Goal: Information Seeking & Learning: Learn about a topic

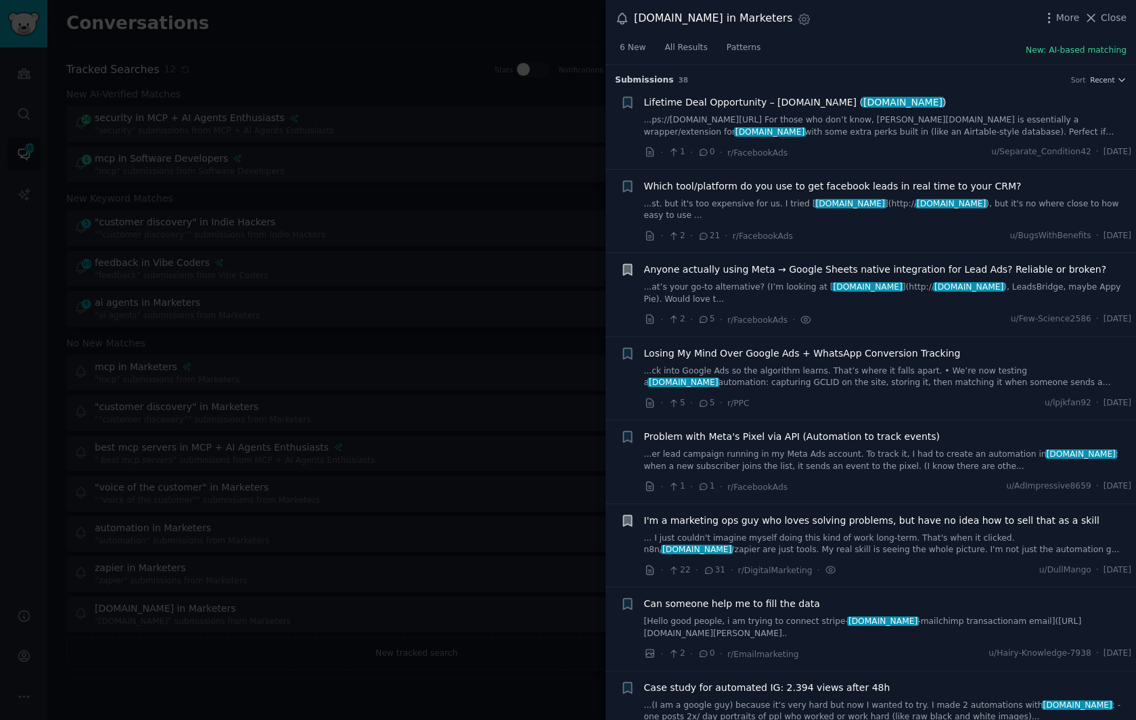
click at [425, 17] on div at bounding box center [568, 360] width 1136 height 720
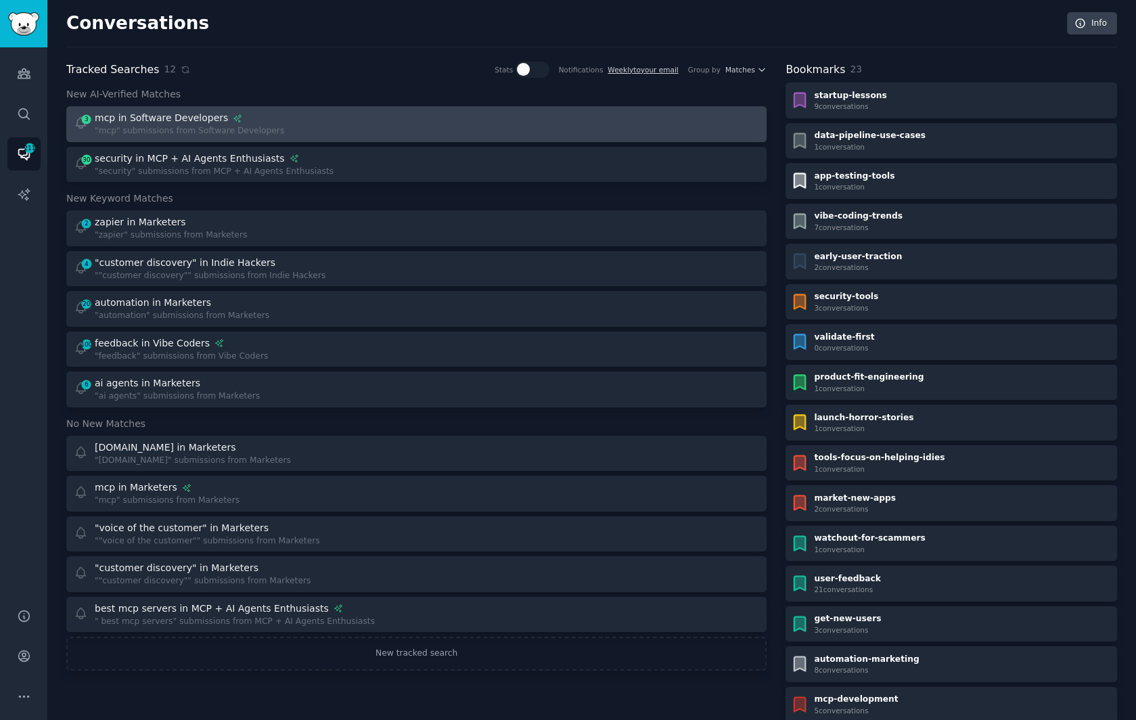
click at [198, 111] on div "mcp in Software Developers" at bounding box center [161, 118] width 133 height 14
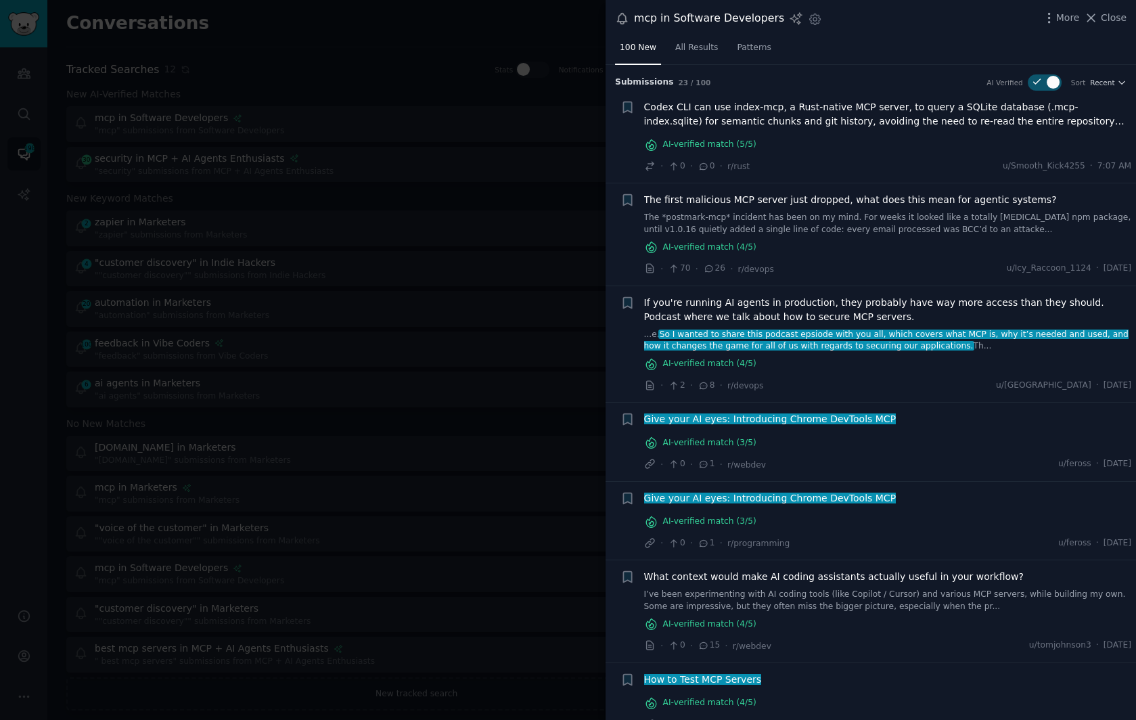
click at [327, 54] on div at bounding box center [568, 360] width 1136 height 720
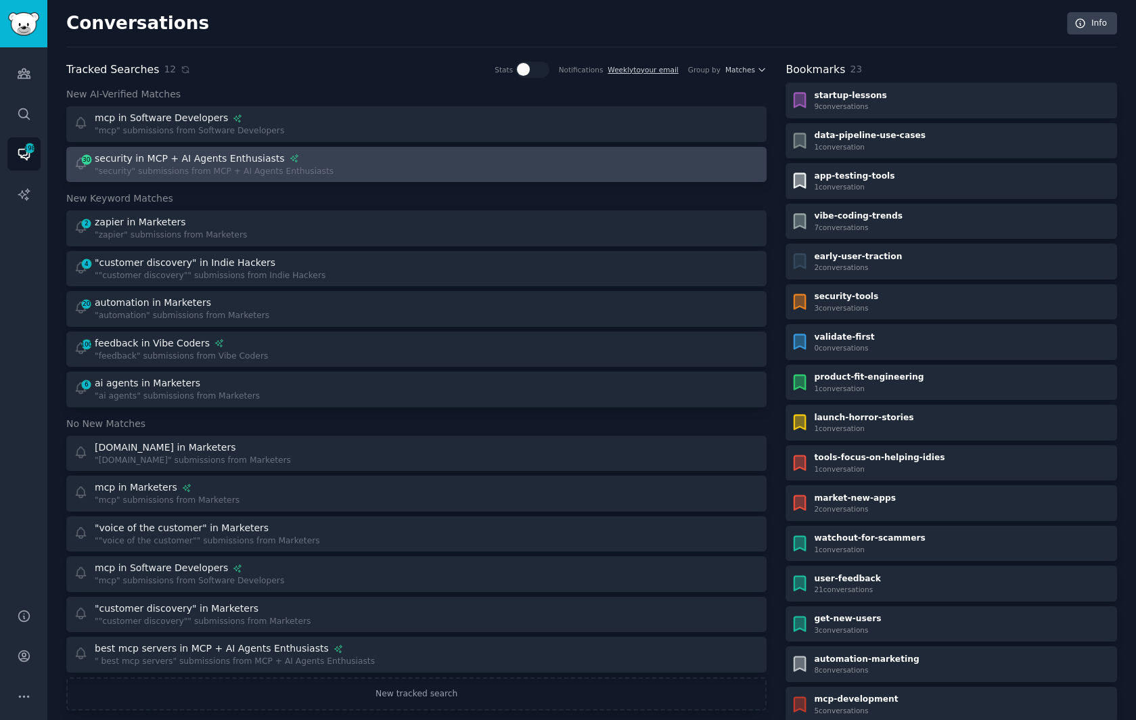
click at [204, 162] on div "security in MCP + AI Agents Enthusiasts" at bounding box center [190, 159] width 190 height 14
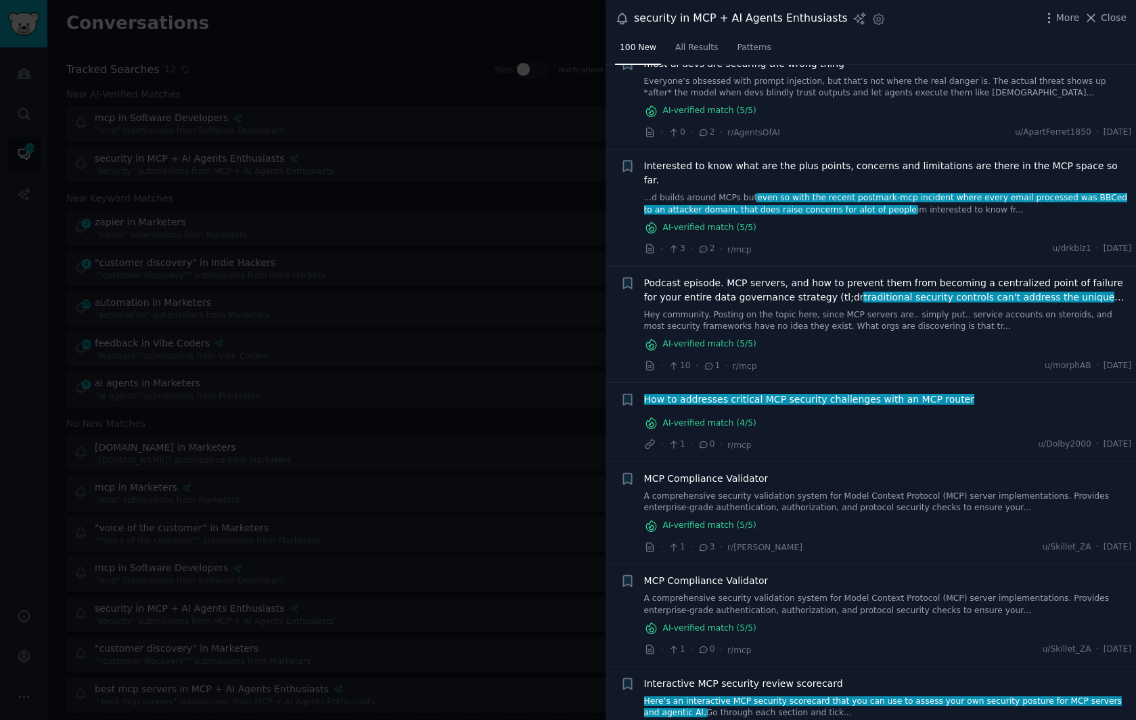
scroll to position [679, 0]
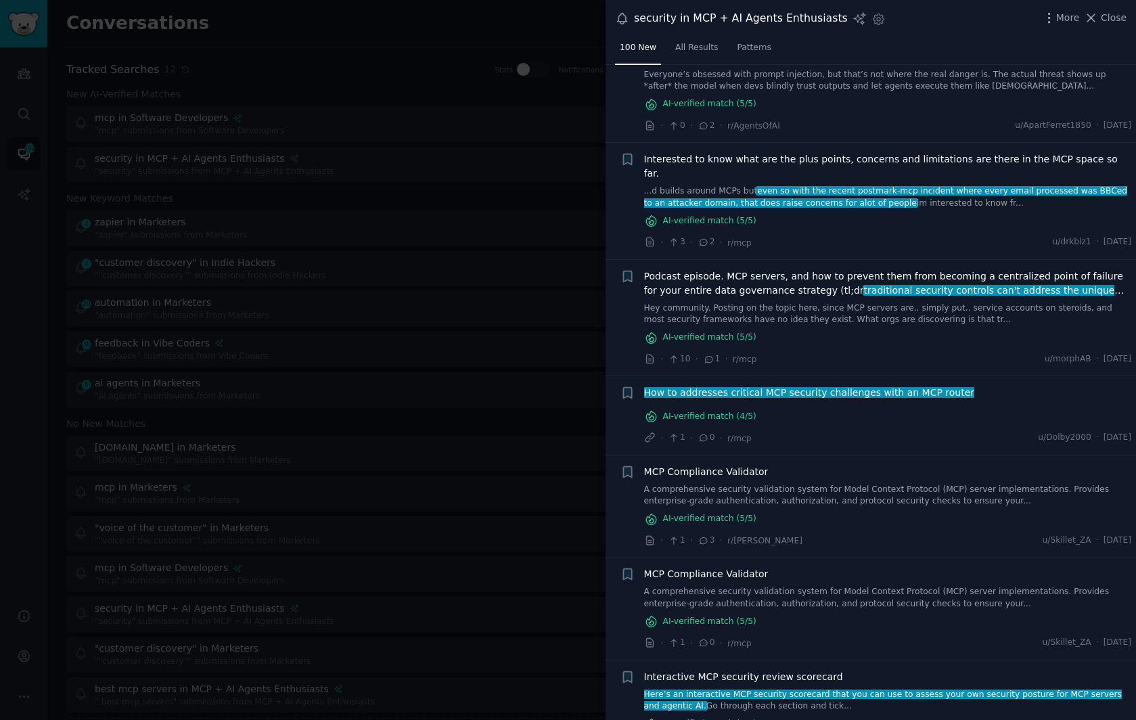
click at [852, 484] on link "A comprehensive security validation system for Model Context Protocol (MCP) ser…" at bounding box center [888, 496] width 488 height 24
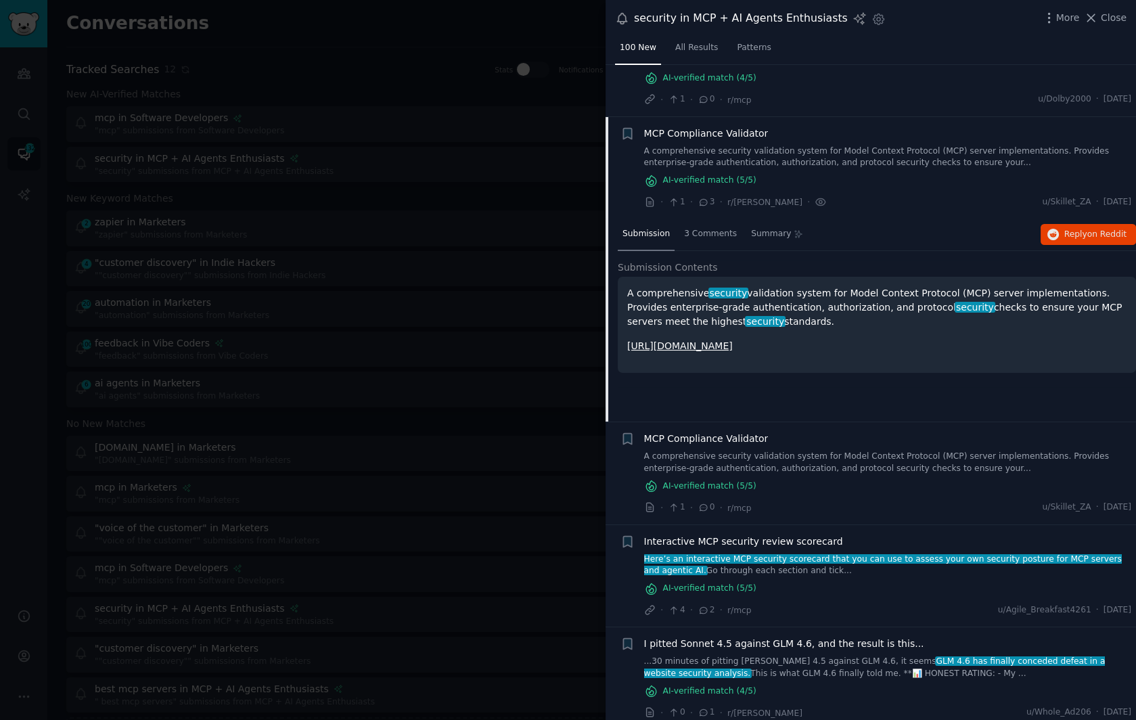
scroll to position [1038, 0]
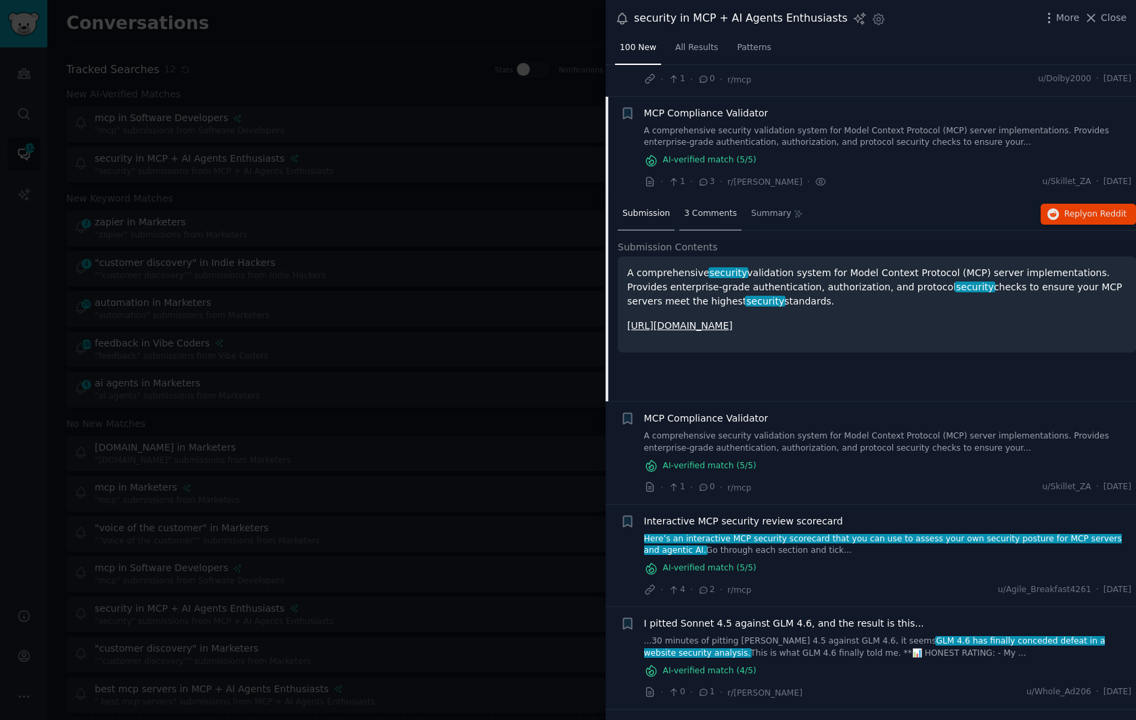
click at [697, 208] on span "3 Comments" at bounding box center [710, 214] width 53 height 12
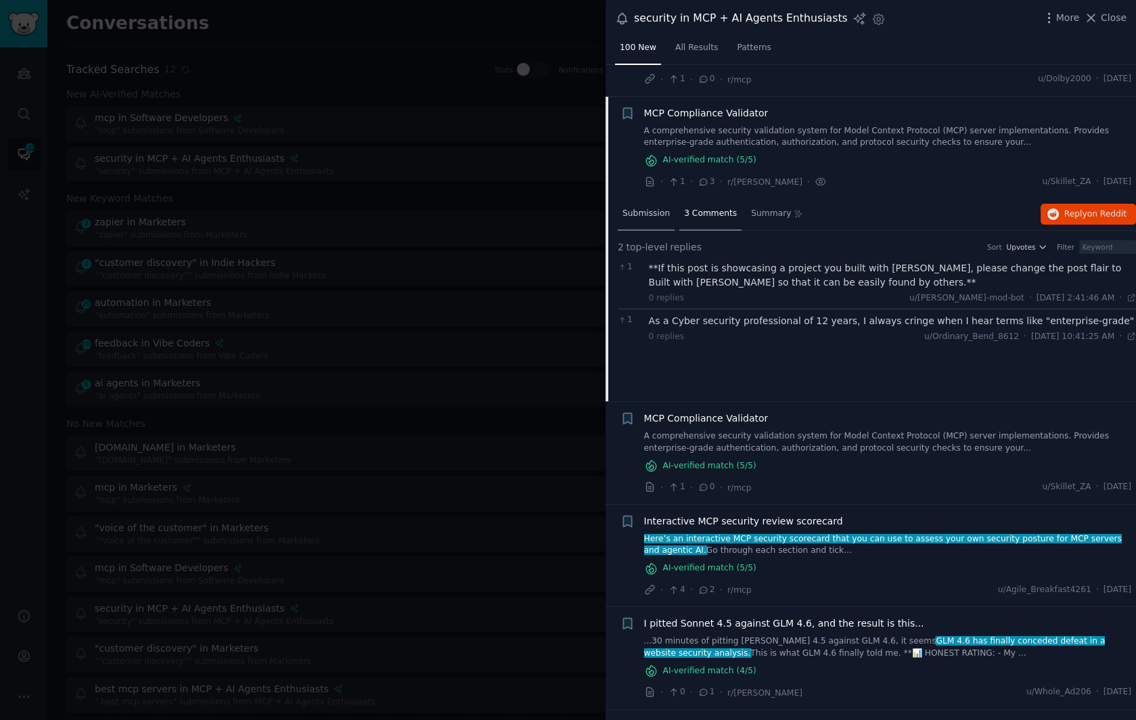
click at [646, 208] on span "Submission" at bounding box center [646, 214] width 47 height 12
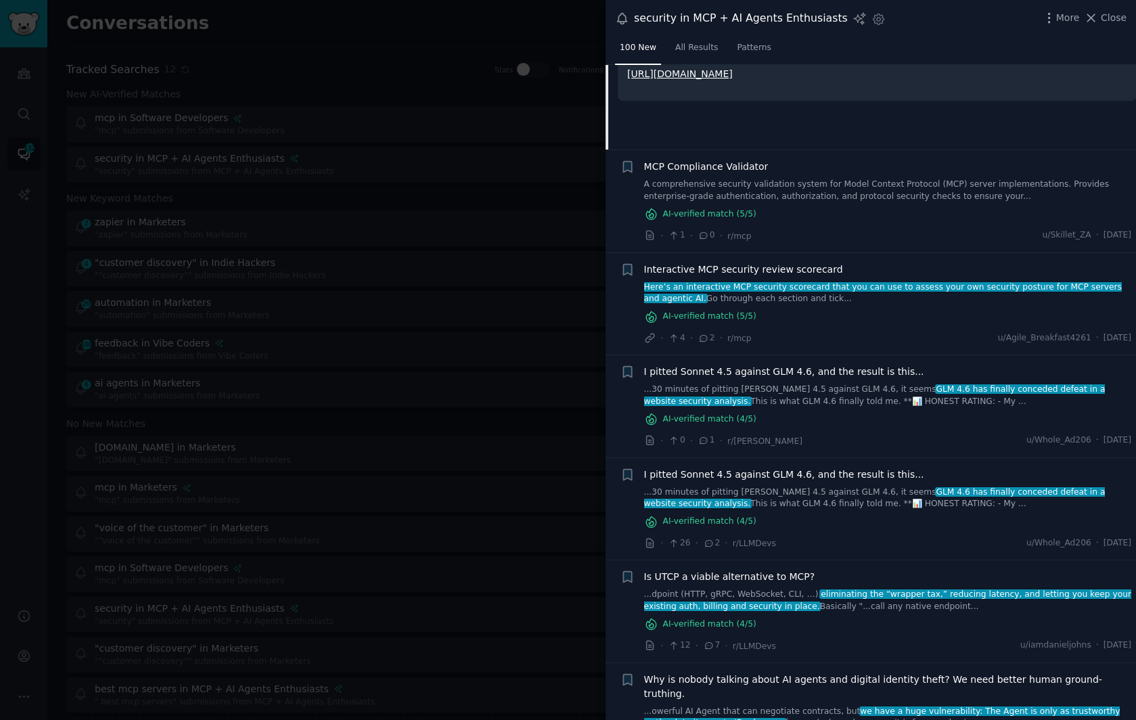
scroll to position [1295, 0]
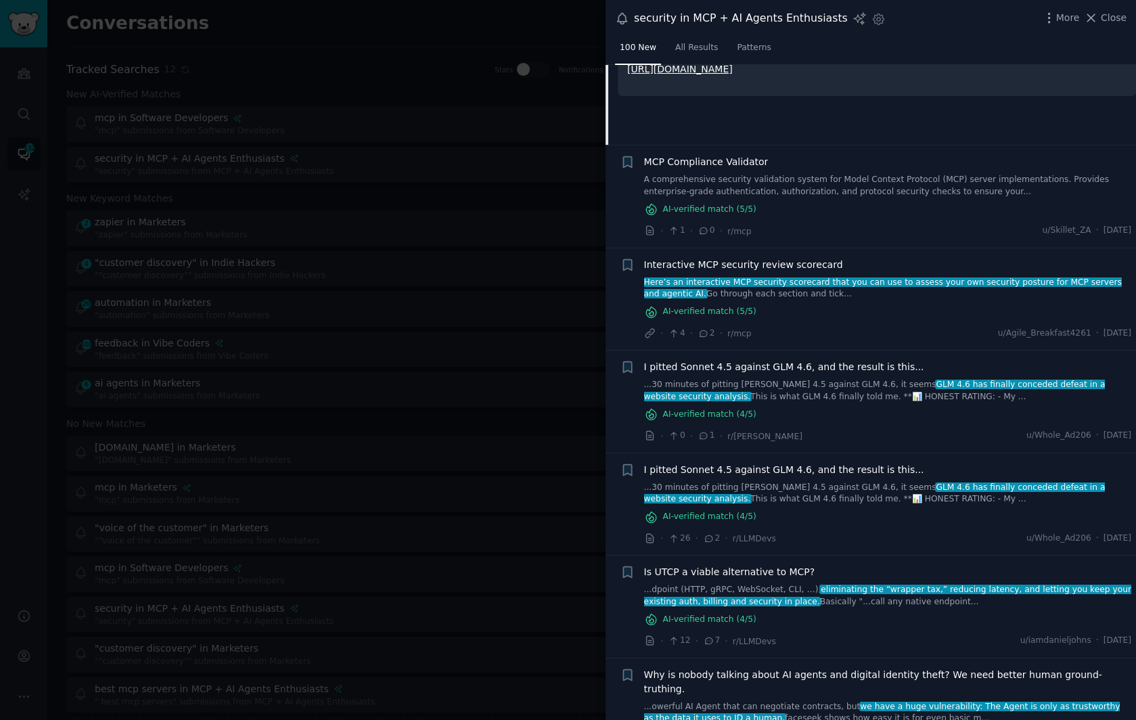
click at [785, 277] on link "Here’s an interactive MCP security scorecard that you can use to assess your ow…" at bounding box center [888, 289] width 488 height 24
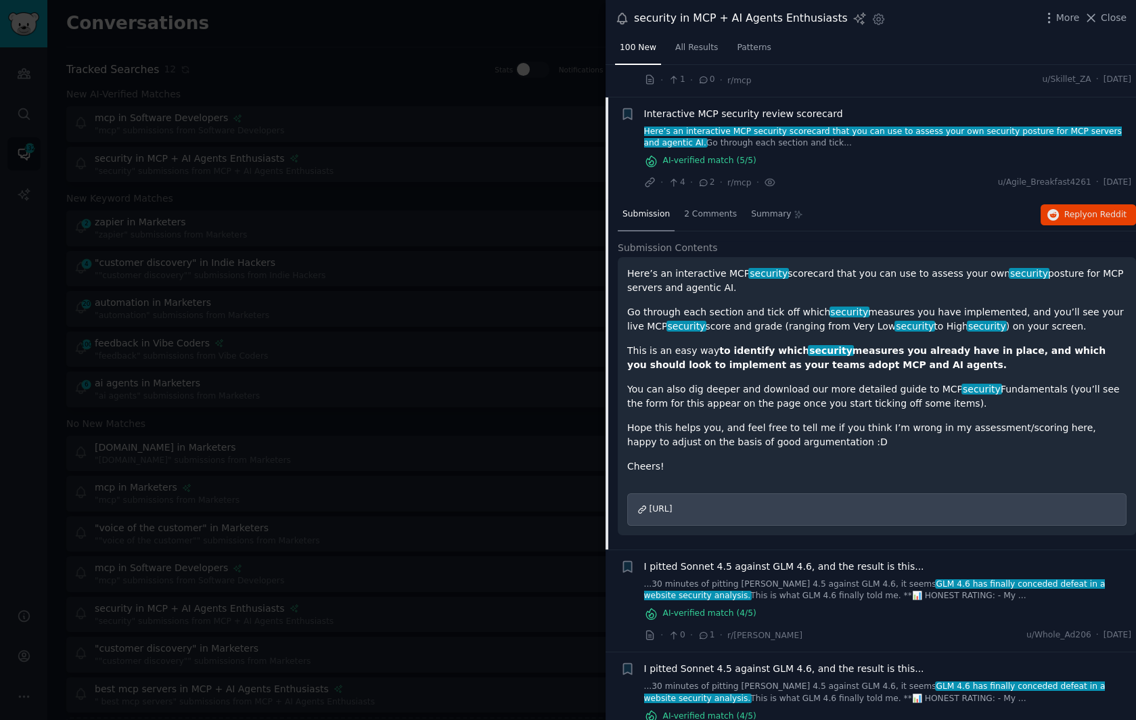
scroll to position [1243, 0]
click at [709, 208] on span "2 Comments" at bounding box center [710, 214] width 53 height 12
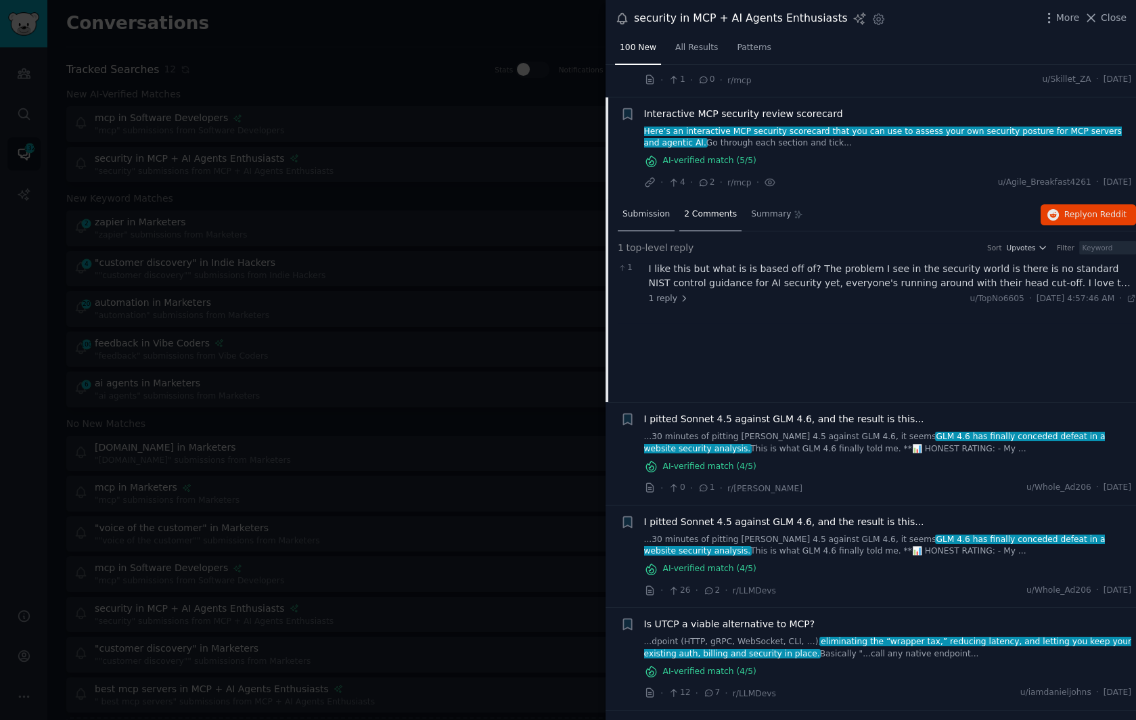
click at [643, 208] on span "Submission" at bounding box center [646, 214] width 47 height 12
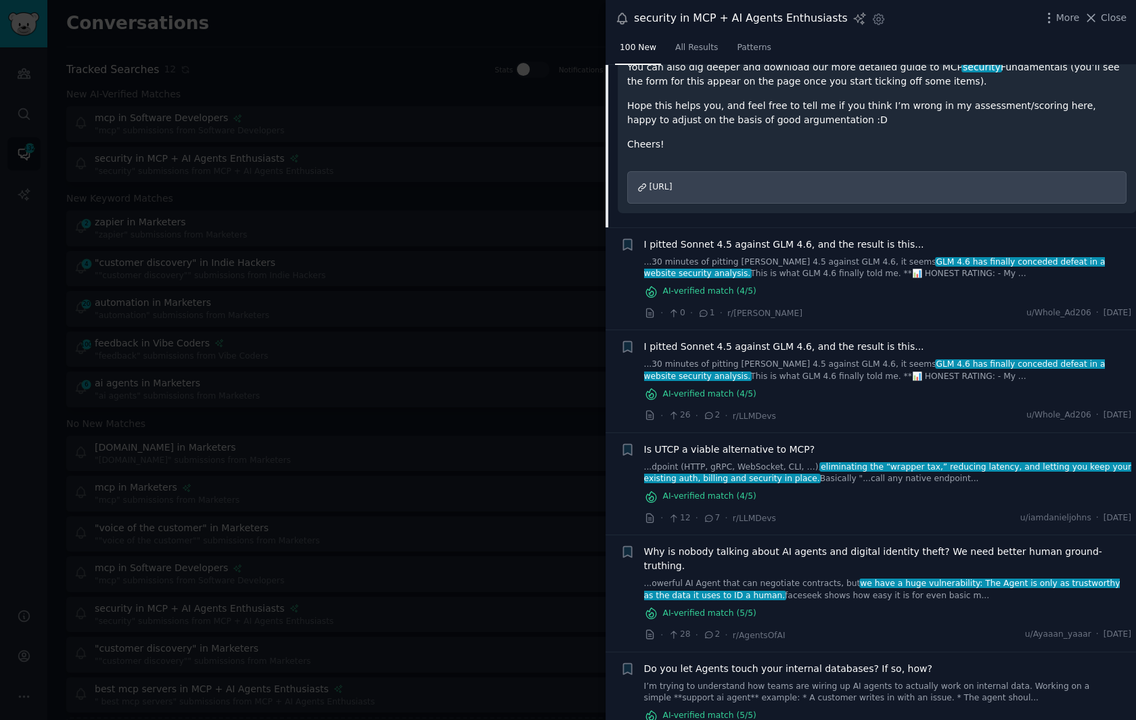
scroll to position [1569, 0]
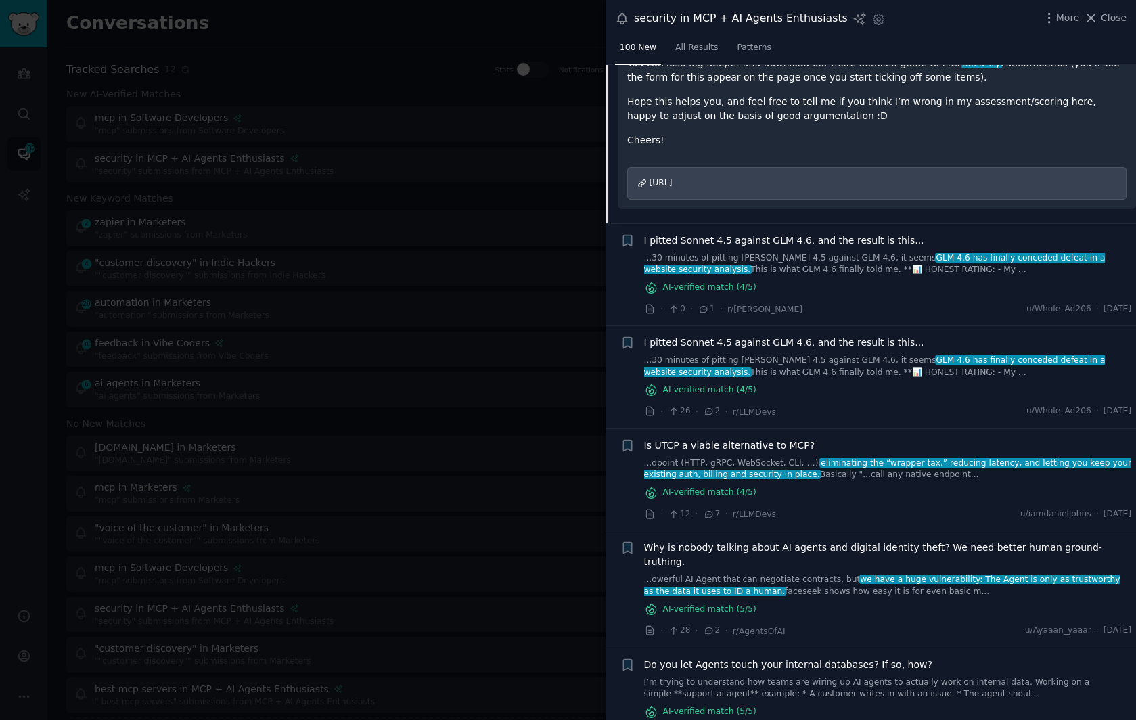
click at [801, 458] on span "eliminating the “wrapper tax,” reducing latency, and letting you keep your exis…" at bounding box center [887, 469] width 487 height 22
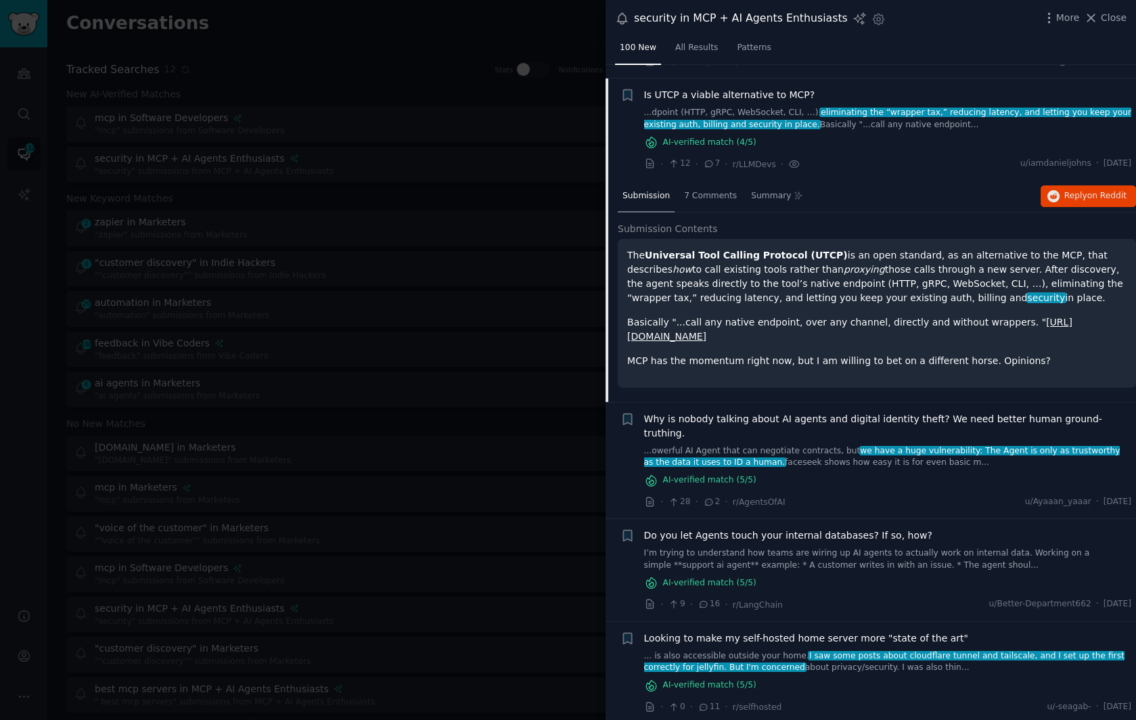
scroll to position [1549, 0]
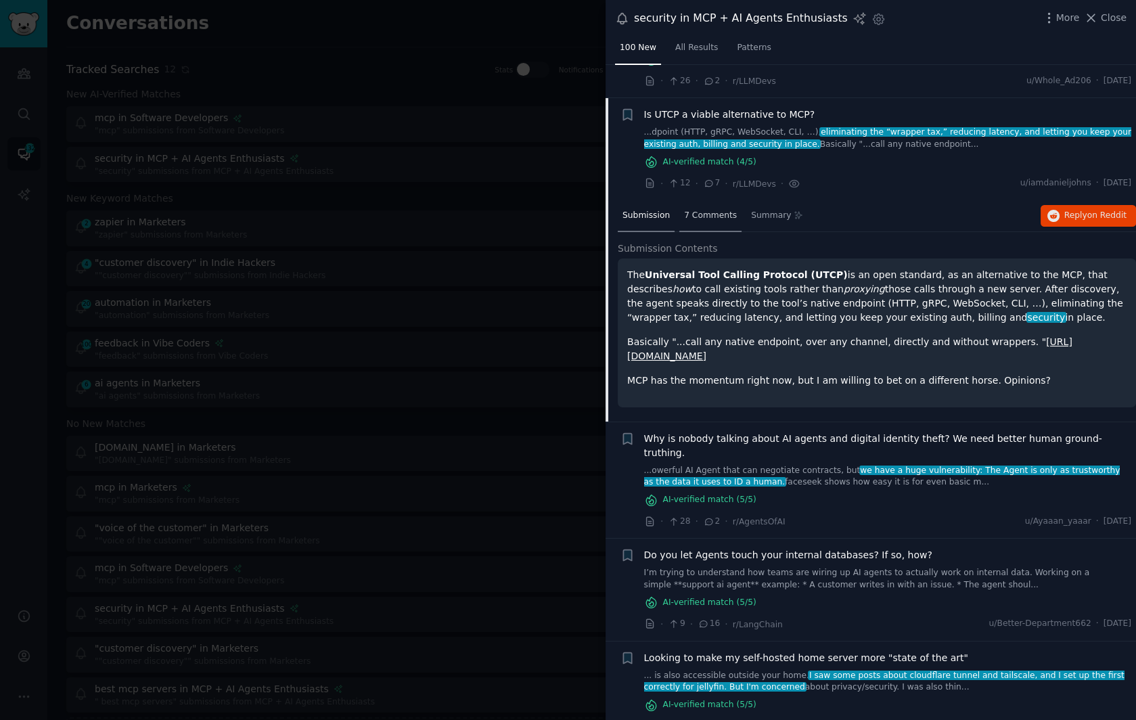
click at [710, 210] on span "7 Comments" at bounding box center [710, 216] width 53 height 12
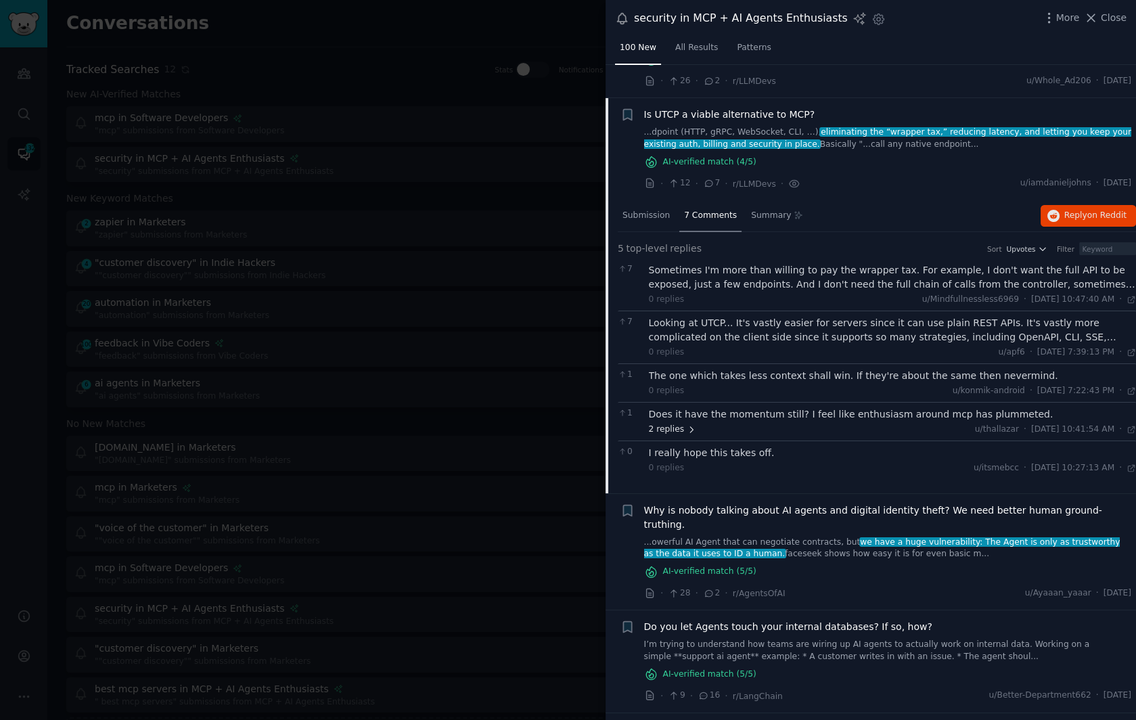
click at [674, 424] on span "2 replies" at bounding box center [672, 430] width 47 height 12
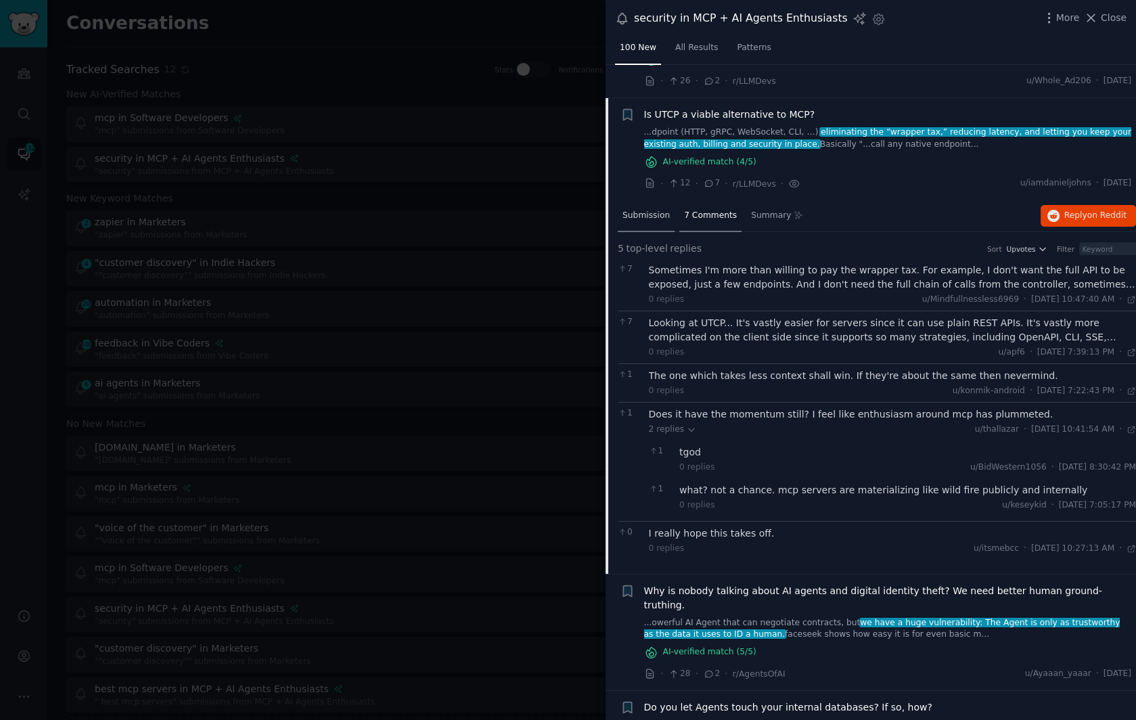
click at [646, 210] on span "Submission" at bounding box center [646, 216] width 47 height 12
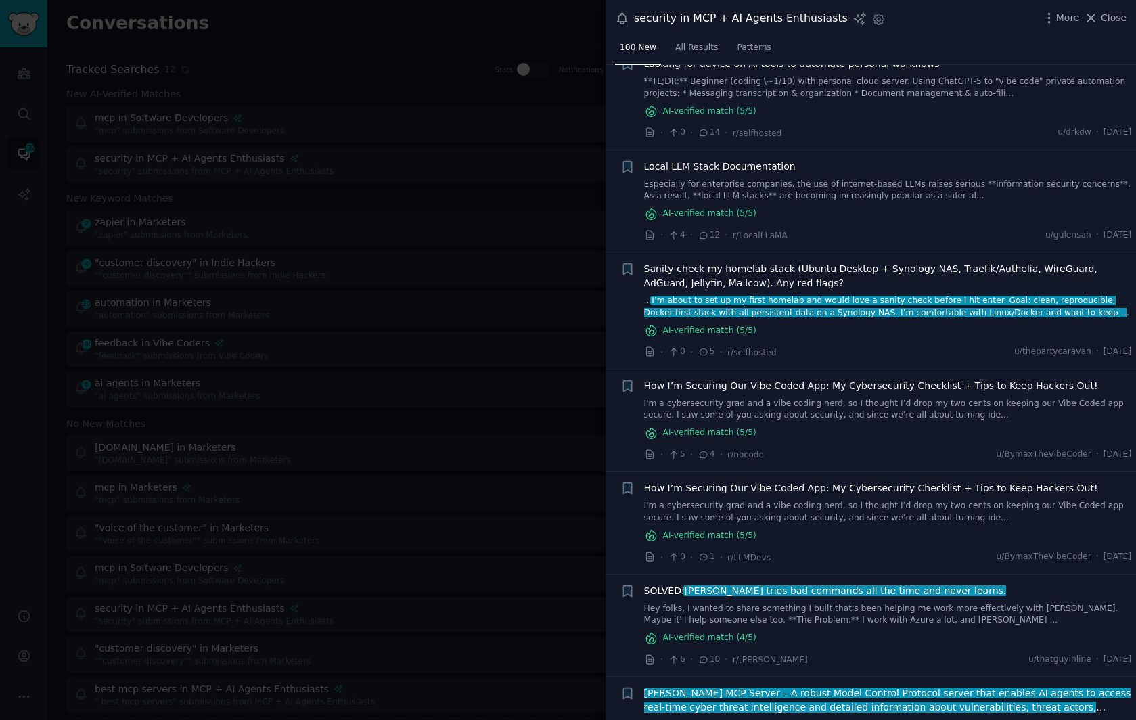
scroll to position [2320, 0]
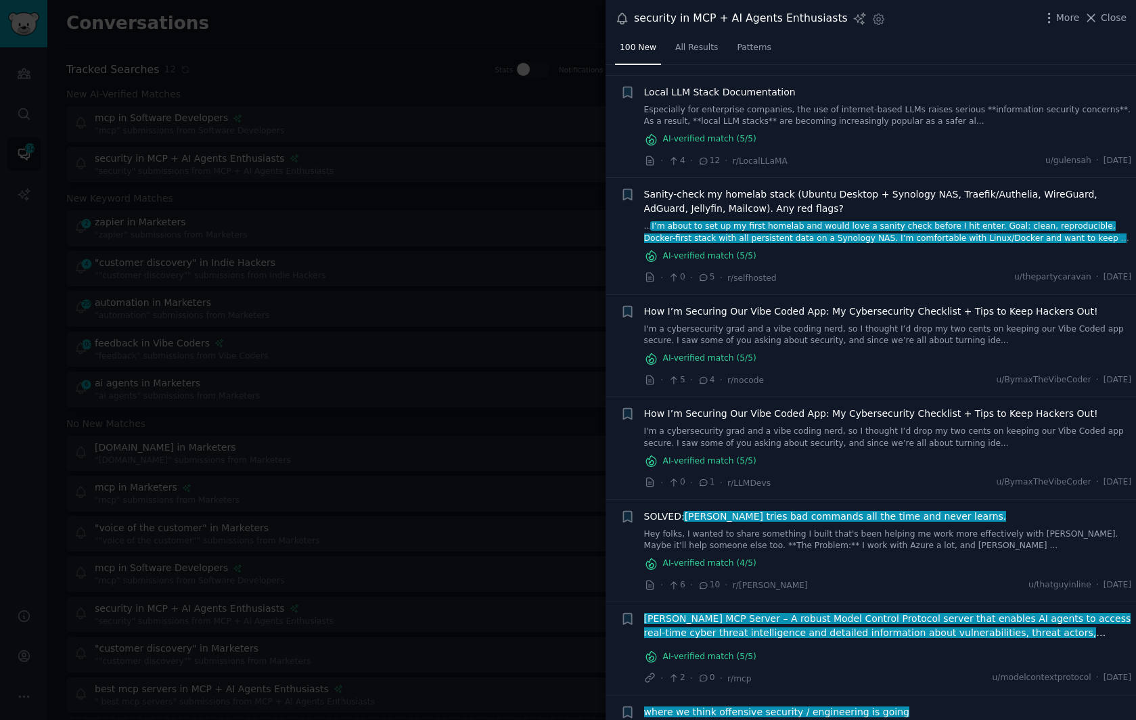
click at [806, 426] on link "I'm a cybersecurity grad and a vibe coding nerd, so I thought I’d drop my two c…" at bounding box center [888, 438] width 488 height 24
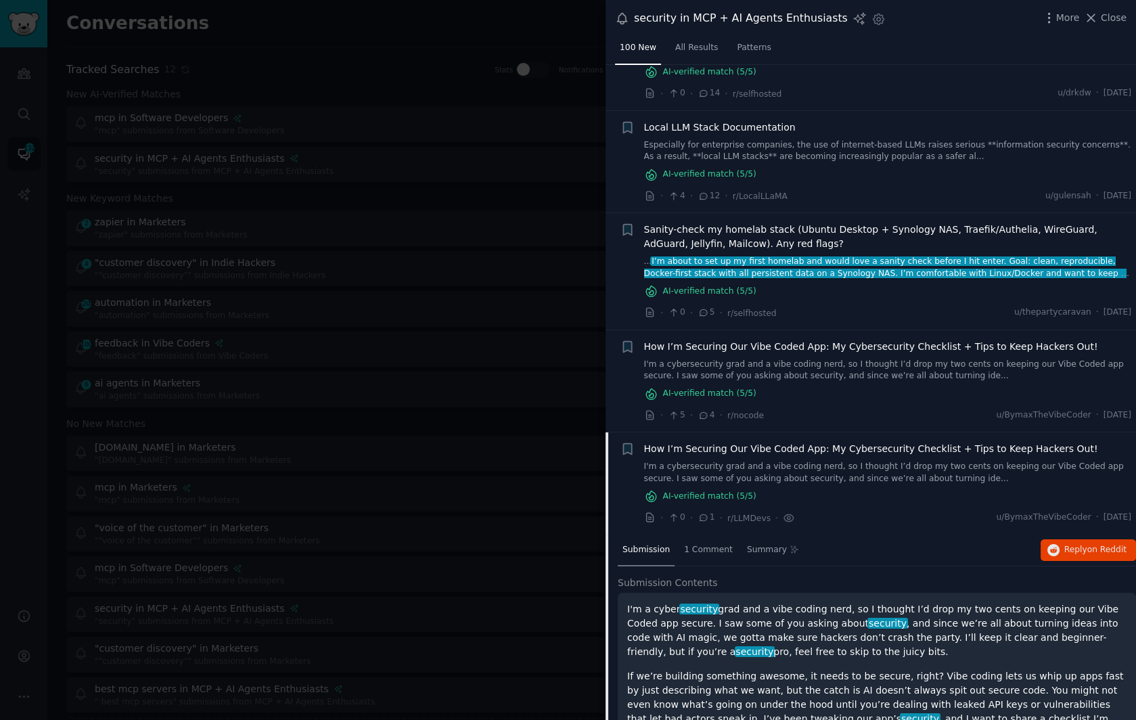
scroll to position [2076, 0]
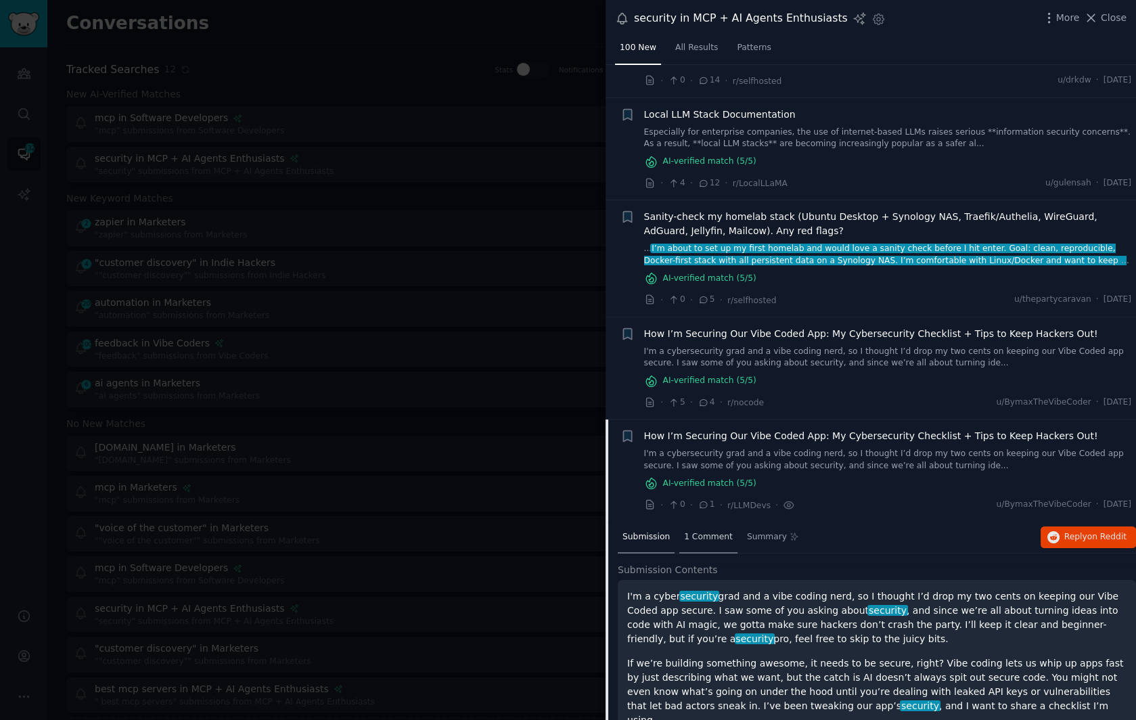
click at [696, 531] on span "1 Comment" at bounding box center [708, 537] width 49 height 12
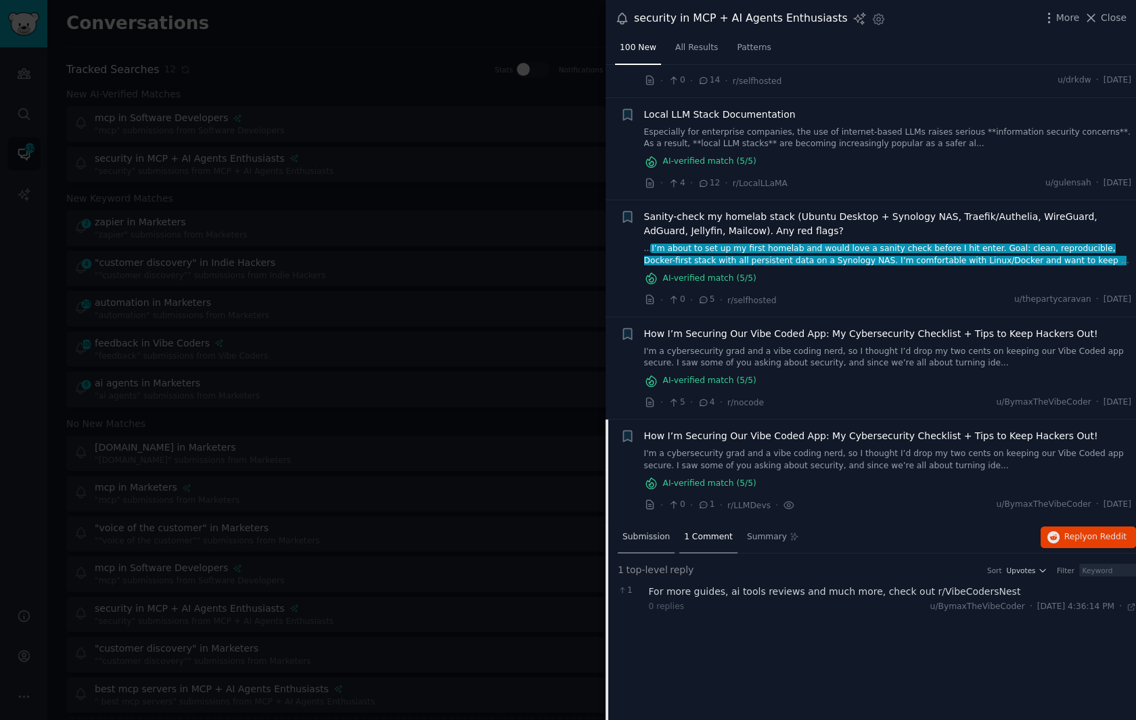
click at [644, 531] on span "Submission" at bounding box center [646, 537] width 47 height 12
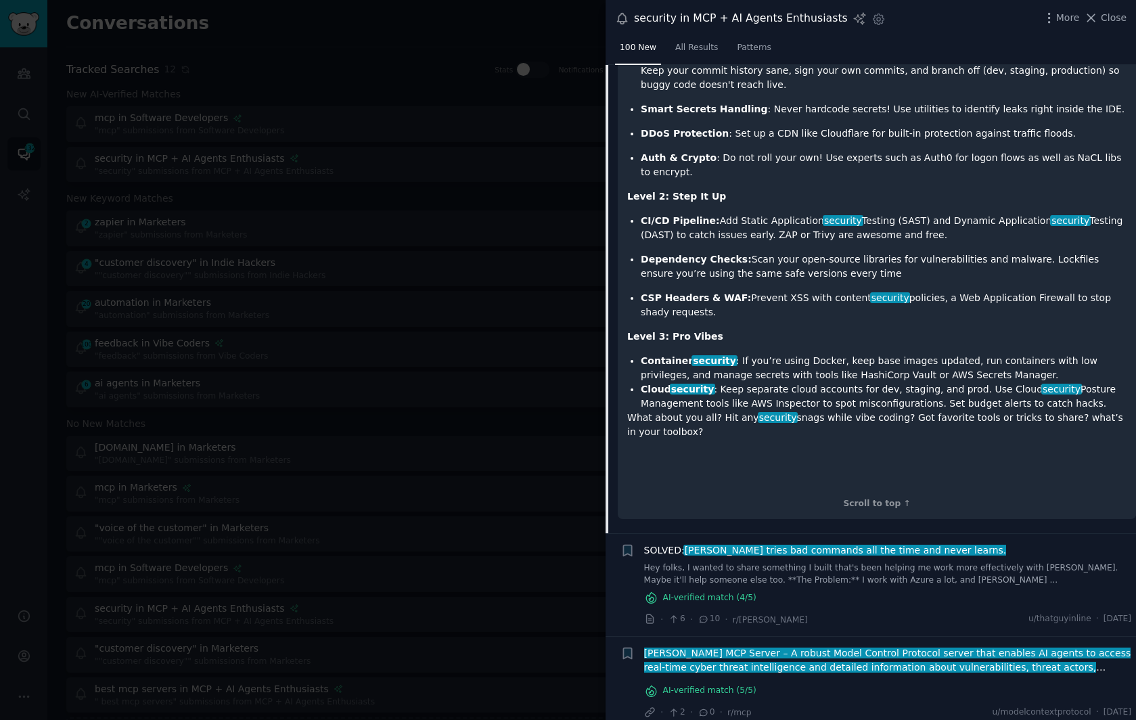
scroll to position [3185, 0]
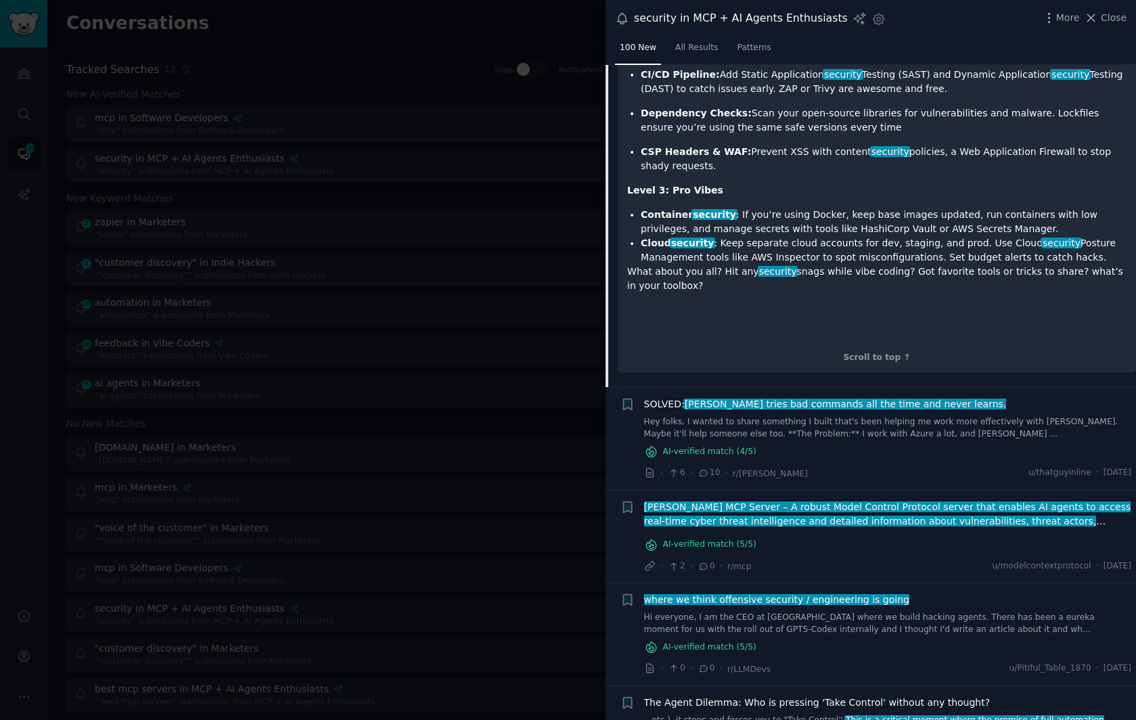
click at [835, 502] on span "[PERSON_NAME] MCP Server – A robust Model Control Protocol server that enables …" at bounding box center [887, 521] width 488 height 39
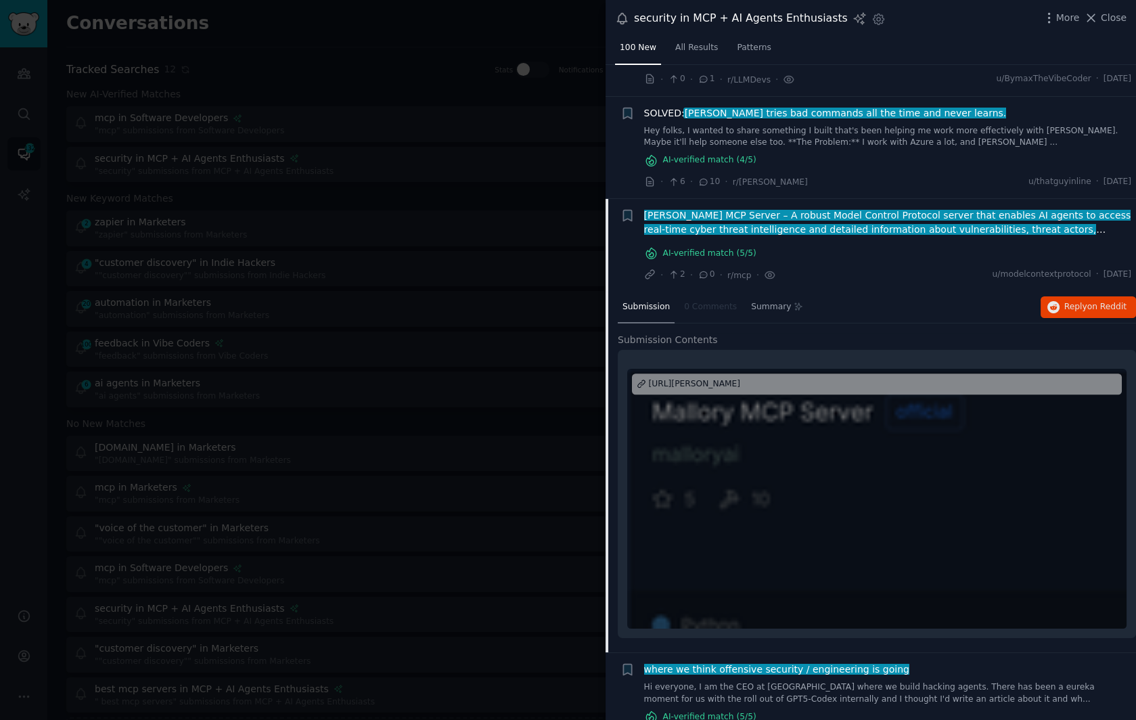
scroll to position [2503, 0]
click at [629, 210] on icon "button" at bounding box center [627, 215] width 8 height 11
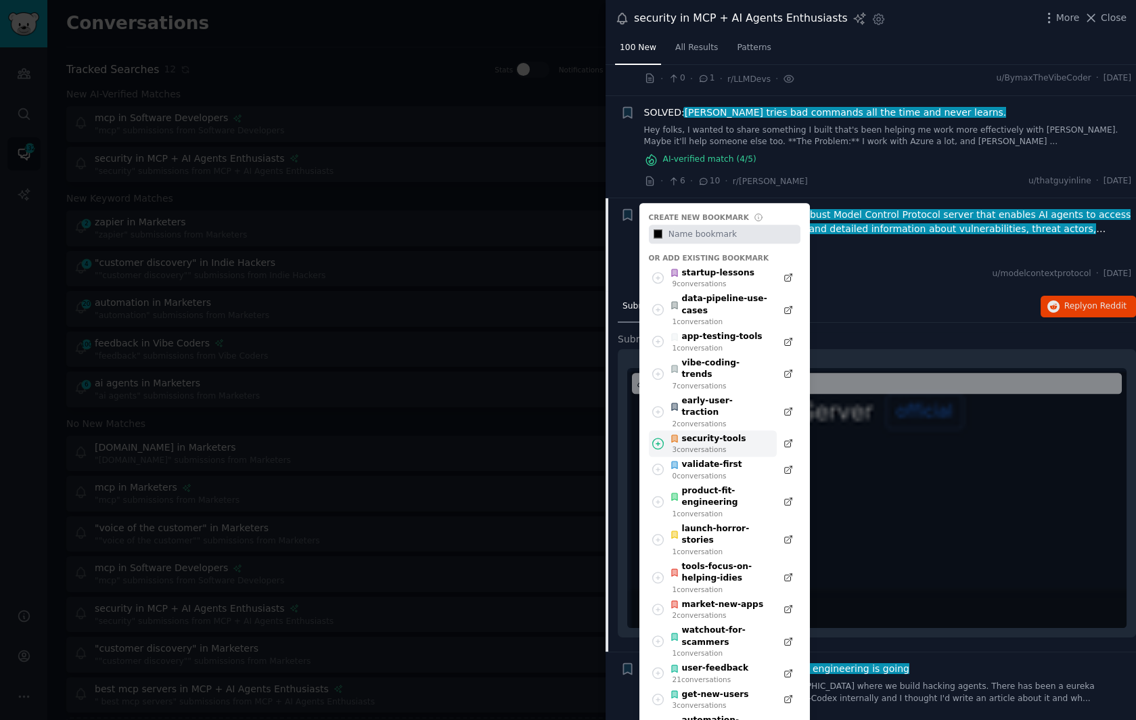
click at [728, 433] on div "security-tools" at bounding box center [708, 439] width 76 height 12
type input "#000000"
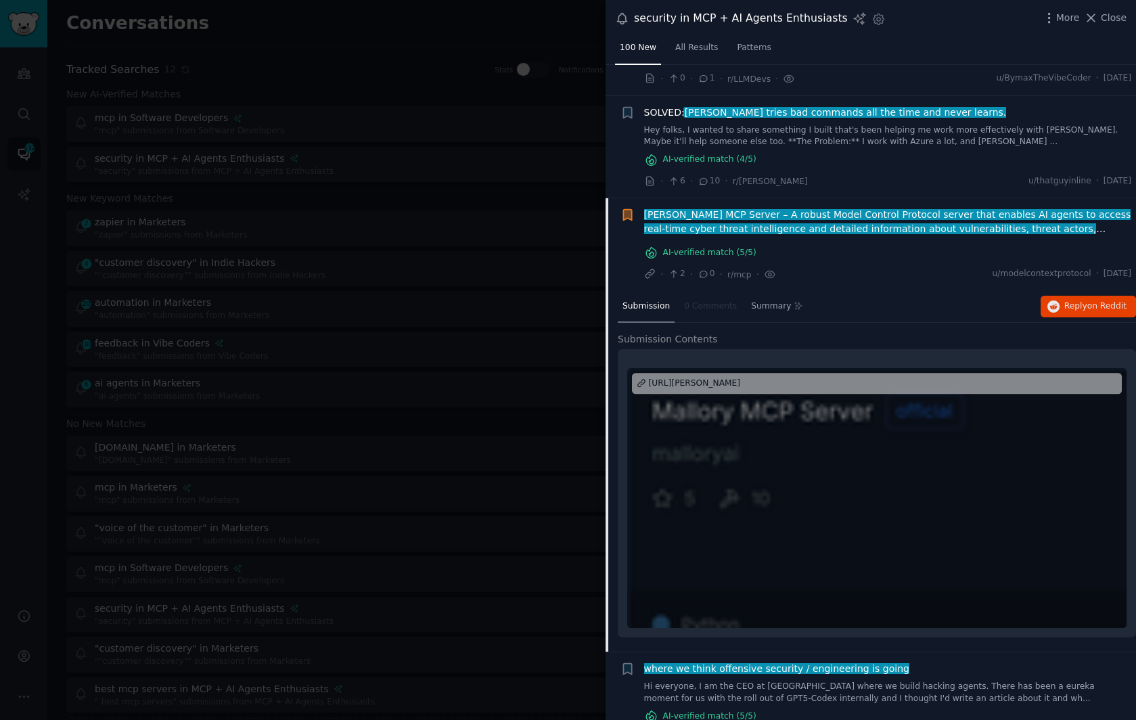
scroll to position [2585, 0]
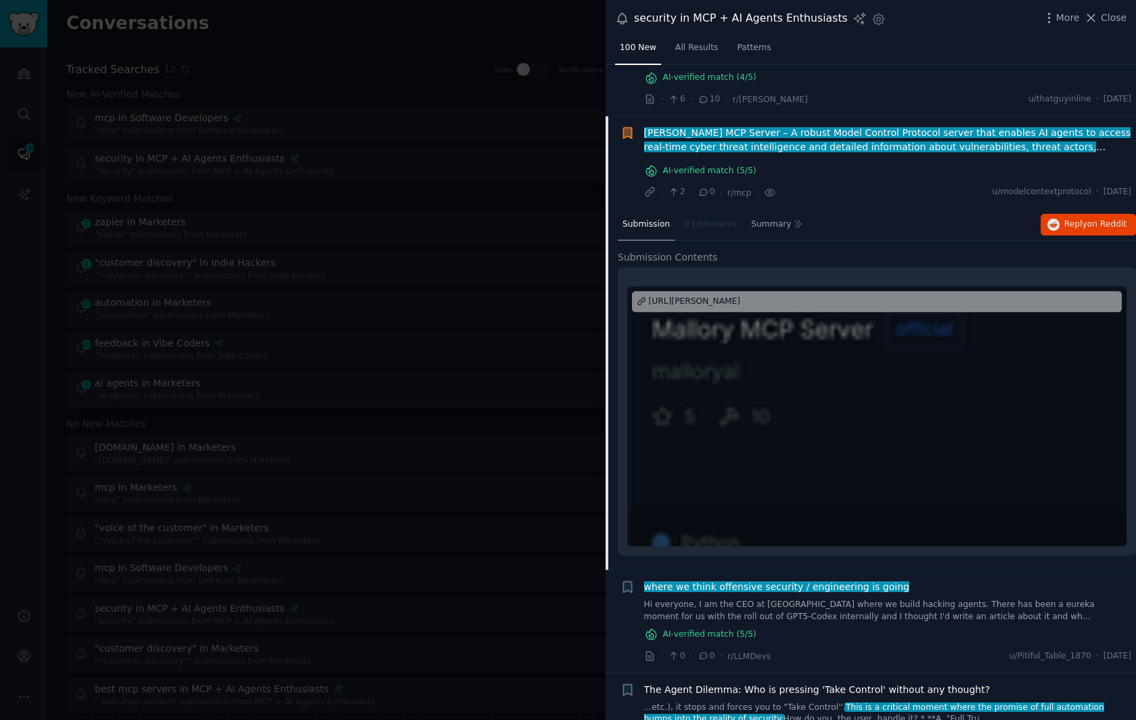
click at [341, 257] on div at bounding box center [568, 360] width 1136 height 720
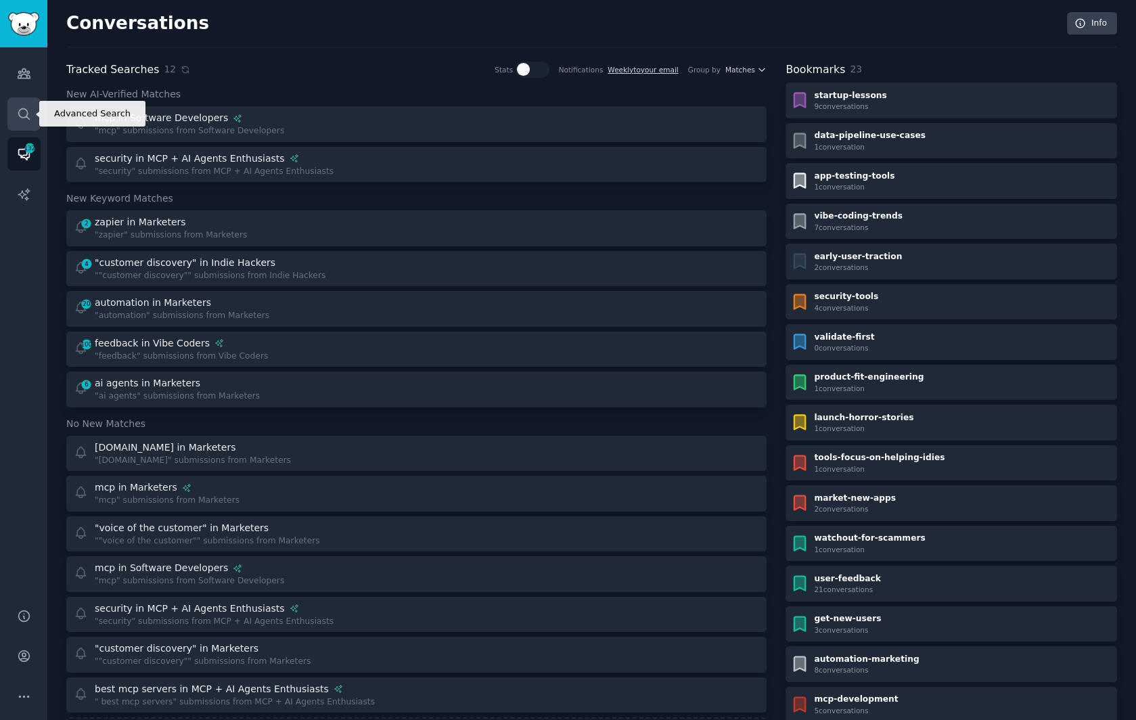
click at [26, 120] on link "Search" at bounding box center [23, 113] width 33 height 33
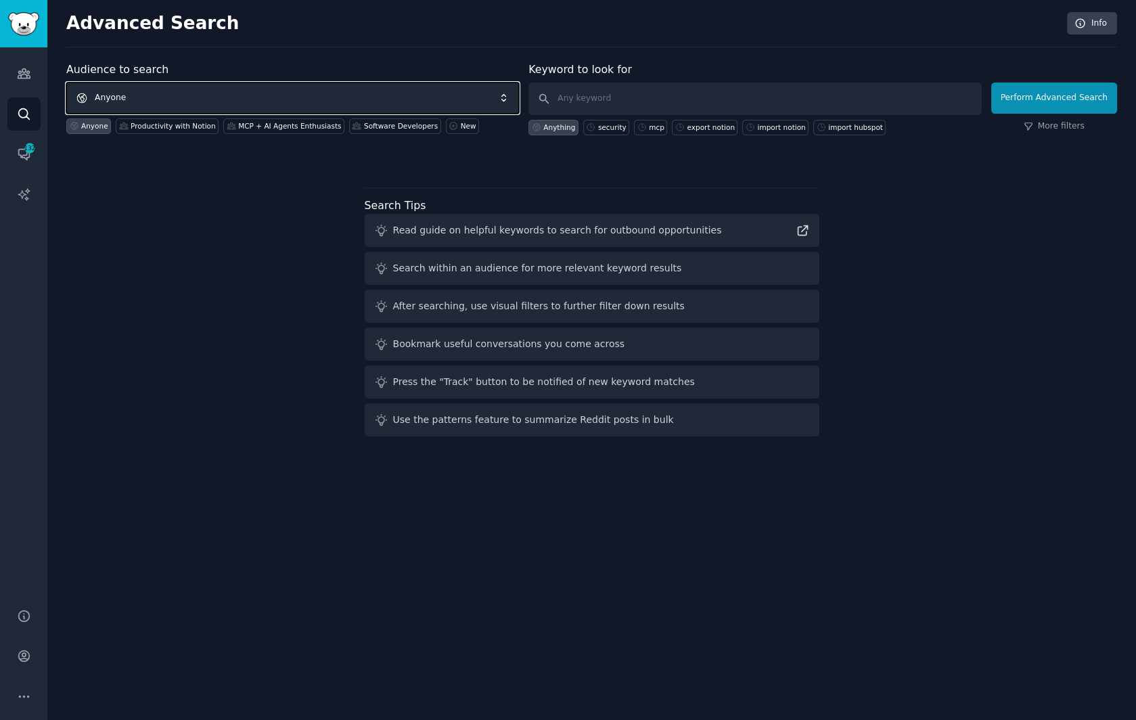
click at [152, 96] on span "Anyone" at bounding box center [292, 98] width 453 height 31
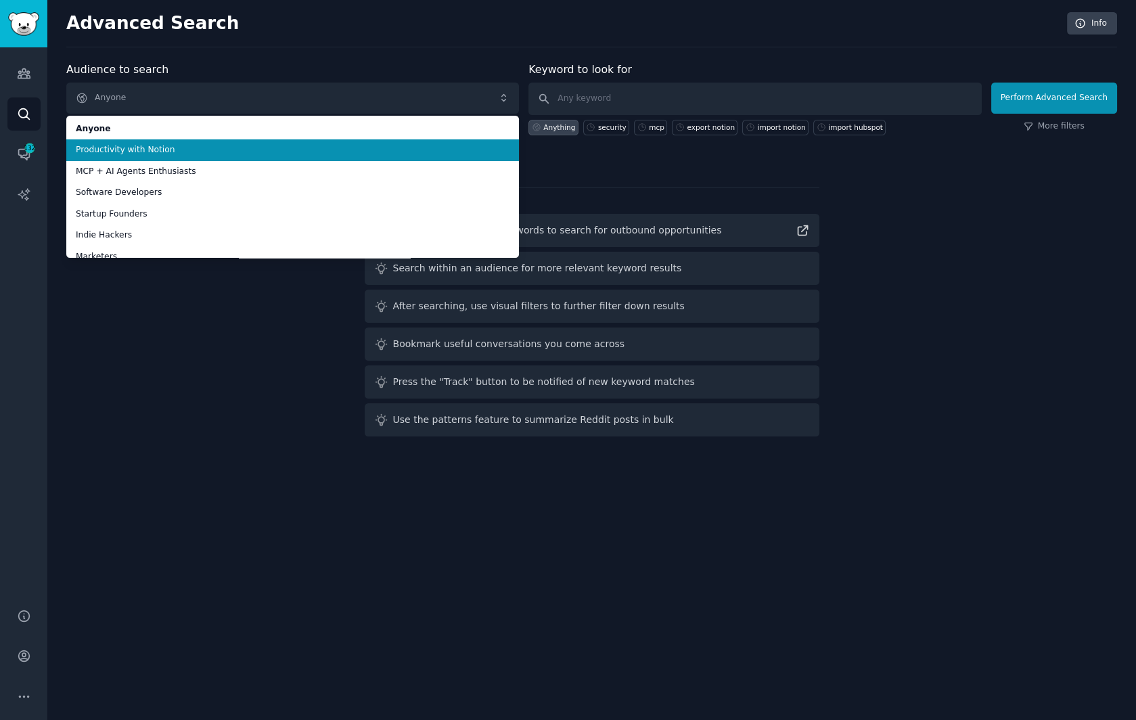
click at [154, 149] on span "Productivity with Notion" at bounding box center [293, 150] width 434 height 12
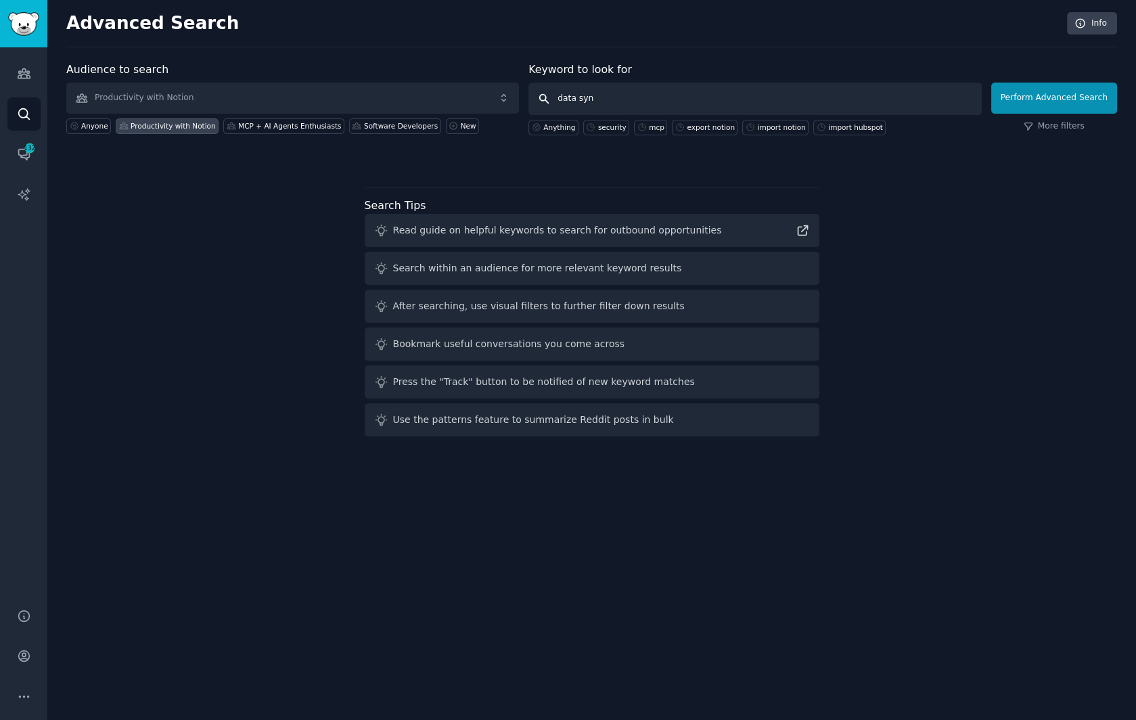
type input "data sync"
click button "Perform Advanced Search" at bounding box center [1054, 98] width 126 height 31
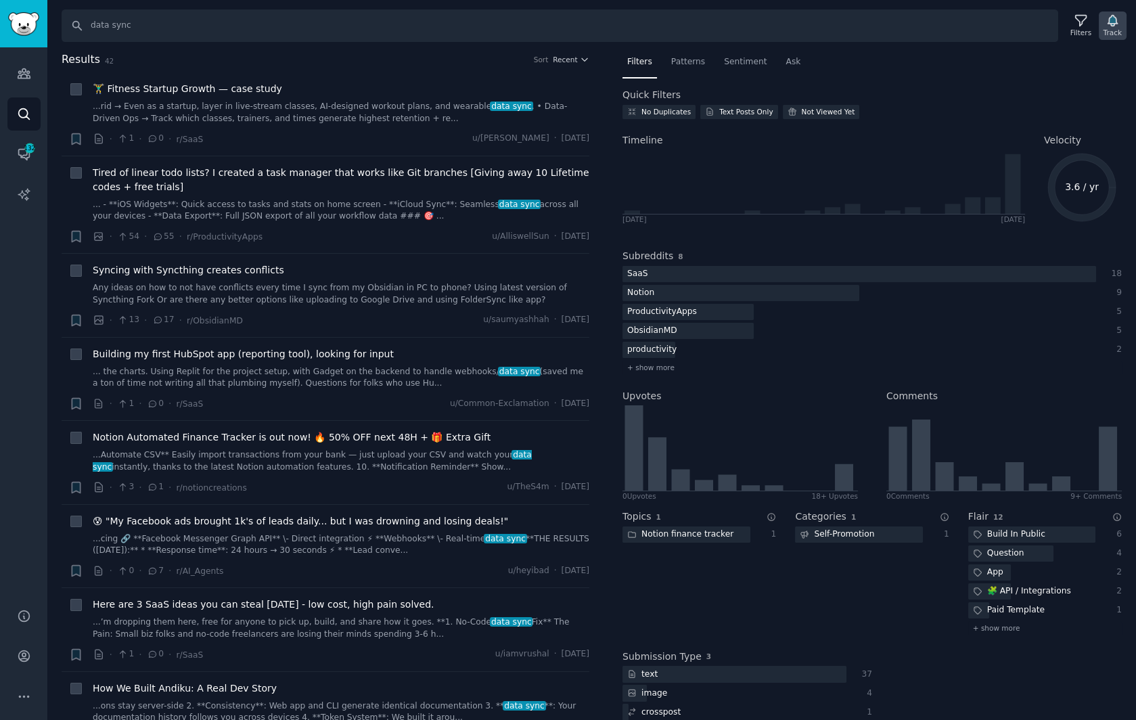
click at [1113, 28] on div "Track" at bounding box center [1113, 32] width 18 height 9
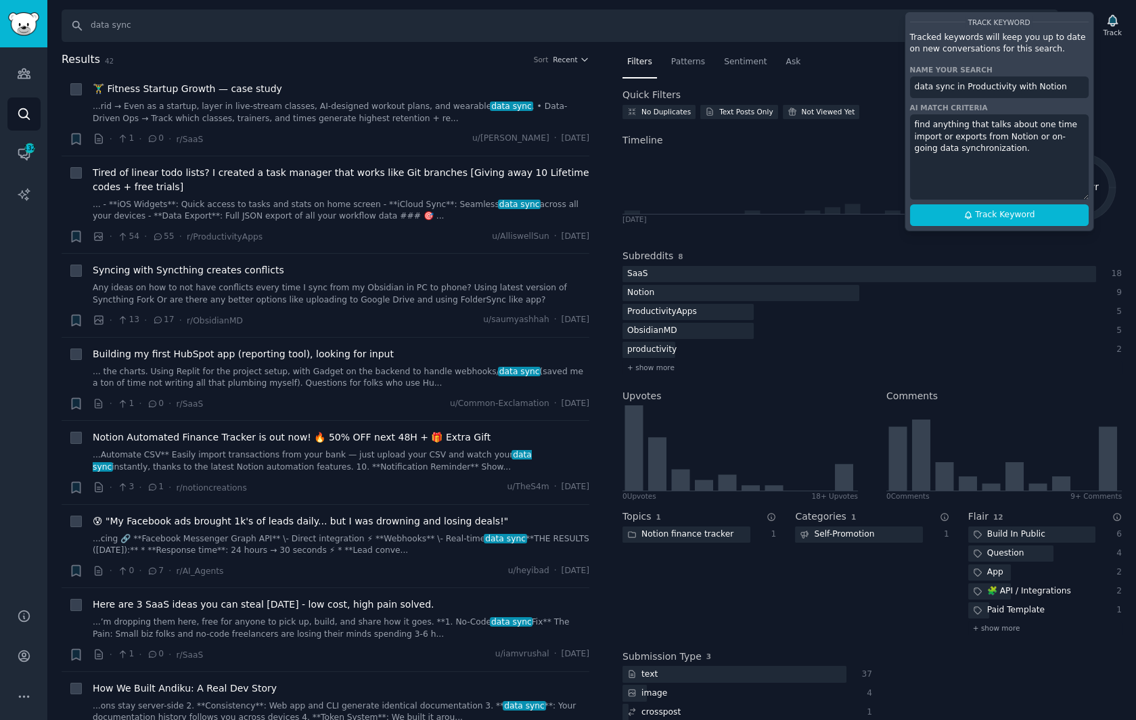
drag, startPoint x: 1012, startPoint y: 146, endPoint x: 904, endPoint y: 118, distance: 112.4
click at [905, 118] on div "Track Keyword Tracked keywords will keep you up to date on new conversations fo…" at bounding box center [1000, 122] width 190 height 220
click at [1023, 150] on textarea "find anything that talks about one time import or exports from Notion or on-goi…" at bounding box center [999, 156] width 179 height 85
drag, startPoint x: 972, startPoint y: 186, endPoint x: 913, endPoint y: 117, distance: 90.7
click at [913, 117] on textarea "find anything that talks about one time import or exports from Notion or on-goi…" at bounding box center [999, 156] width 179 height 85
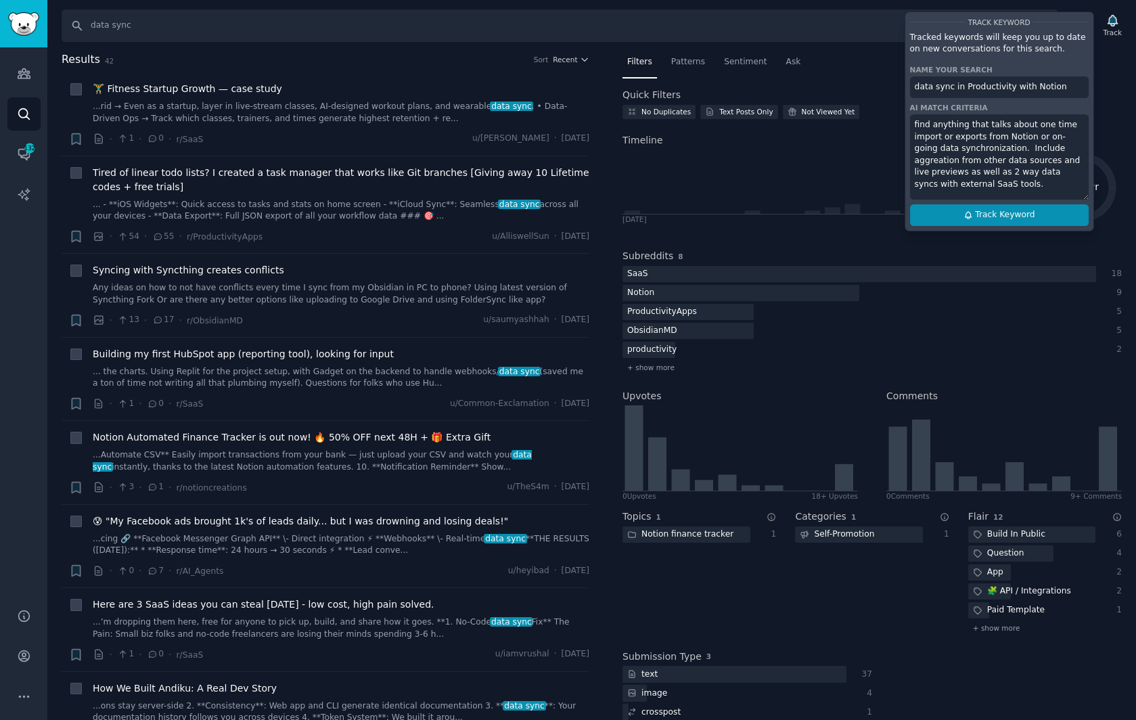
type textarea "find anything that talks about one time import or exports from Notion or on-goi…"
click at [996, 217] on span "Track Keyword" at bounding box center [1005, 215] width 60 height 12
type input "data sync in Productivity with Notion"
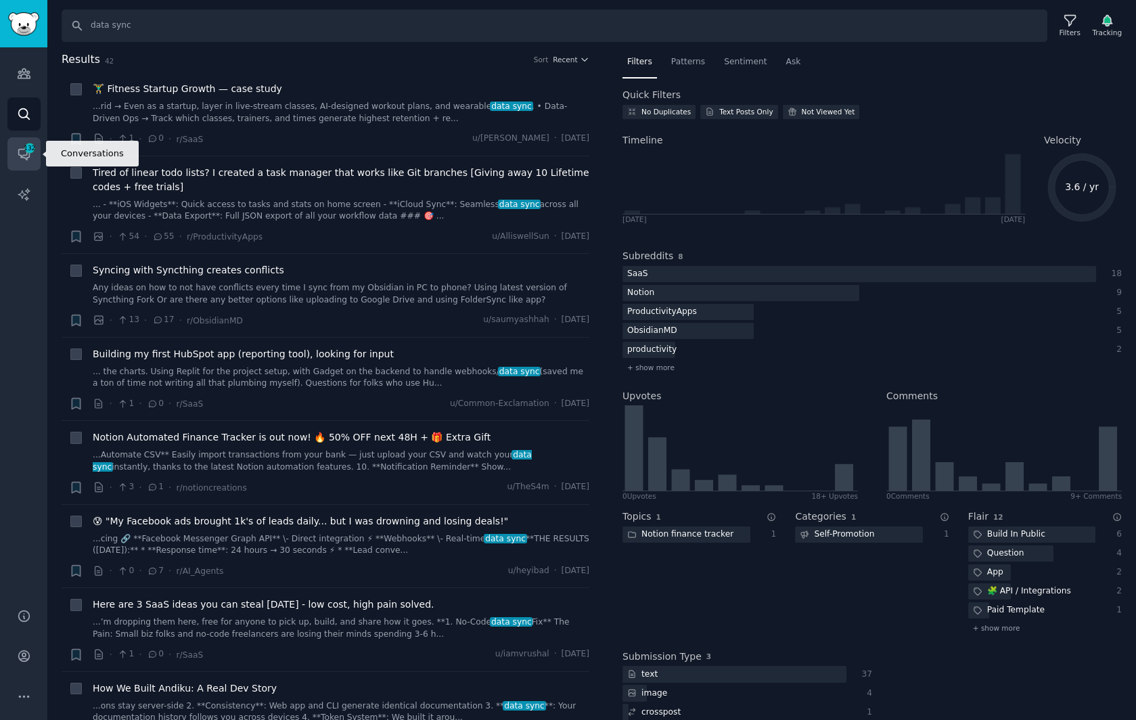
click at [24, 148] on span "132" at bounding box center [30, 147] width 12 height 9
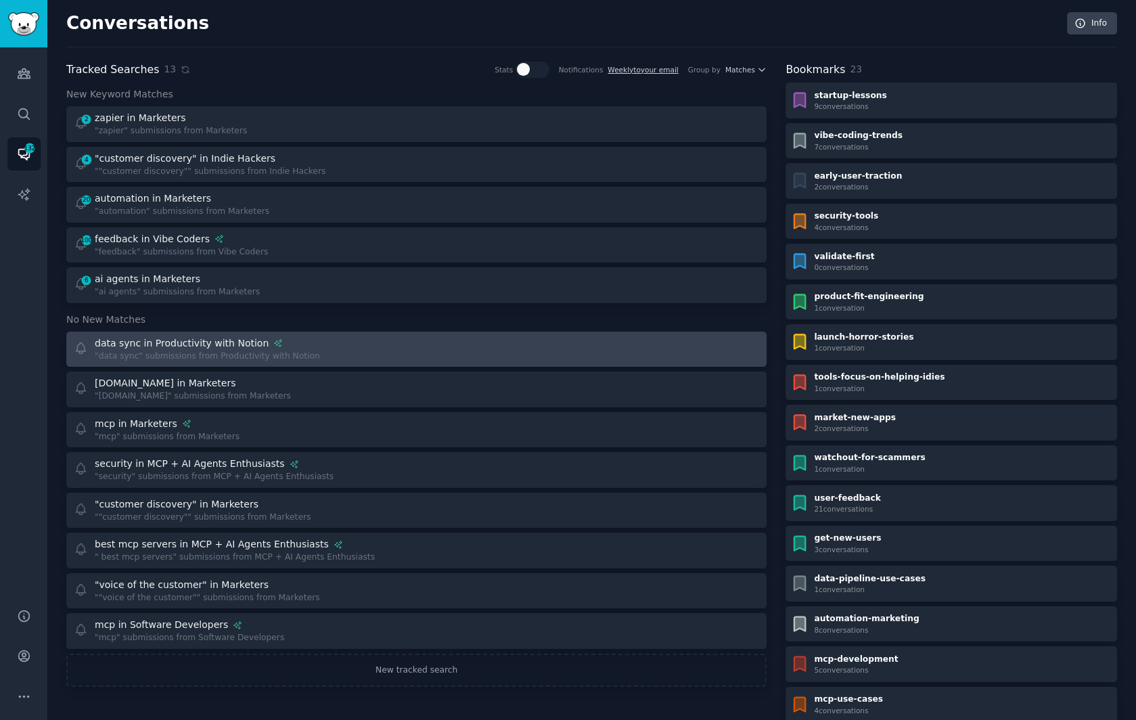
click at [206, 339] on div "data sync in Productivity with Notion" at bounding box center [182, 343] width 174 height 14
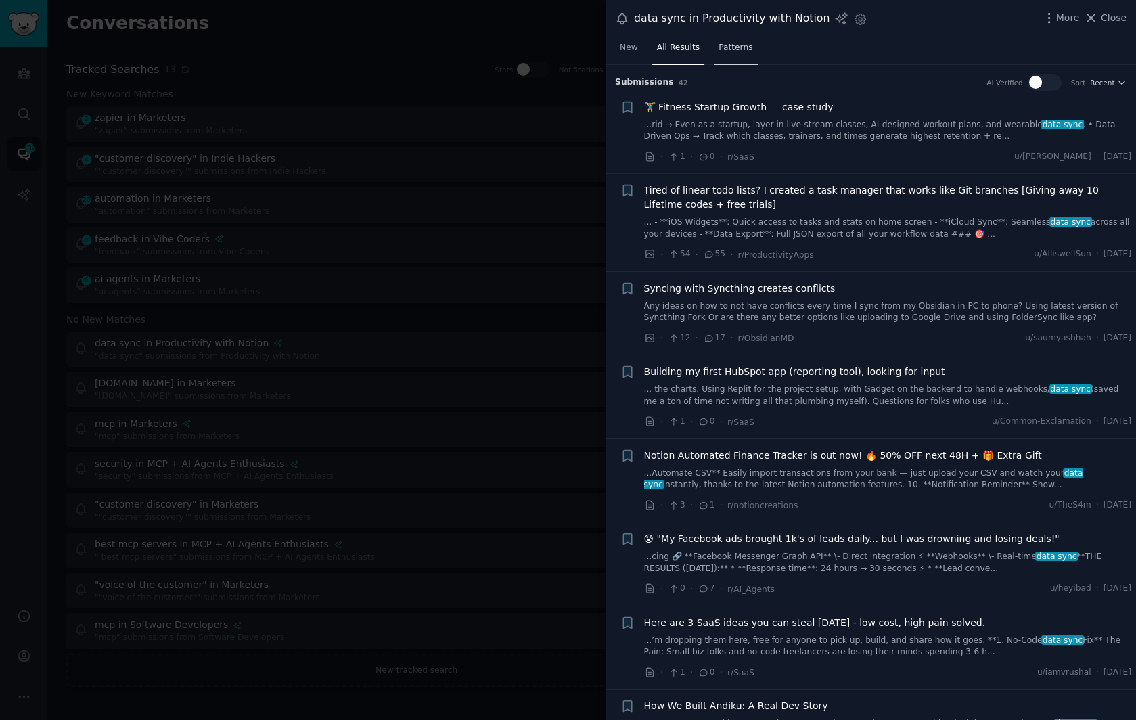
click at [740, 45] on span "Patterns" at bounding box center [736, 48] width 34 height 12
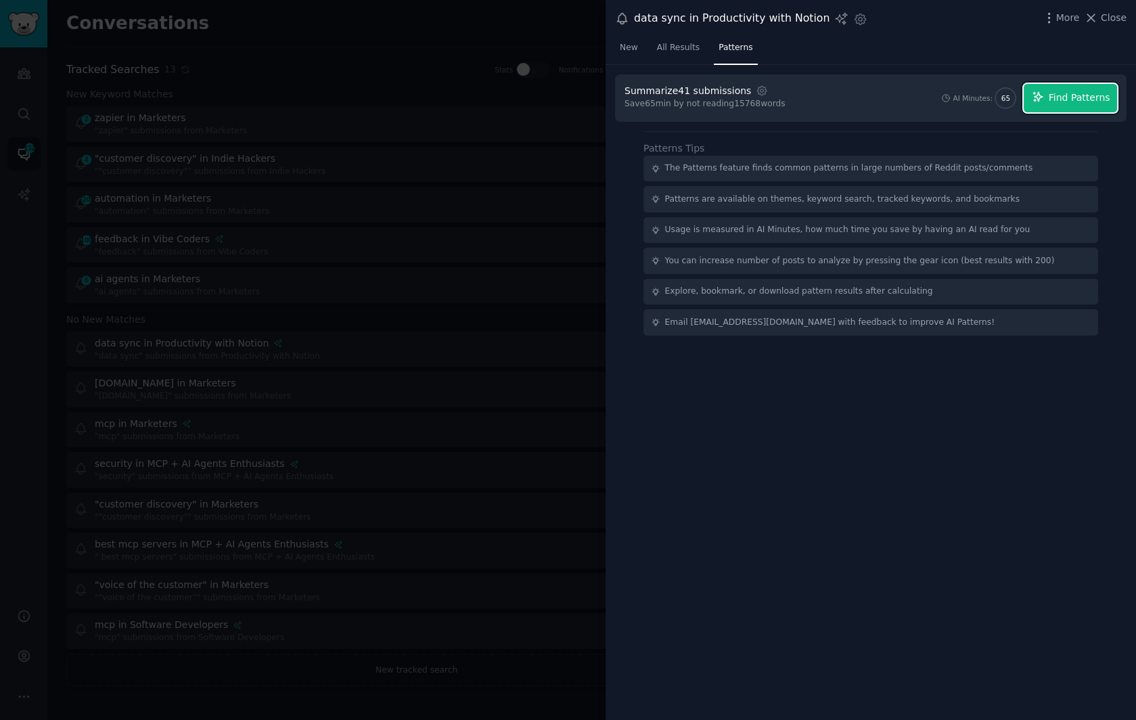
click at [1066, 97] on span "Find Patterns" at bounding box center [1080, 98] width 62 height 14
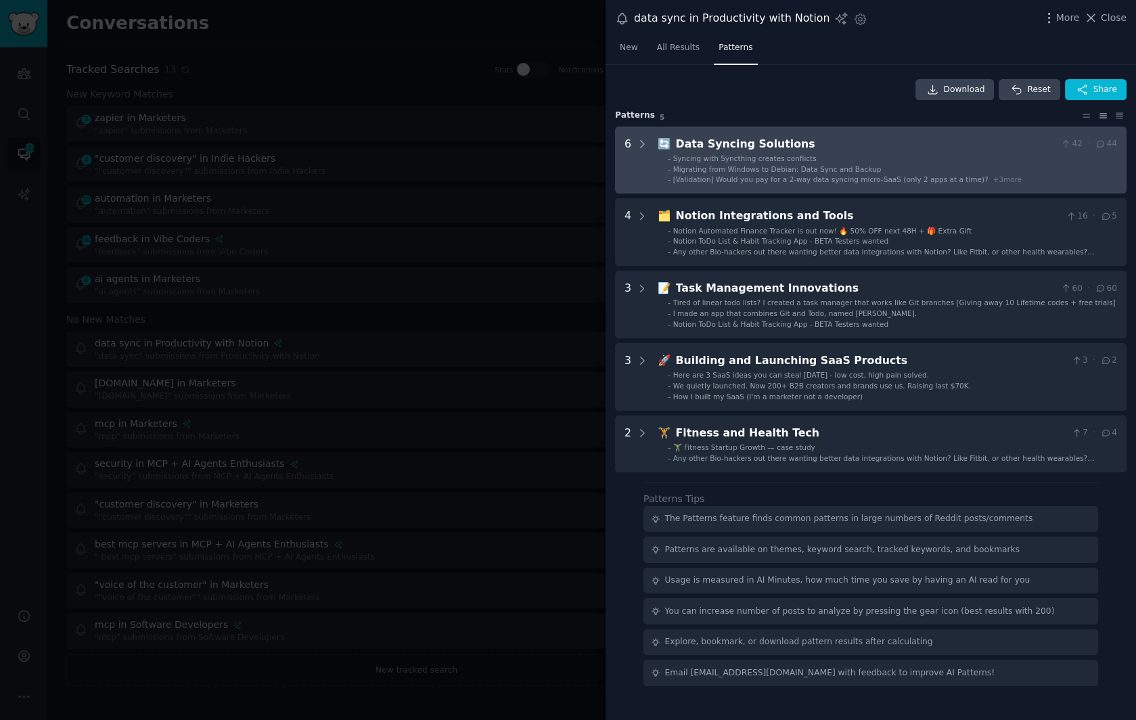
click at [785, 165] on span "Migrating from Windows to Debian: Data Sync and Backup" at bounding box center [777, 169] width 208 height 8
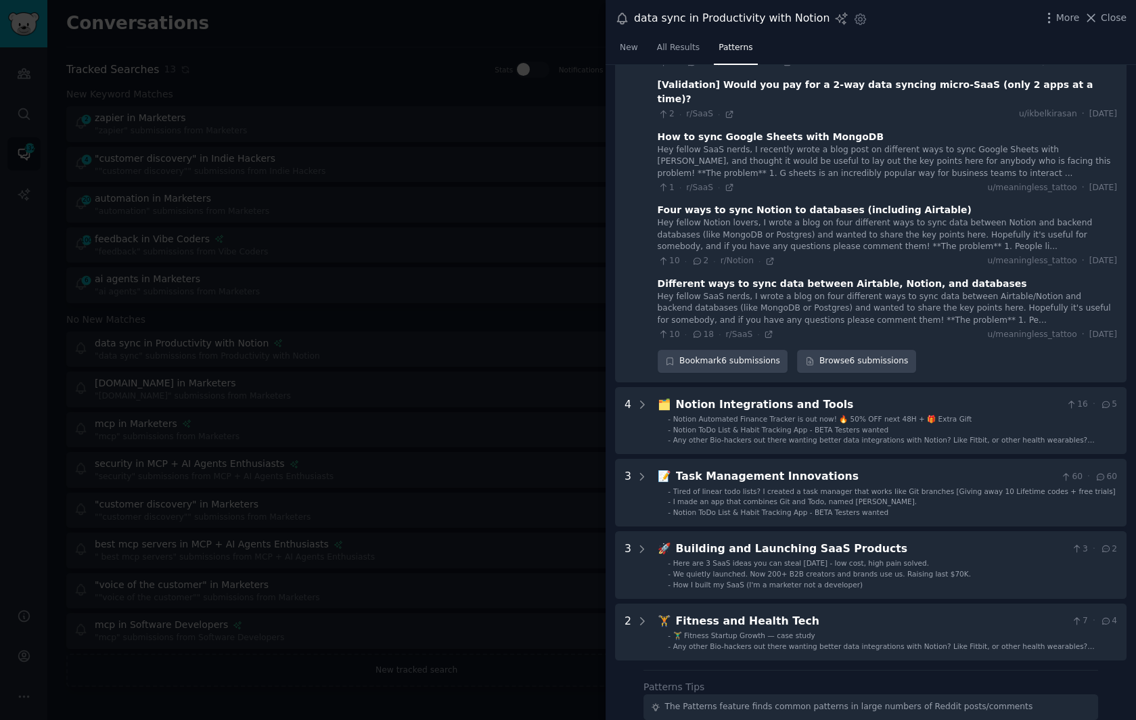
scroll to position [226, 0]
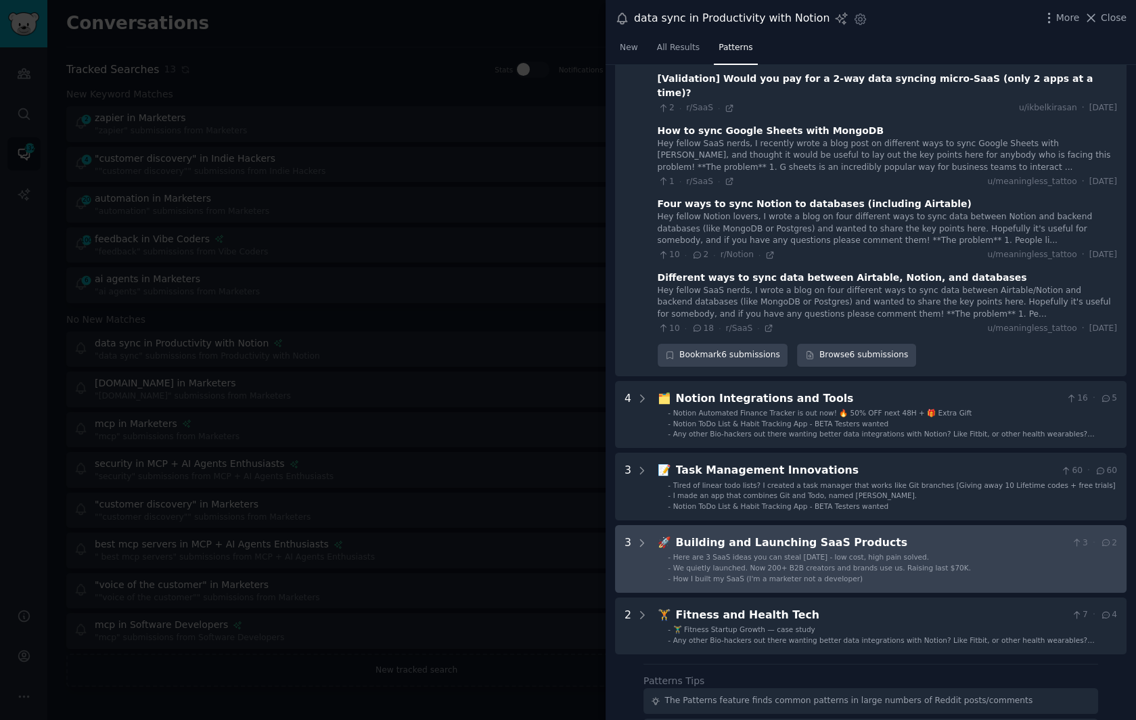
click at [860, 564] on span "We quietly launched. Now 200+ B2B creators and brands use us. Raising last $70K." at bounding box center [822, 568] width 298 height 8
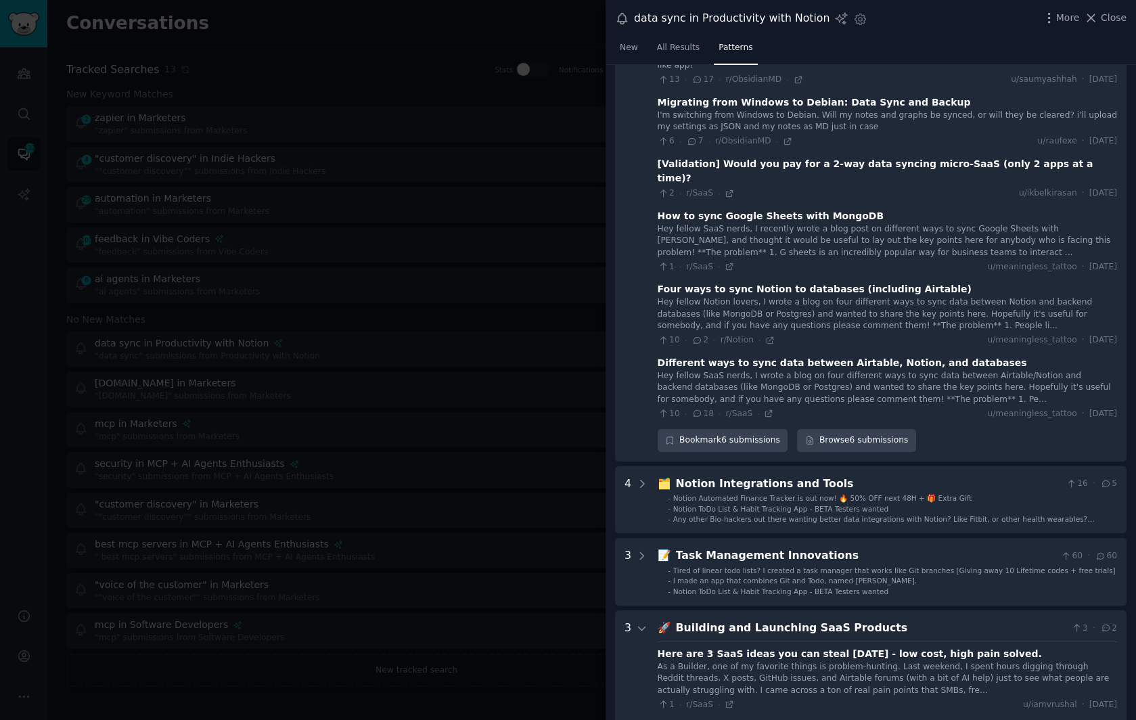
scroll to position [0, 0]
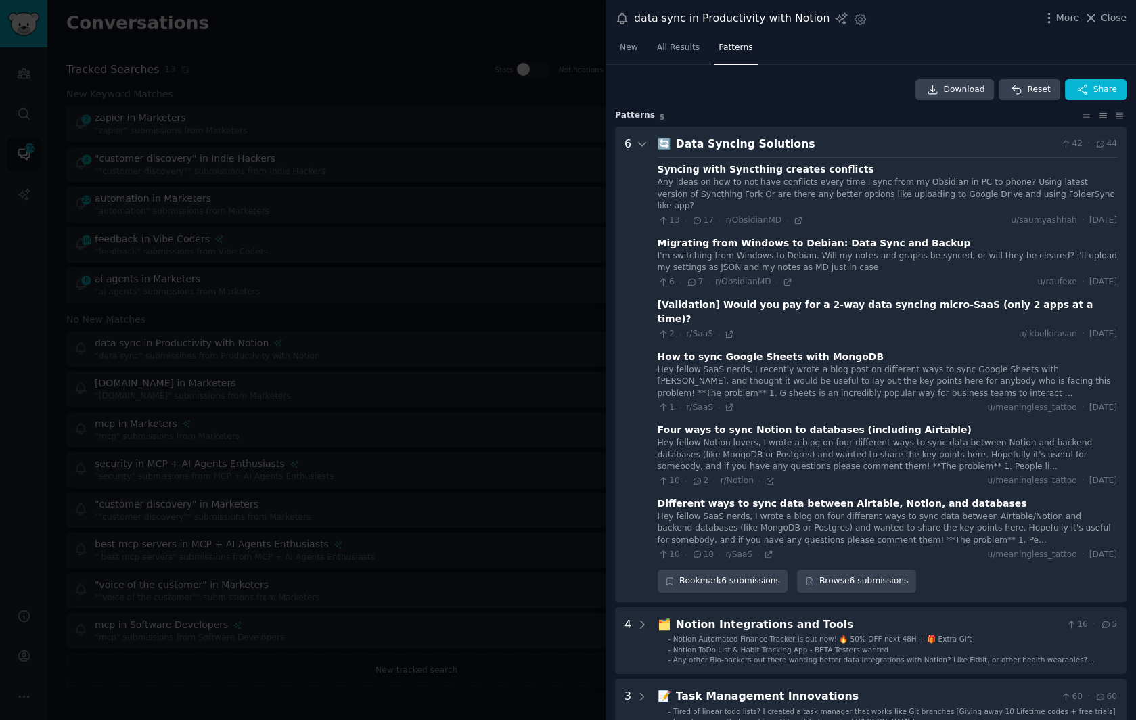
click at [755, 298] on div "[Validation] Would you pay for a 2-way data syncing micro-SaaS (only 2 apps at …" at bounding box center [888, 312] width 460 height 28
click at [689, 298] on div "[Validation] Would you pay for a 2-way data syncing micro-SaaS (only 2 apps at …" at bounding box center [888, 312] width 460 height 28
click at [679, 298] on div "[Validation] Would you pay for a 2-way data syncing micro-SaaS (only 2 apps at …" at bounding box center [888, 312] width 460 height 28
click at [858, 298] on div "[Validation] Would you pay for a 2-way data syncing micro-SaaS (only 2 apps at …" at bounding box center [888, 312] width 460 height 28
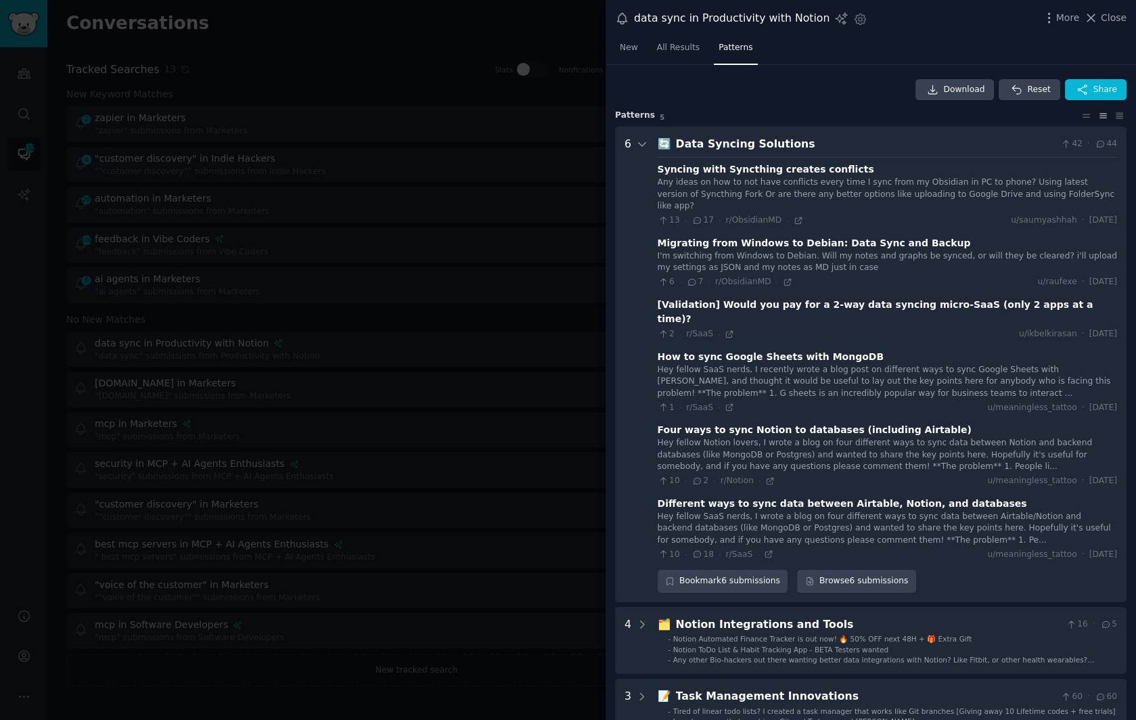
click at [767, 423] on div "Four ways to sync Notion to databases (including Airtable)" at bounding box center [815, 430] width 314 height 14
click at [920, 437] on div "Hey fellow Notion lovers, I wrote a blog on four different ways to sync data be…" at bounding box center [888, 455] width 460 height 36
click at [904, 437] on div "Hey fellow Notion lovers, I wrote a blog on four different ways to sync data be…" at bounding box center [888, 455] width 460 height 36
click at [895, 423] on div "Four ways to sync Notion to databases (including Airtable)" at bounding box center [815, 430] width 314 height 14
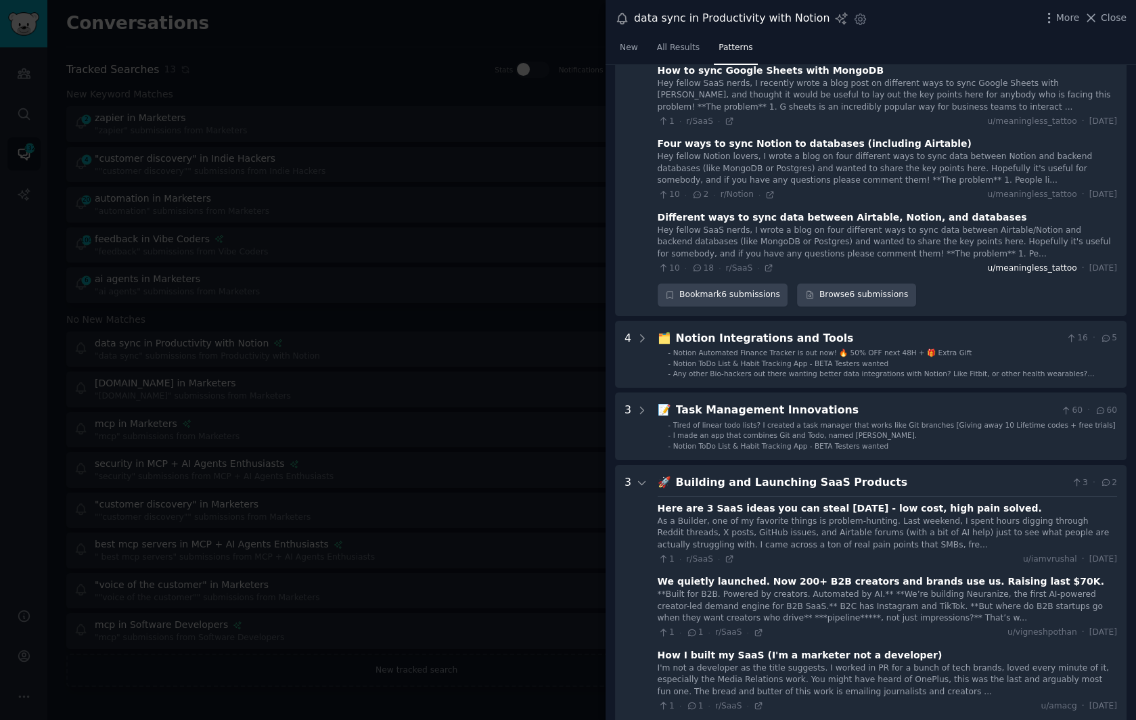
scroll to position [301, 0]
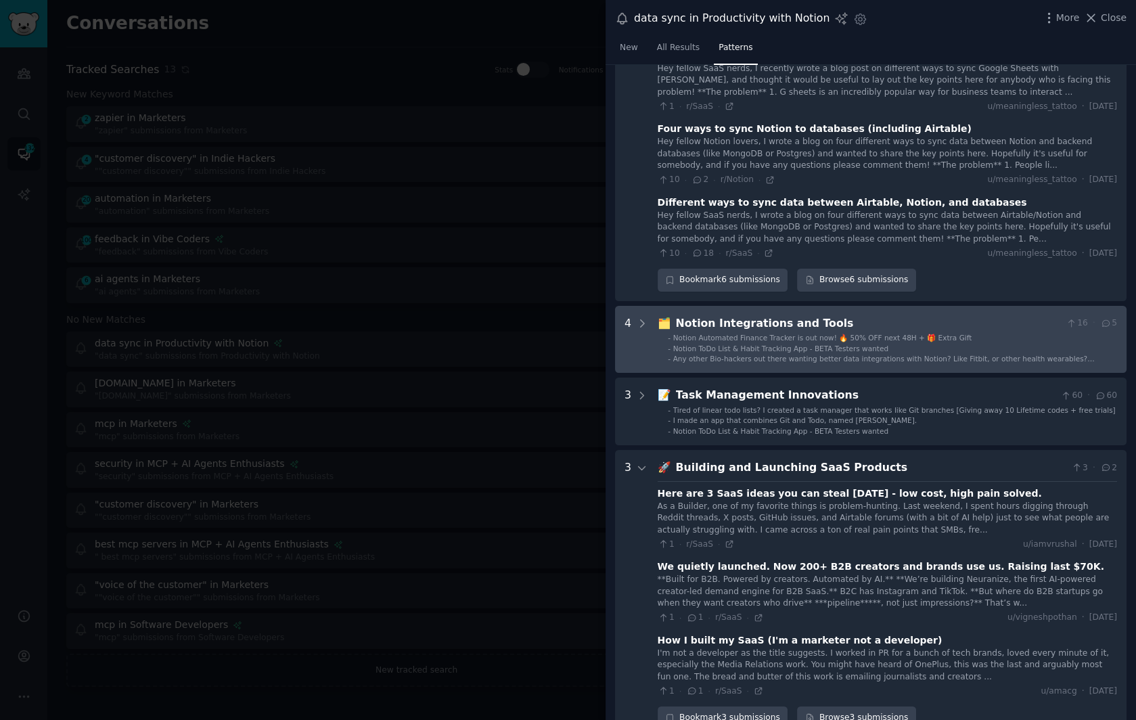
click at [978, 315] on div "🗂️ Notion Integrations and Tools 16 · 5 - Notion Automated Finance Tracker is o…" at bounding box center [888, 339] width 460 height 49
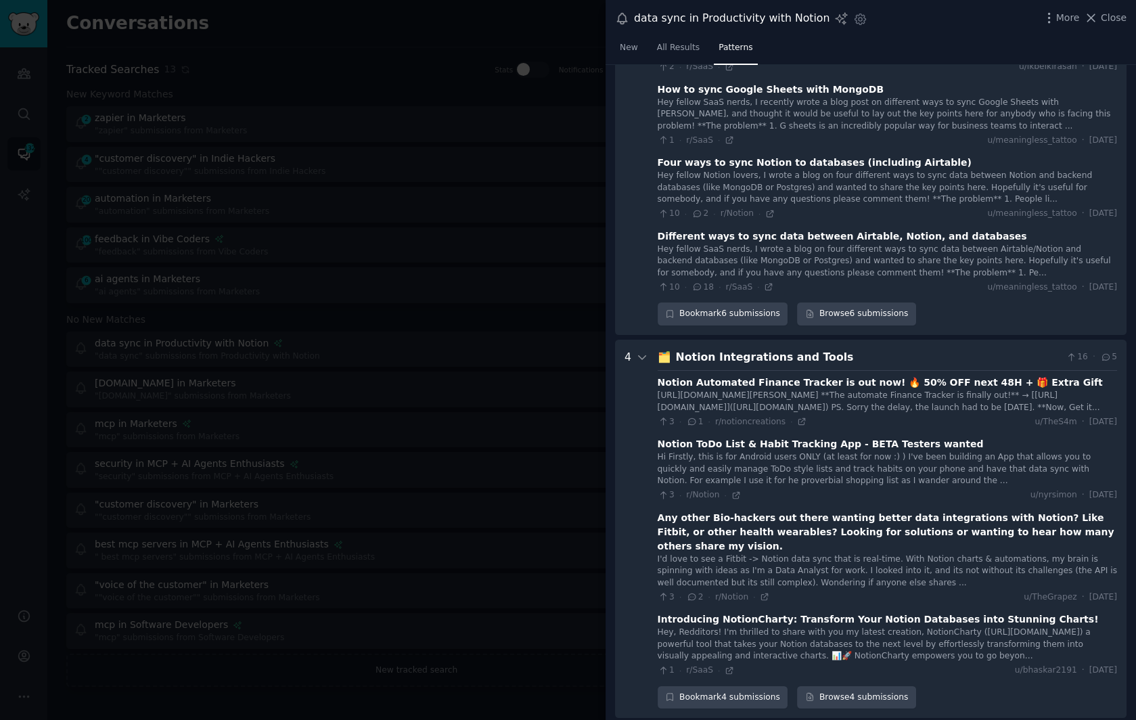
scroll to position [0, 0]
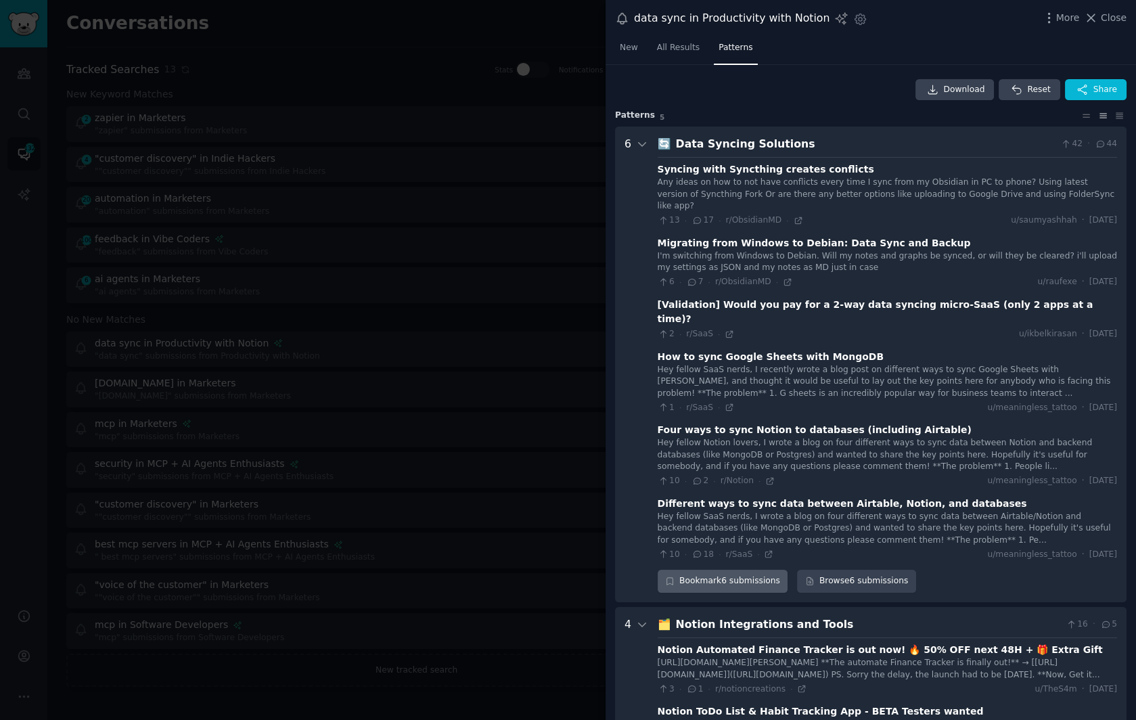
click at [711, 570] on div "Bookmark 6 submissions" at bounding box center [723, 581] width 131 height 23
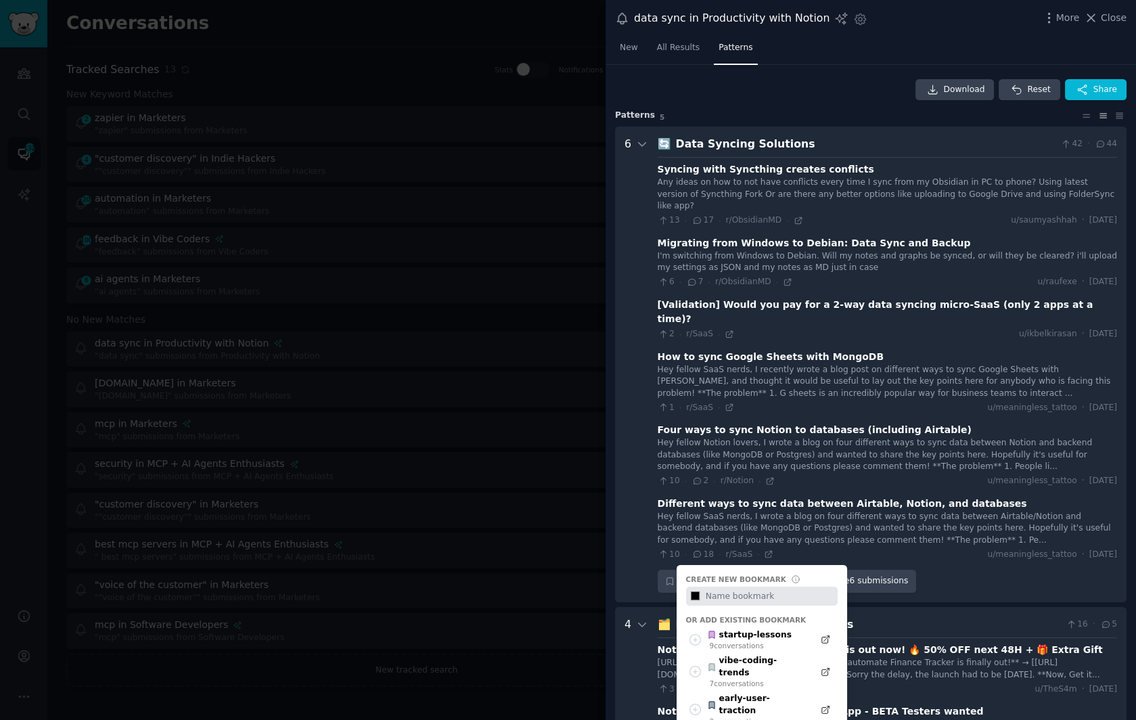
type input "#000000"
type input "d"
type input "#000000"
type input "da"
type input "#000000"
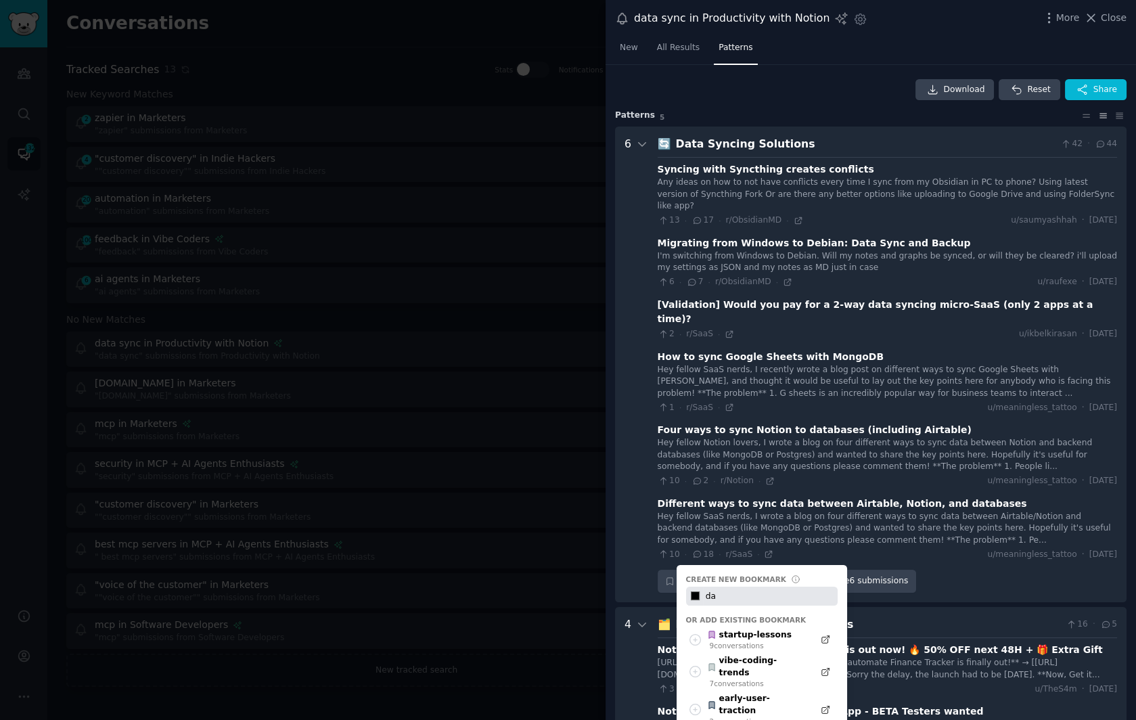
type input "dat"
type input "#000000"
type input "data"
type input "#000000"
type input "data-"
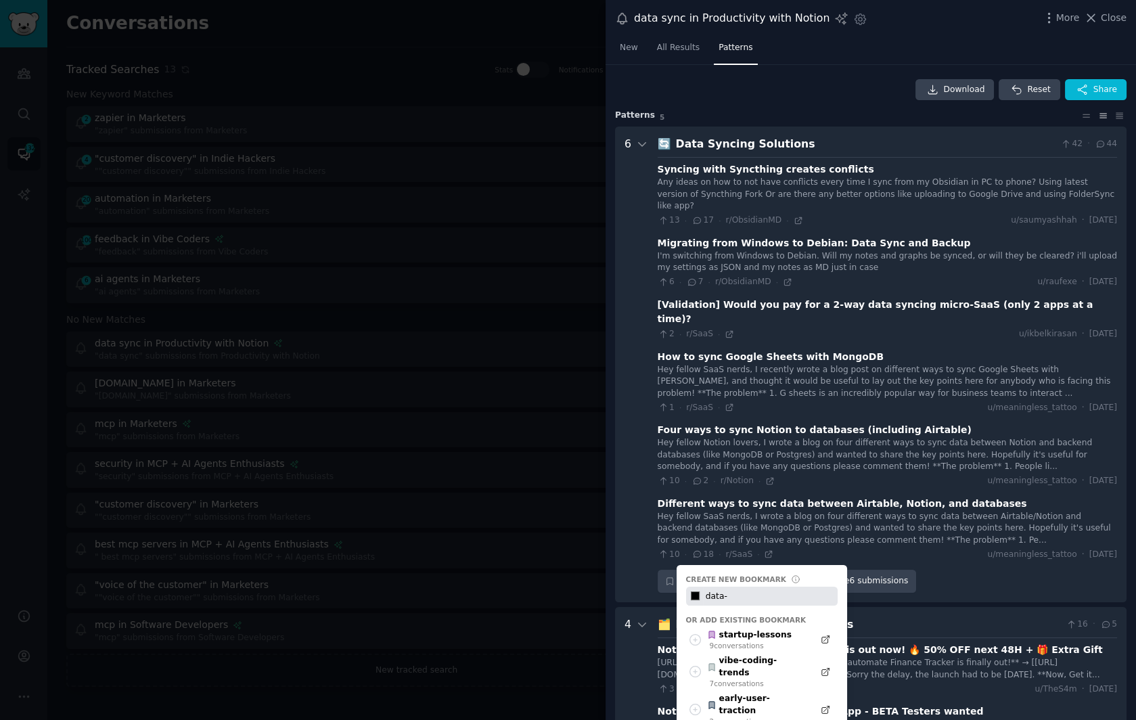
type input "#000000"
type input "data-s"
type input "#000000"
type input "data-sy"
type input "#000000"
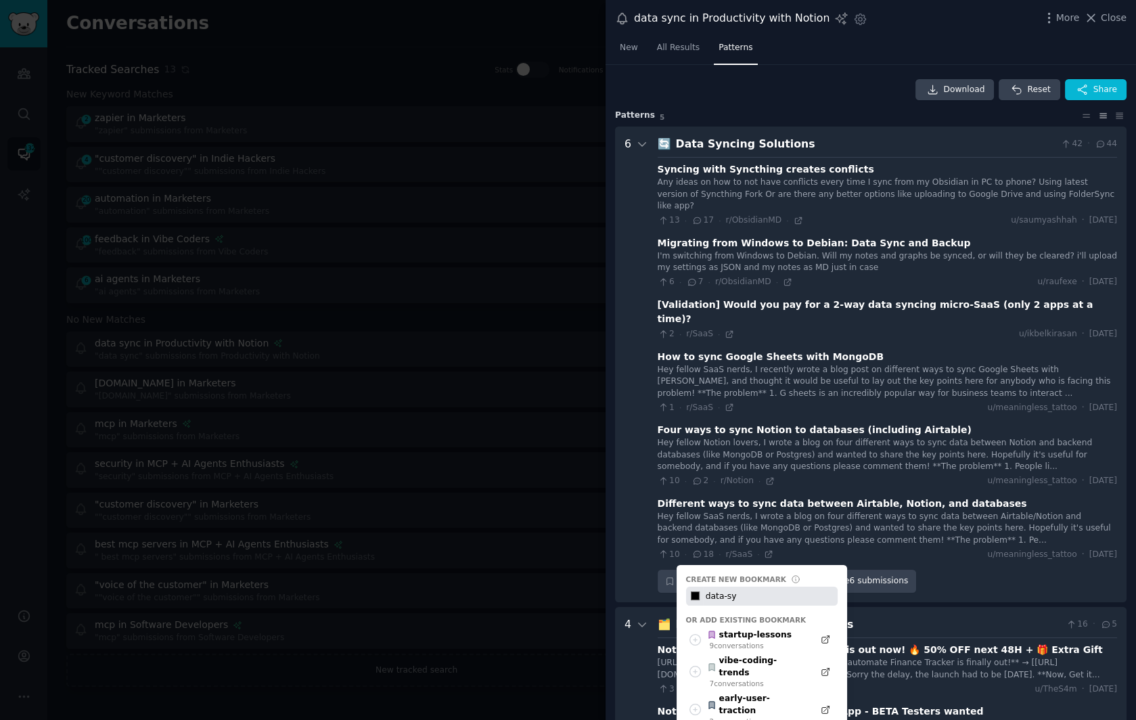
type input "data-syn"
type input "#000000"
type input "data-sync"
type input "#000000"
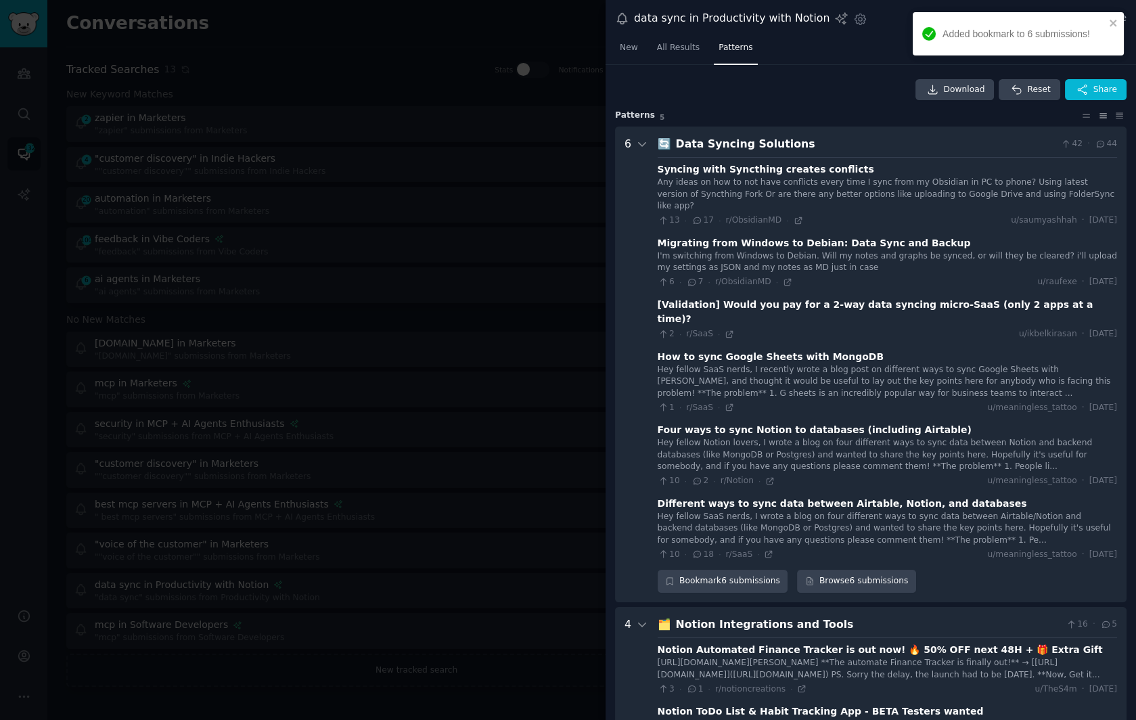
click at [422, 237] on div at bounding box center [568, 360] width 1136 height 720
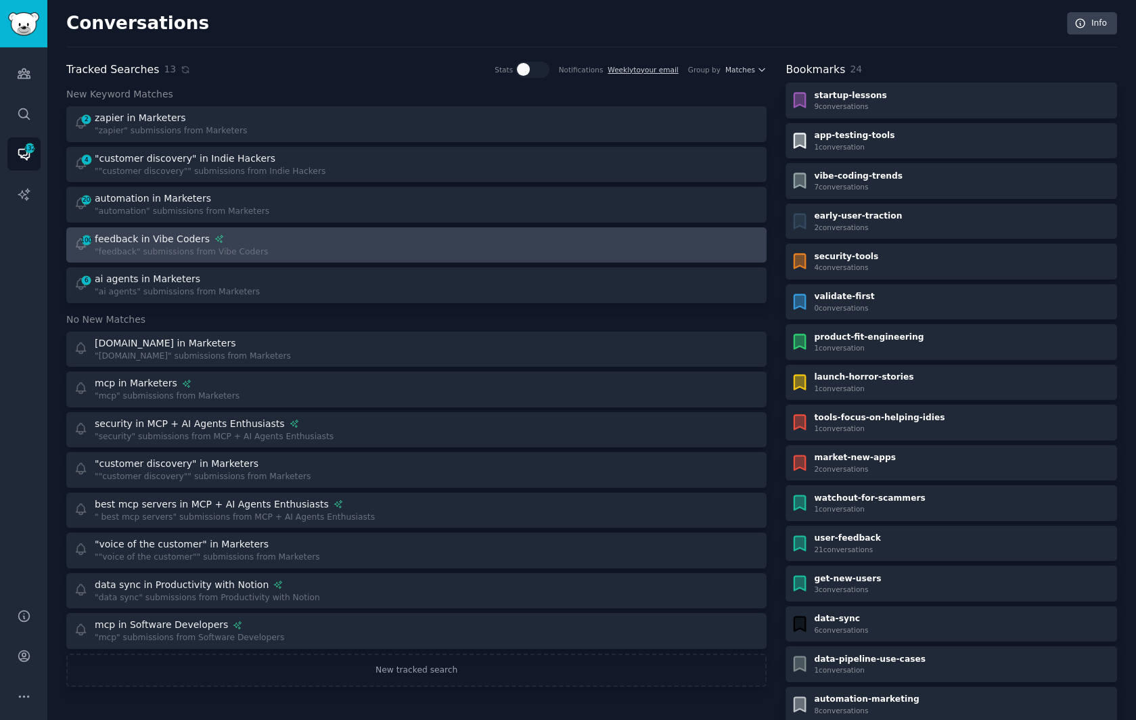
click at [312, 246] on div "100 feedback in Vibe Coders "feedback" submissions from Vibe Coders" at bounding box center [241, 245] width 334 height 26
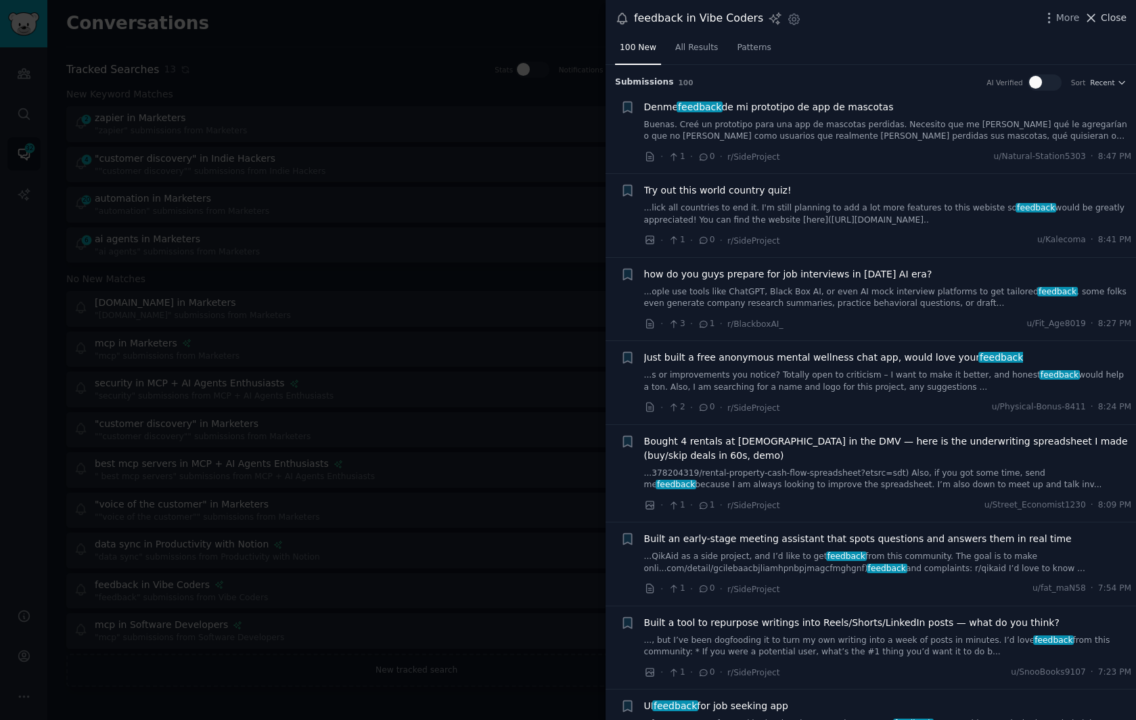
click at [1114, 16] on span "Close" at bounding box center [1114, 18] width 26 height 14
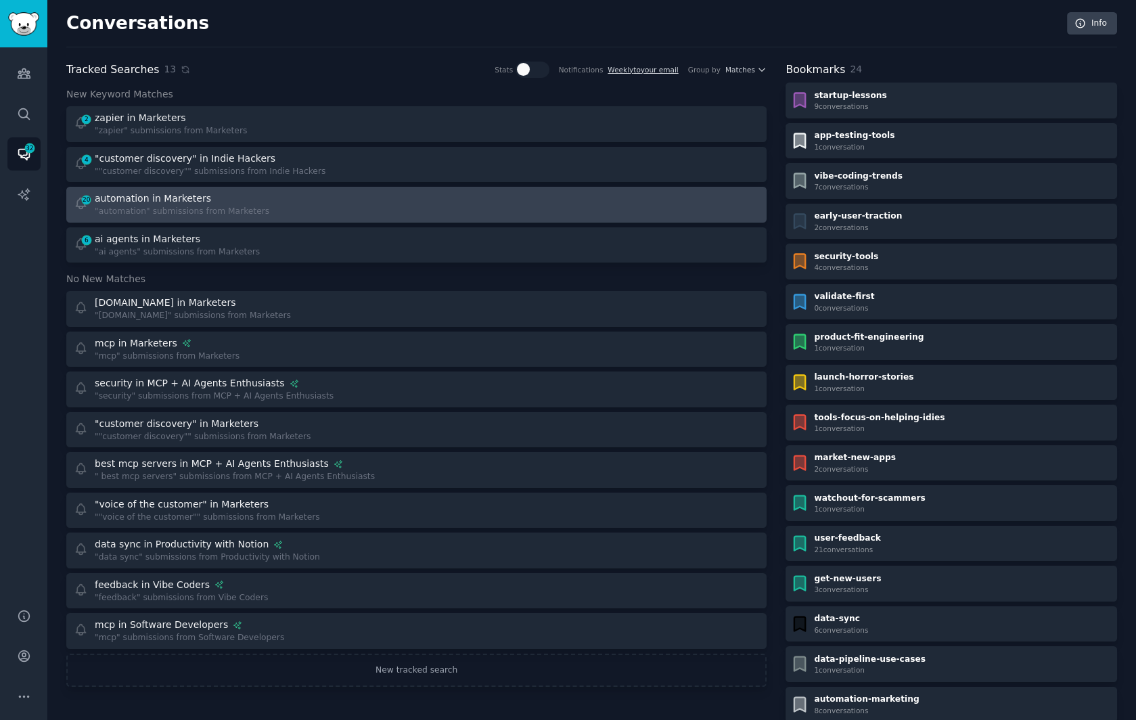
click at [183, 194] on div "automation in Marketers" at bounding box center [153, 199] width 116 height 14
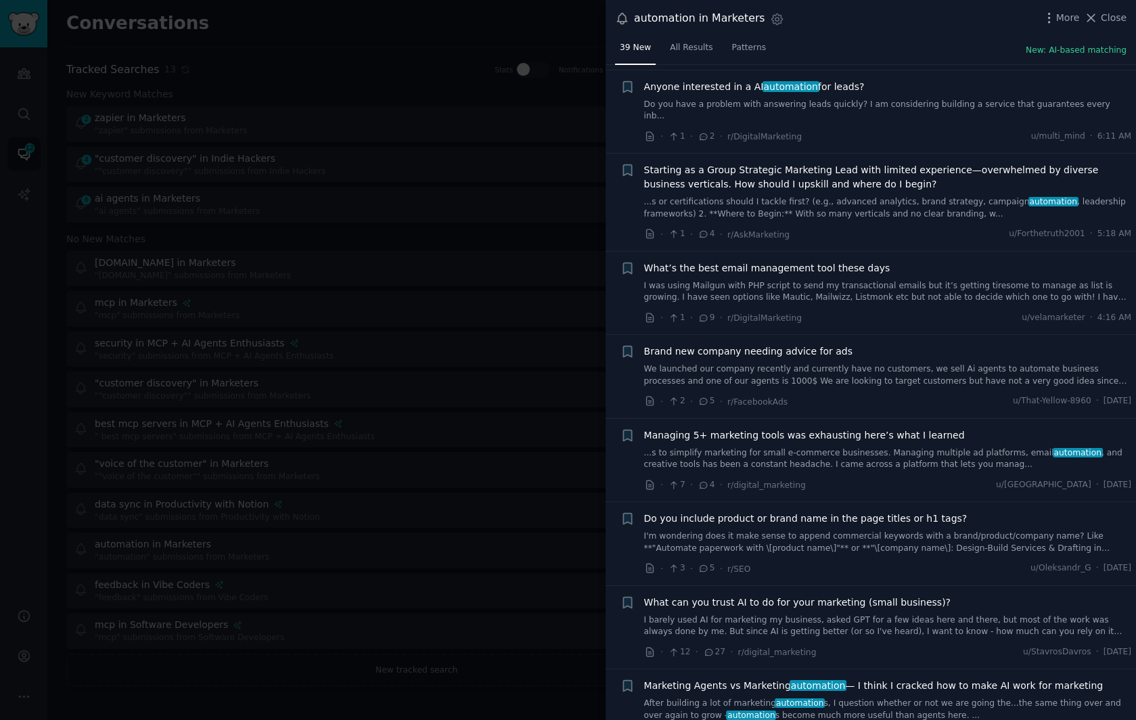
scroll to position [268, 0]
click at [834, 446] on link "...s to simplify marketing for small e-commerce businesses. Managing multiple a…" at bounding box center [888, 458] width 488 height 24
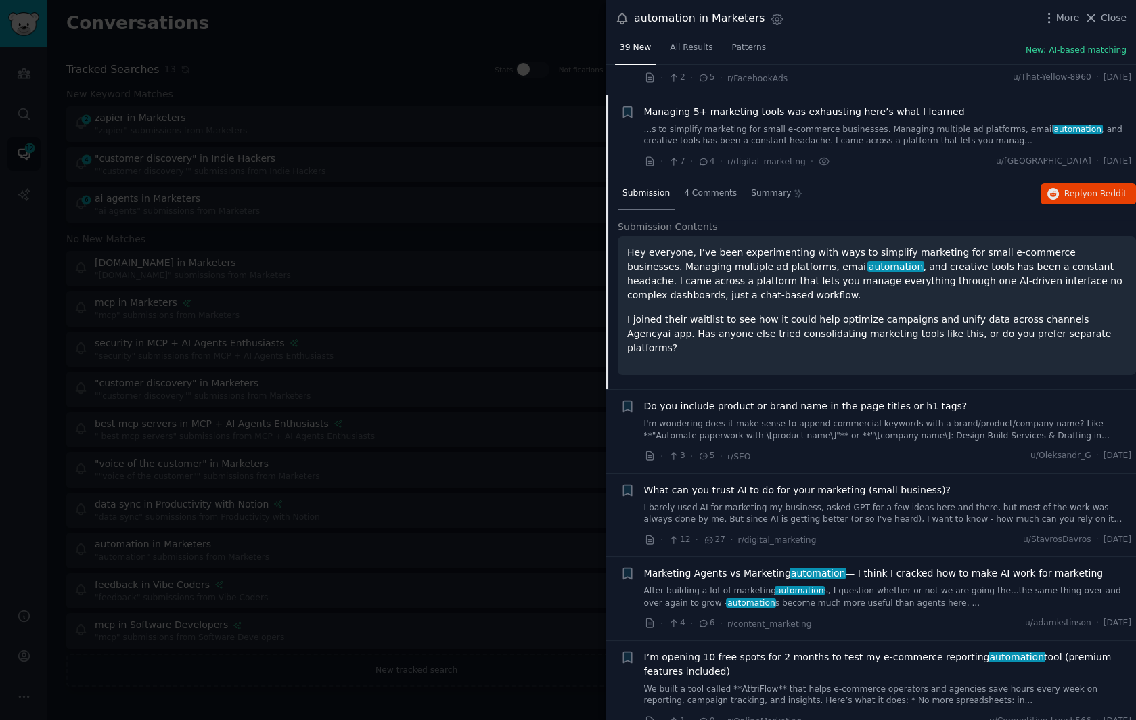
scroll to position [606, 0]
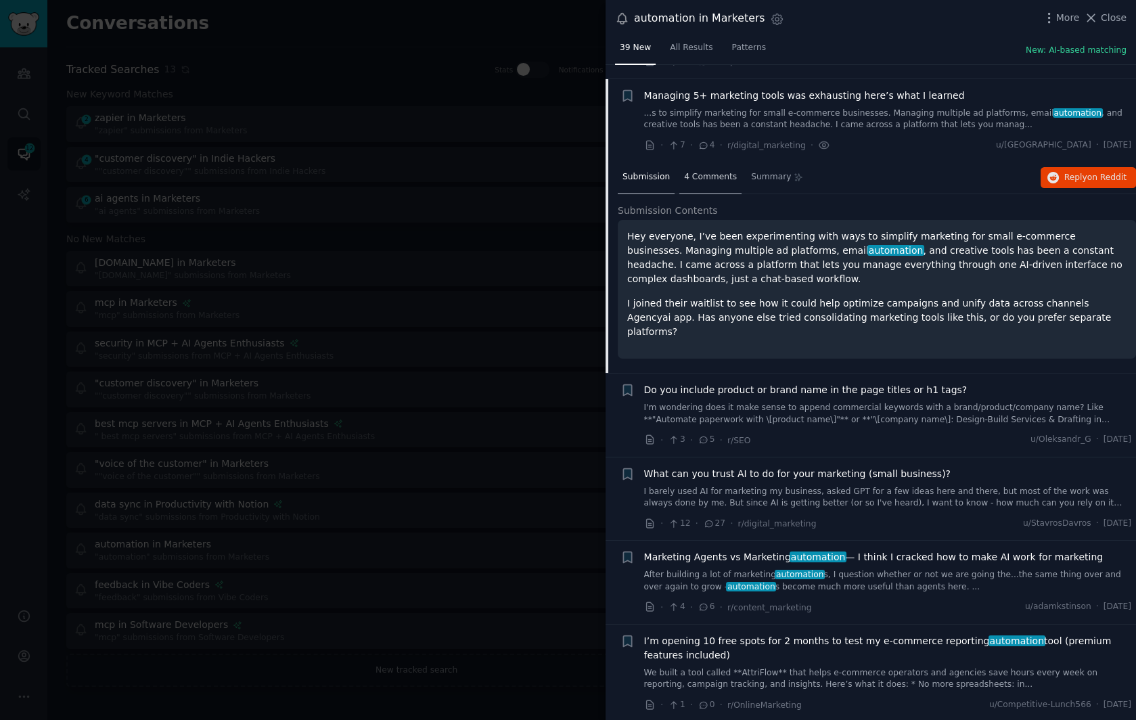
click at [704, 171] on span "4 Comments" at bounding box center [710, 177] width 53 height 12
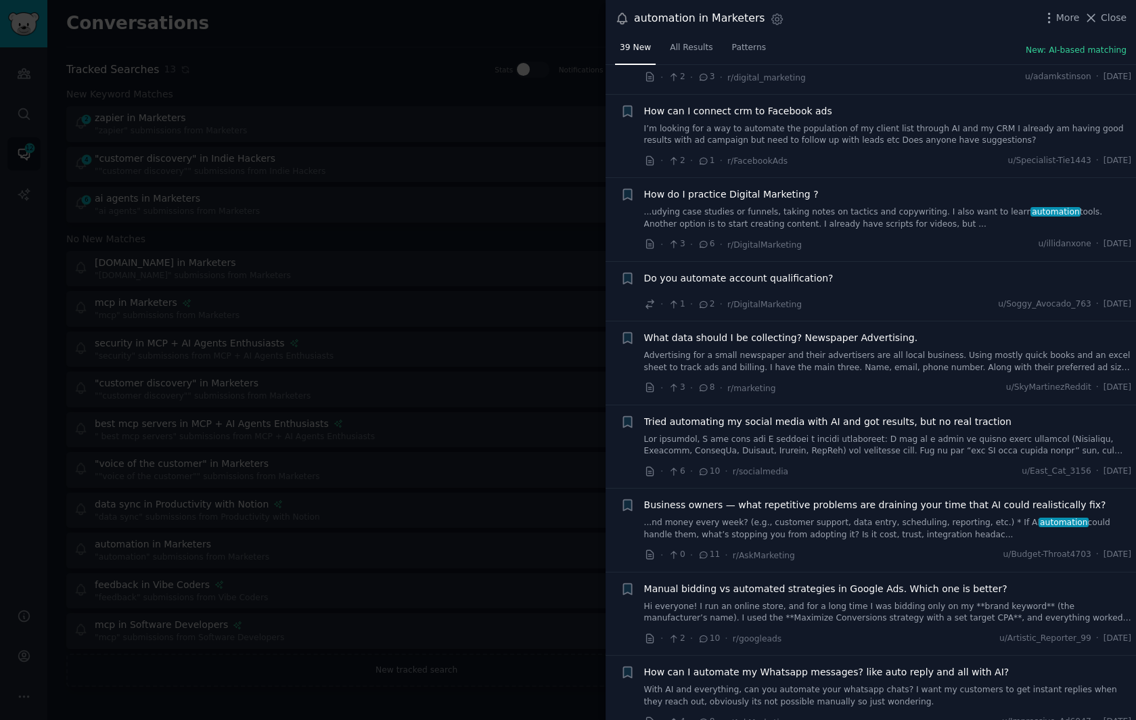
scroll to position [1345, 0]
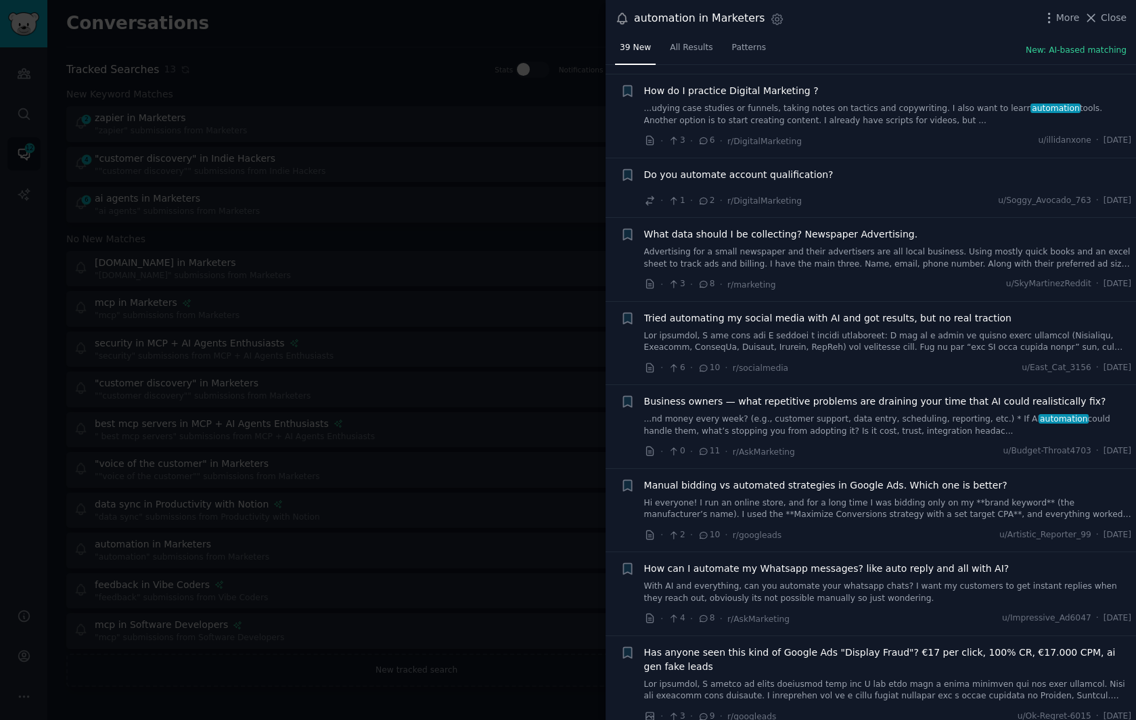
click at [828, 414] on link "...nd money every week? (e.g., customer support, data entry, scheduling, report…" at bounding box center [888, 426] width 488 height 24
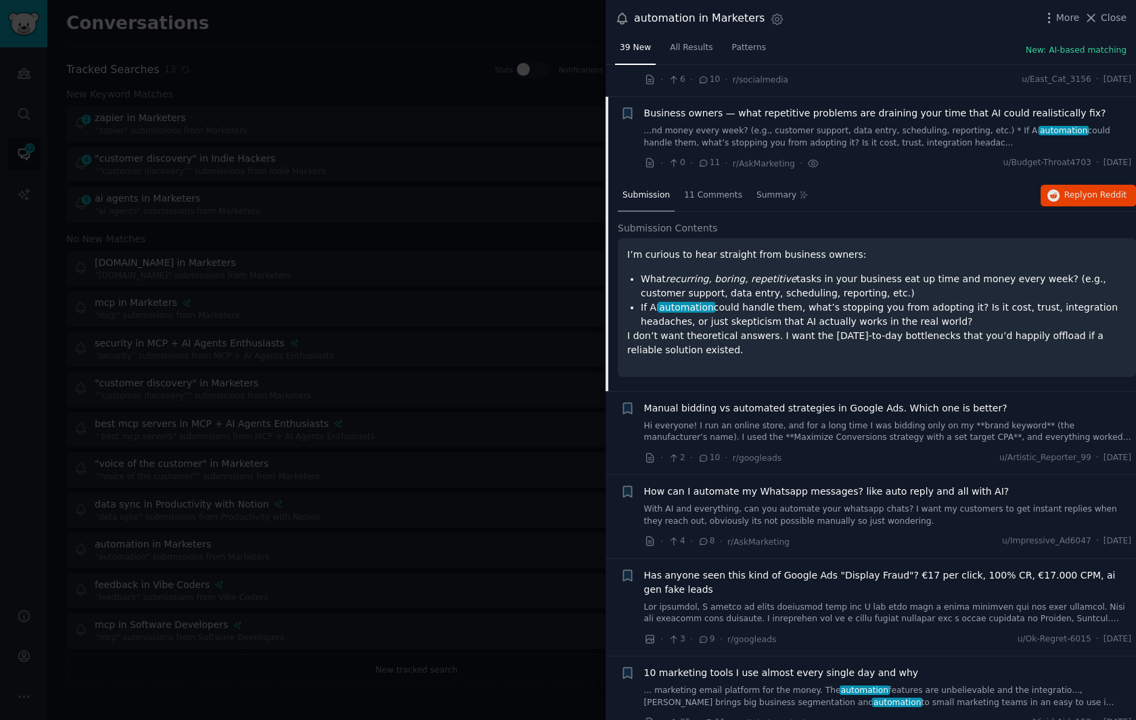
scroll to position [1513, 0]
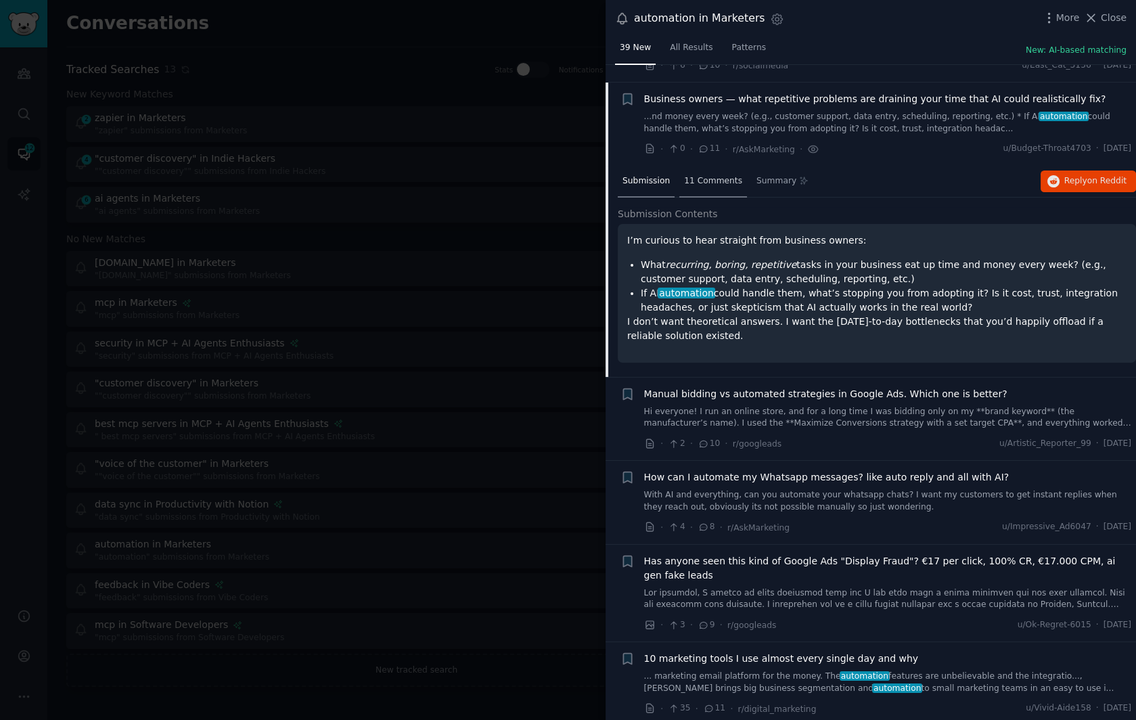
click at [713, 175] on span "11 Comments" at bounding box center [713, 181] width 58 height 12
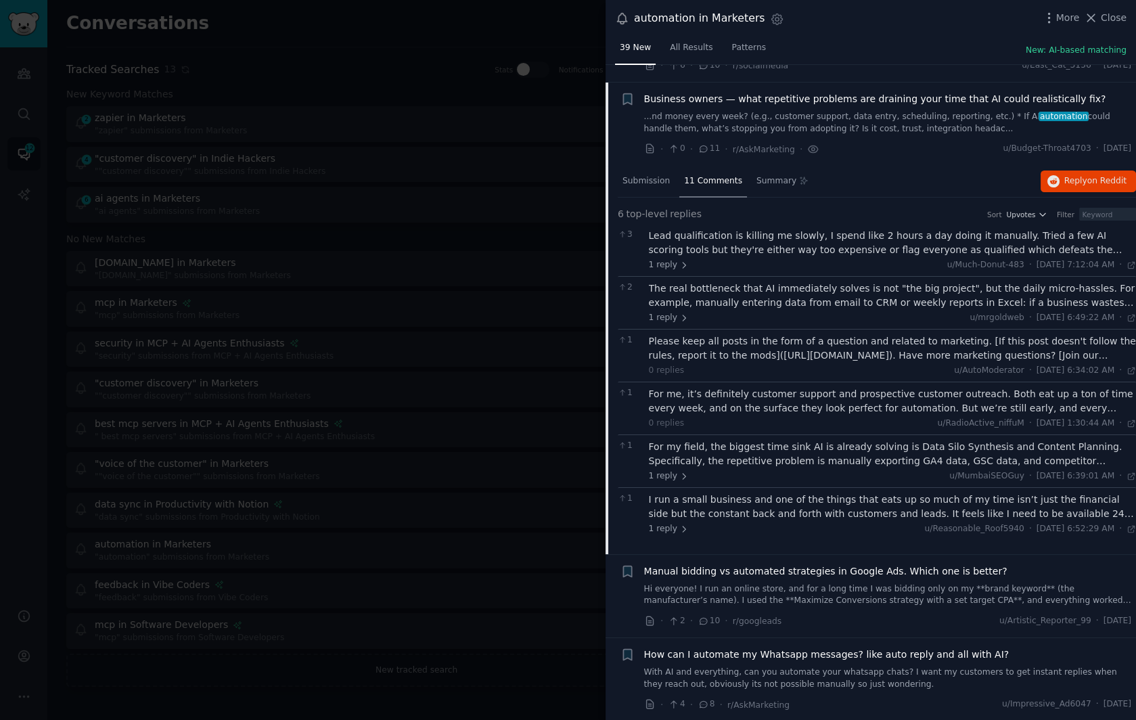
click at [845, 440] on div "For my field, the biggest time sink AI is already solving is Data Silo Synthesi…" at bounding box center [893, 454] width 488 height 28
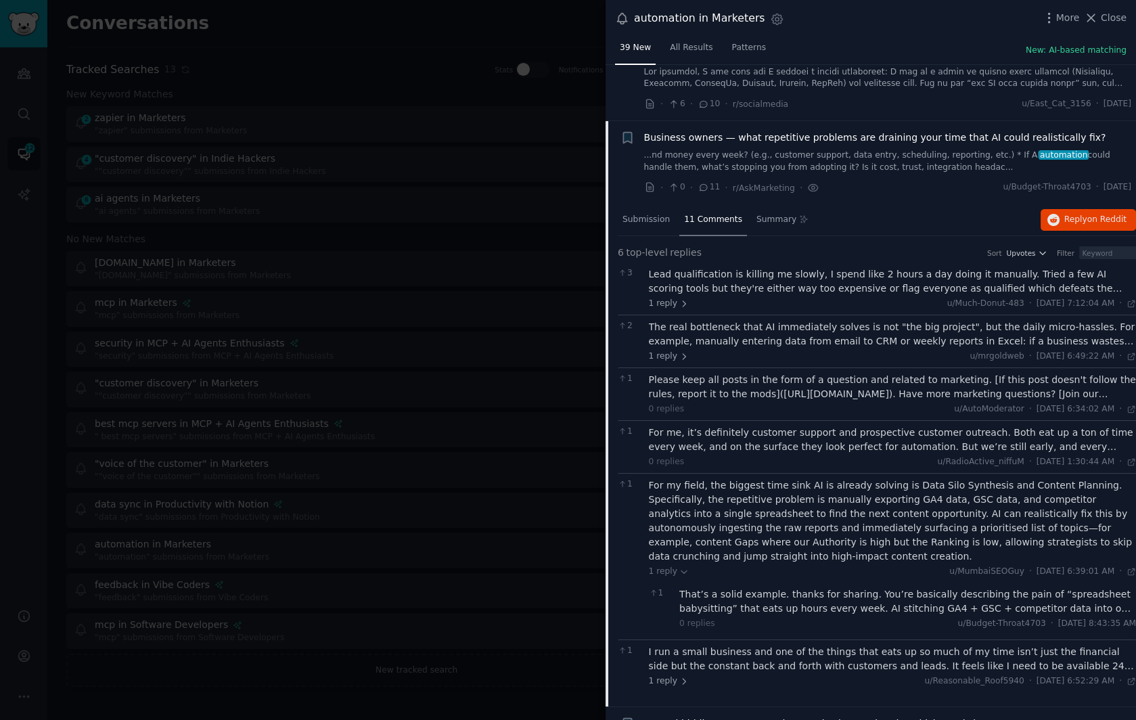
scroll to position [1475, 0]
click at [625, 131] on icon "button" at bounding box center [627, 136] width 8 height 11
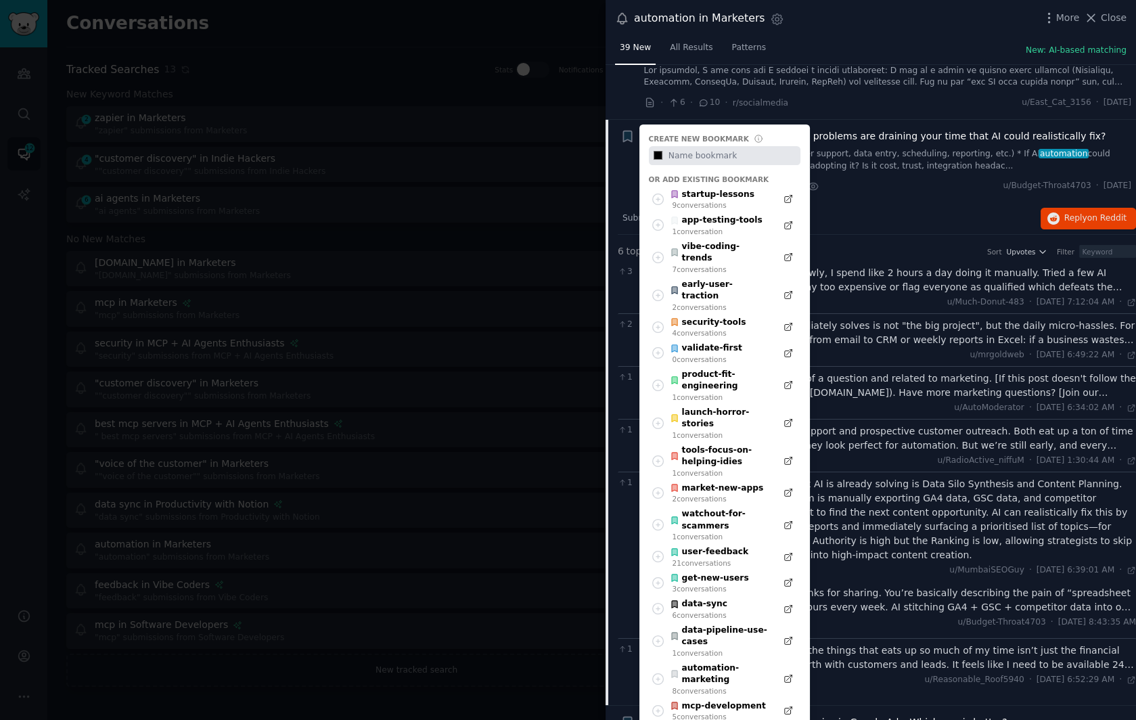
click at [705, 146] on input "text" at bounding box center [733, 155] width 134 height 19
type input "#000000"
type input "d"
type input "#000000"
type input "dat"
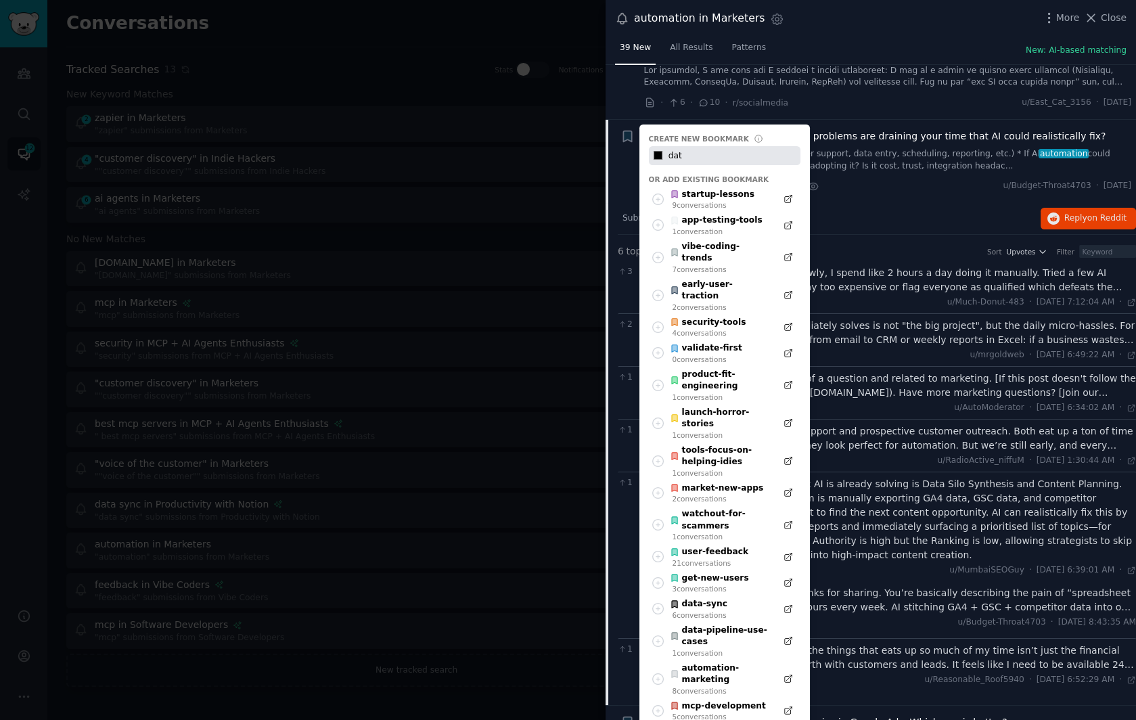
type input "#000000"
type input "data0"
type input "#000000"
type input "data0-"
type input "#000000"
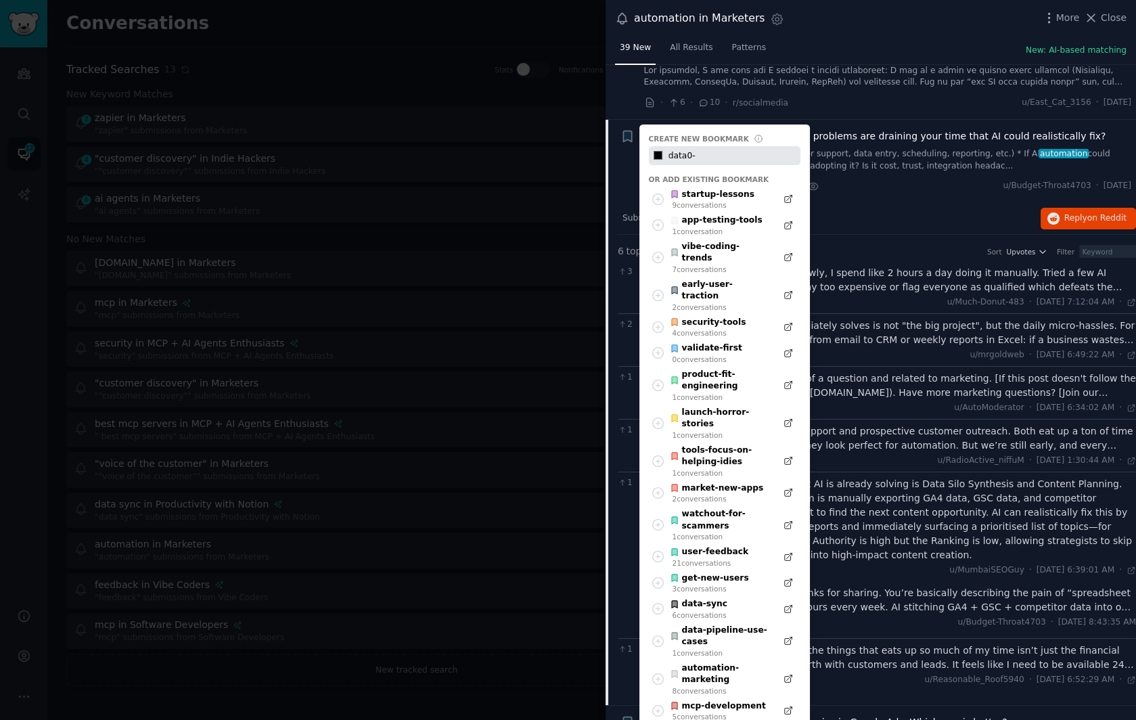
type input "data0-a"
type input "#000000"
type input "data0-"
type input "#000000"
type input "data0"
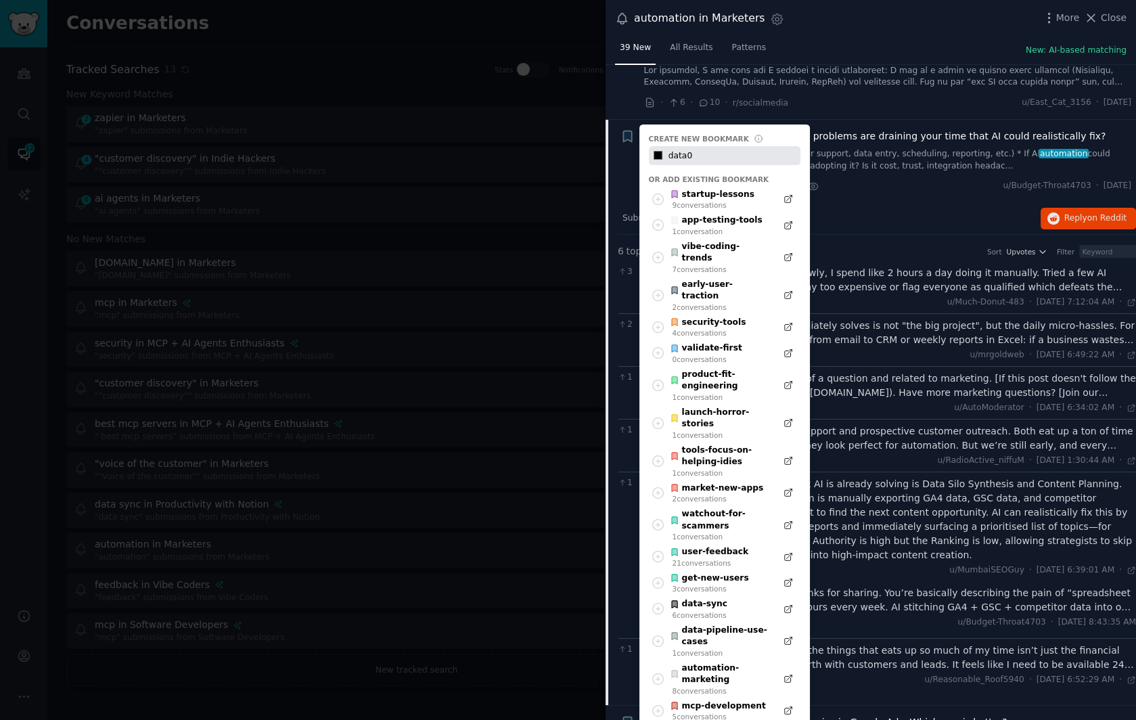
type input "#000000"
type input "data"
type input "#000000"
type input "data-"
type input "#000000"
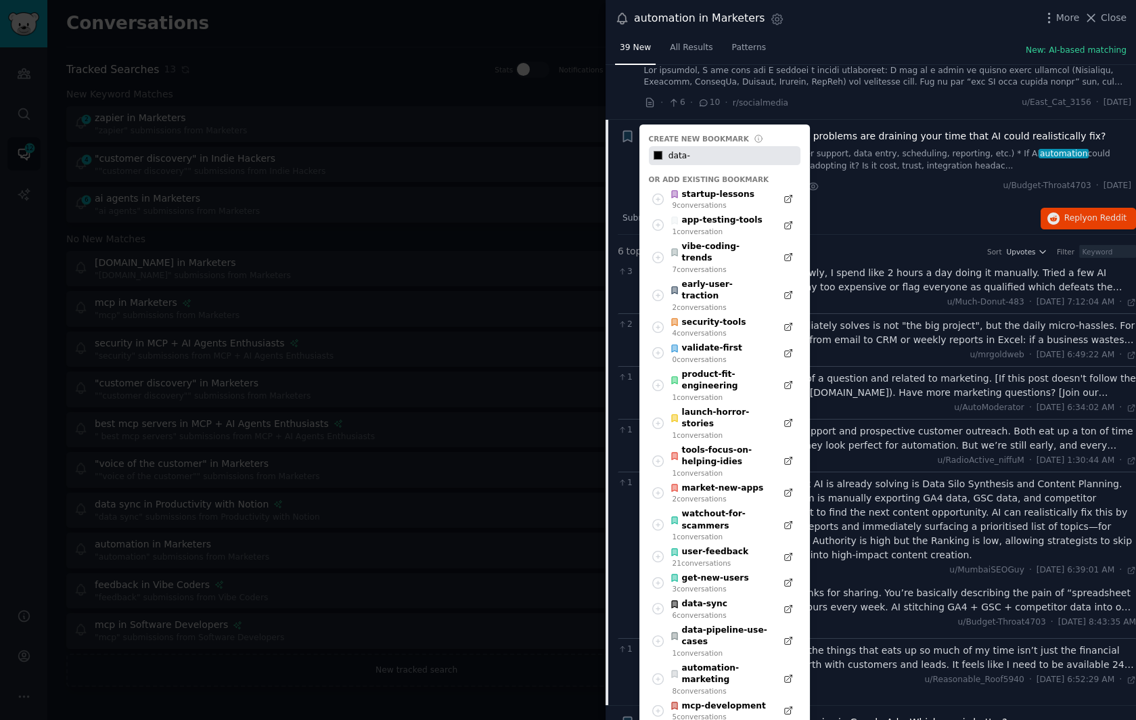
type input "data-a"
type input "#000000"
type input "data-ag"
type input "#000000"
type input "data-agg"
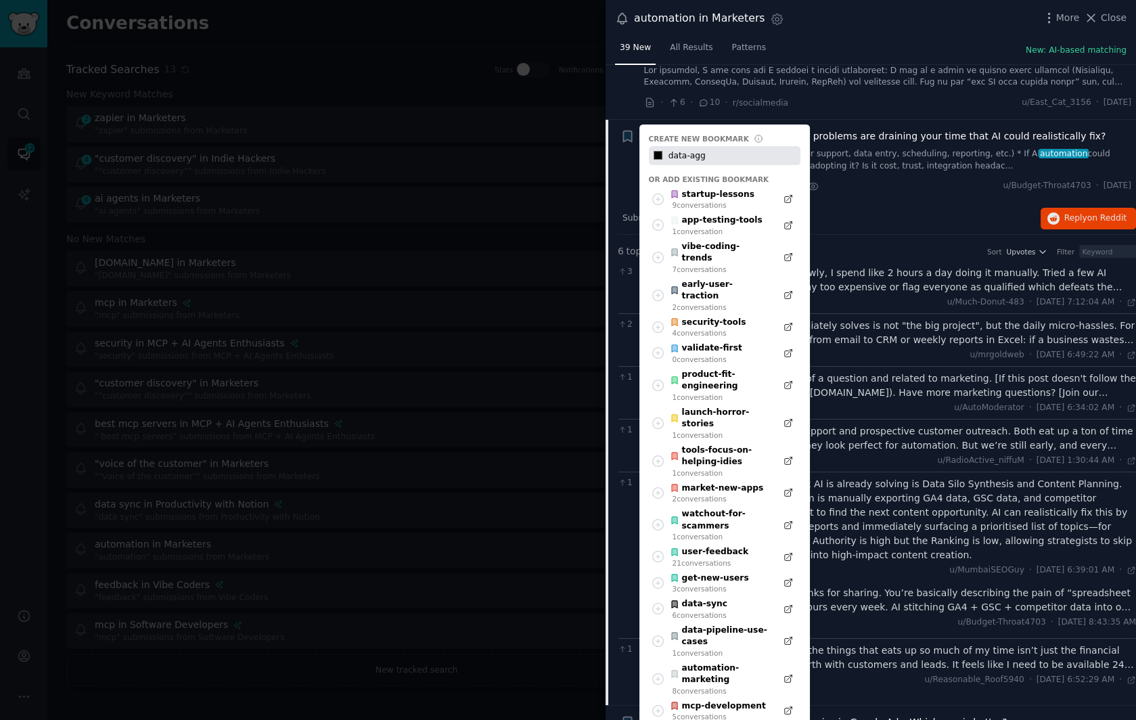
type input "#000000"
type input "data-ag"
type input "#000000"
type input "data-a"
type input "#000000"
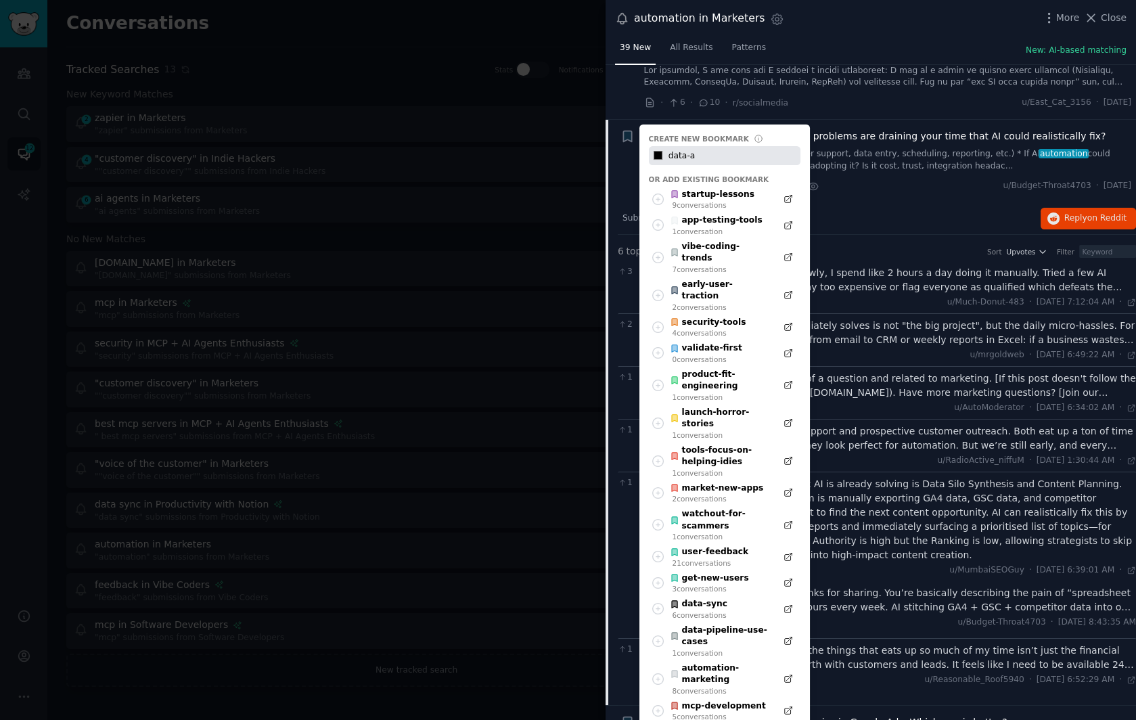
type input "data-"
type input "#000000"
type input "data"
type input "#000000"
type input "data-"
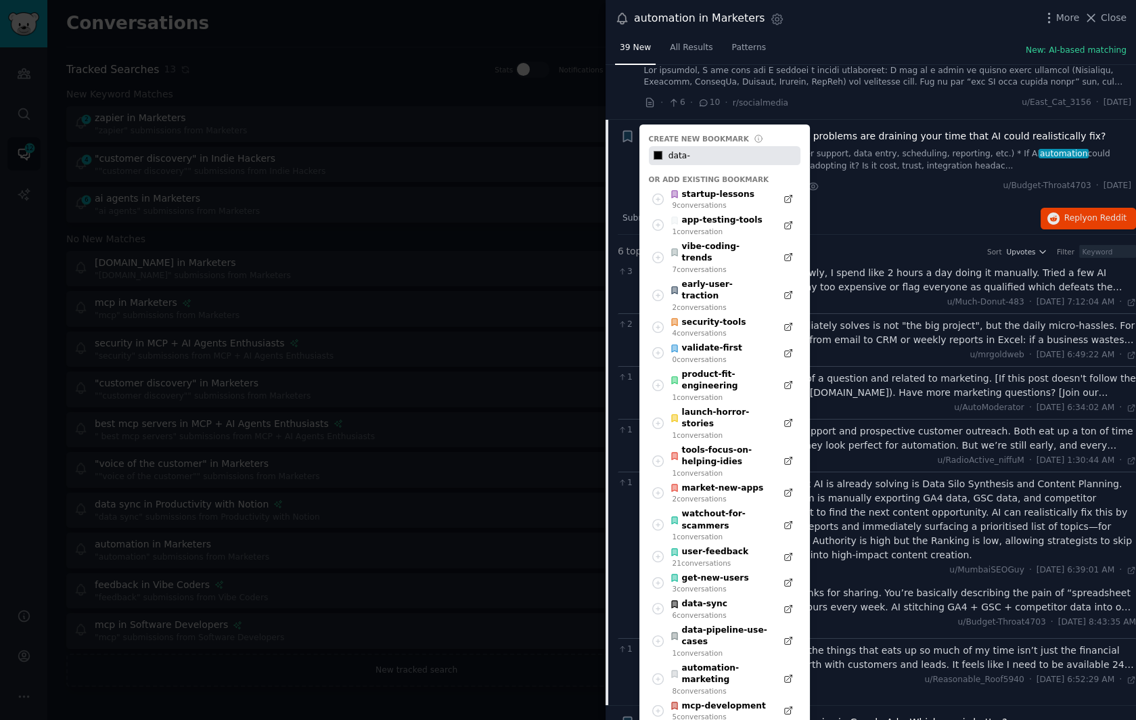
type input "#000000"
type input "data-a"
type input "#000000"
type input "data-"
type input "#000000"
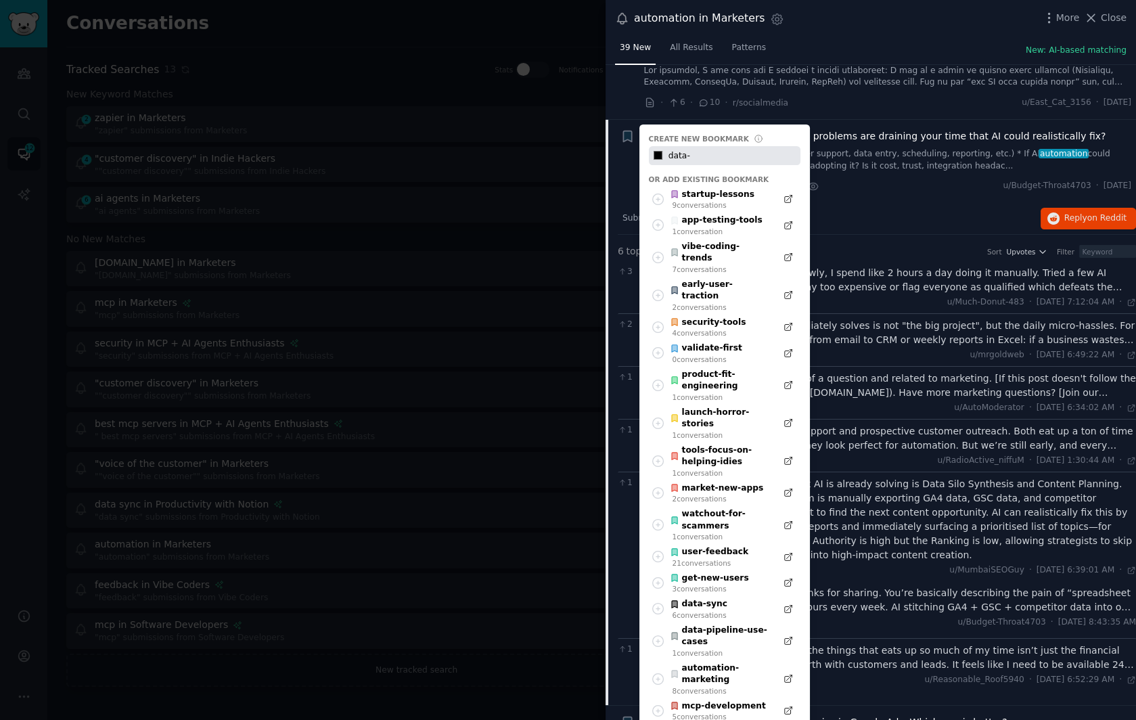
type input "data"
type input "#000000"
type input "data-"
type input "#000000"
type input "data-a"
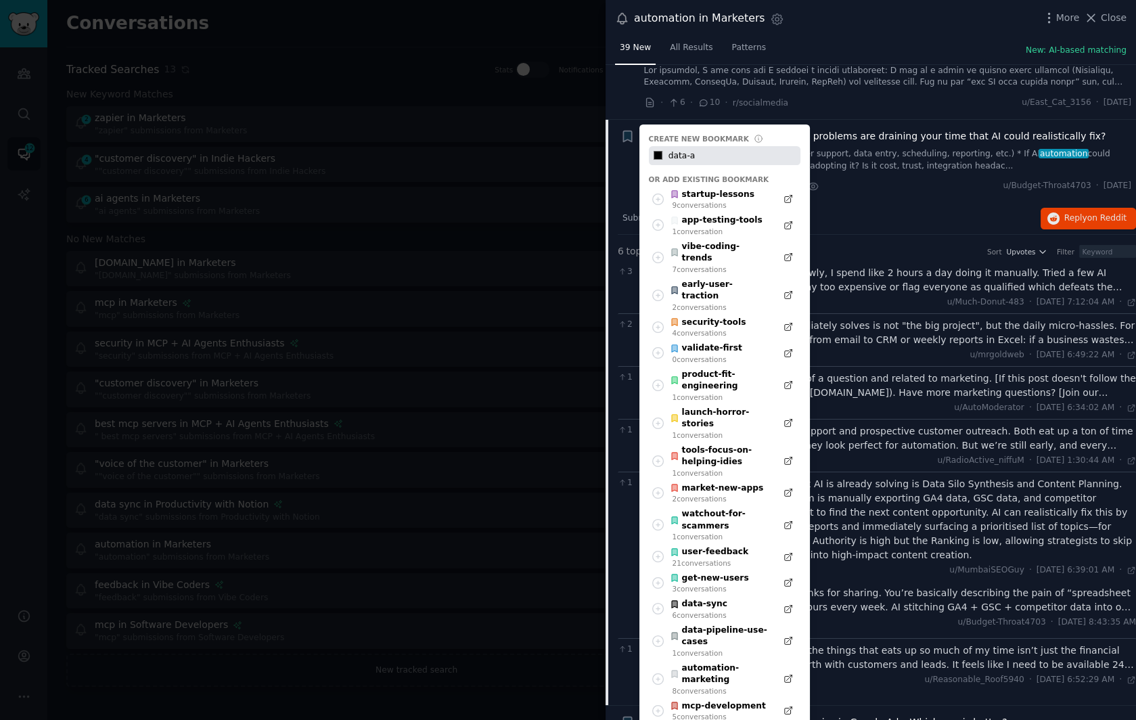
type input "#000000"
type input "data-ag"
type input "#000000"
type input "data-agg"
type input "#000000"
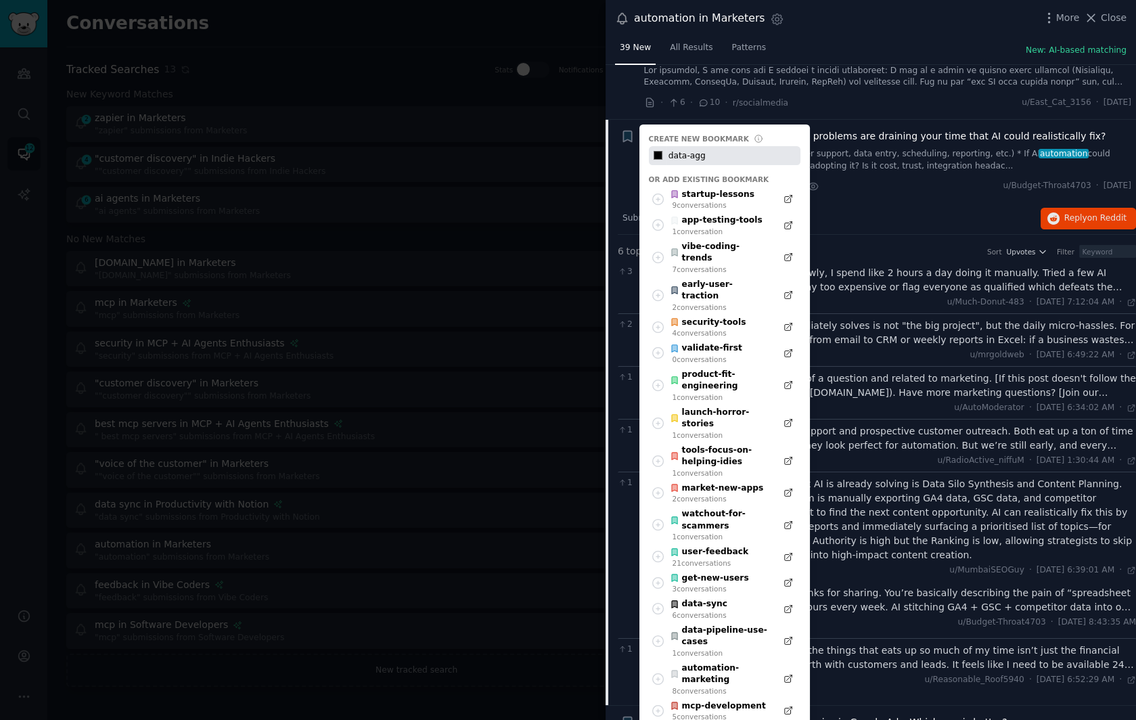
type input "data-aggr"
type input "#000000"
type input "data-aggre"
type input "#000000"
type input "data-aggreg"
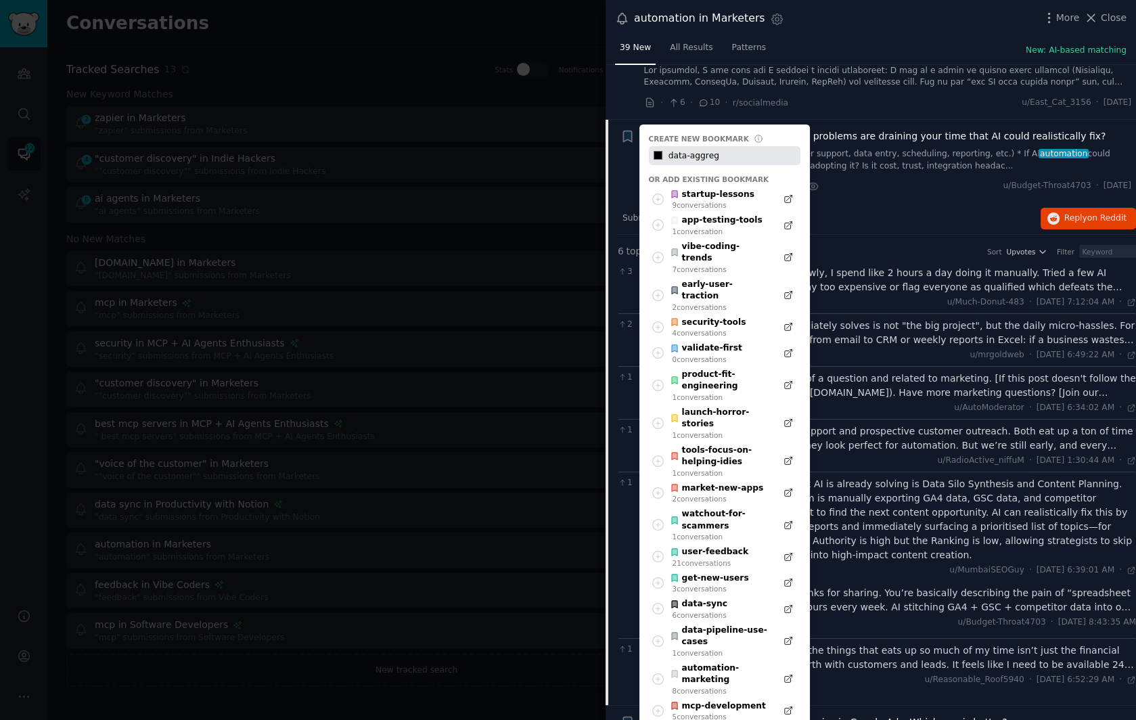
type input "#000000"
type input "data-aggrega"
type input "#000000"
type input "data-aggregat"
type input "#000000"
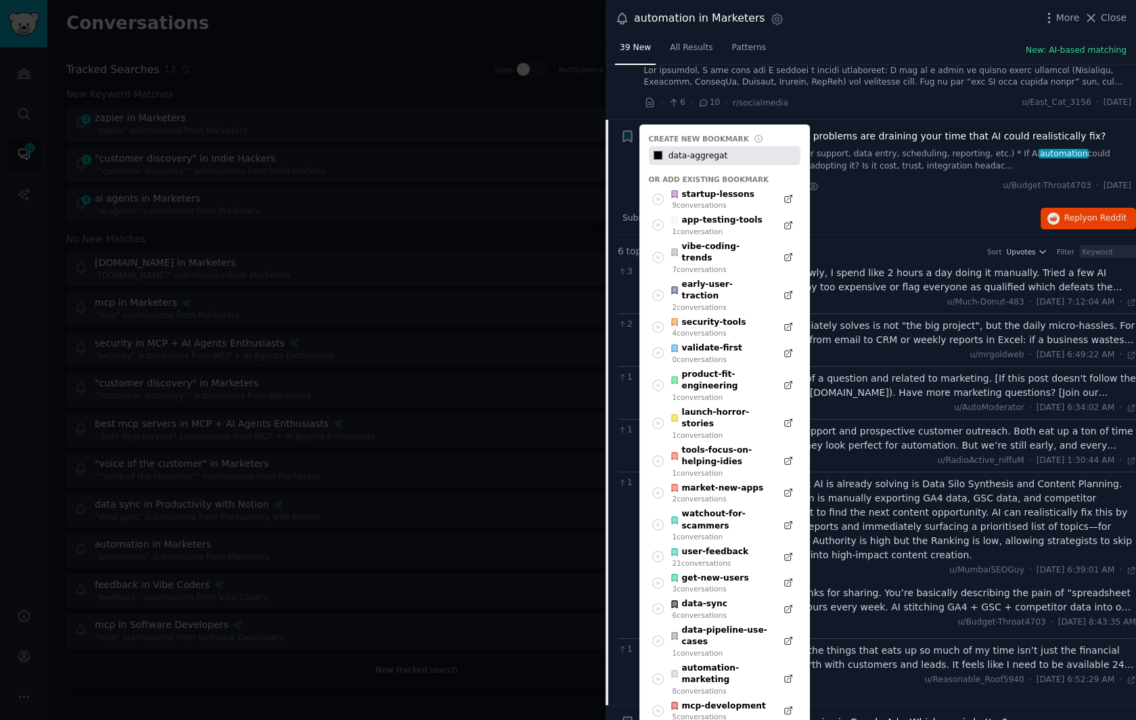
type input "data-aggregati"
type input "#000000"
type input "data-aggregatio"
type input "#000000"
type input "data-aggregation"
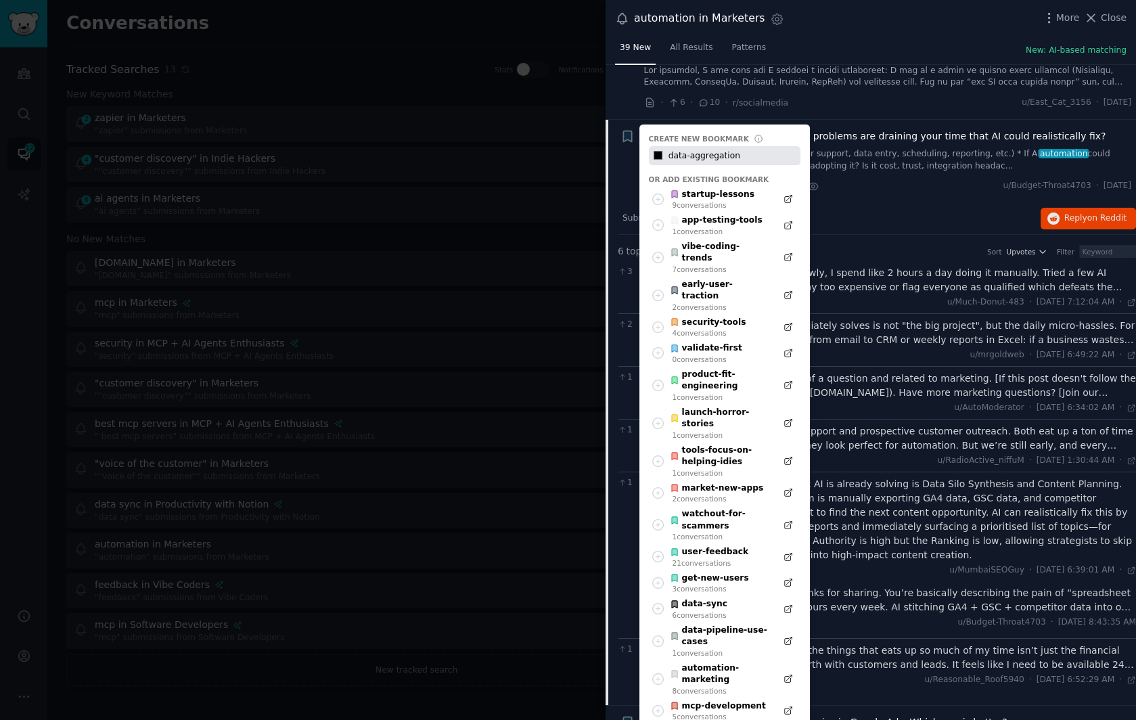
type input "#000000"
type input "data-aggregation-"
type input "#000000"
type input "data-aggregation-f"
type input "#000000"
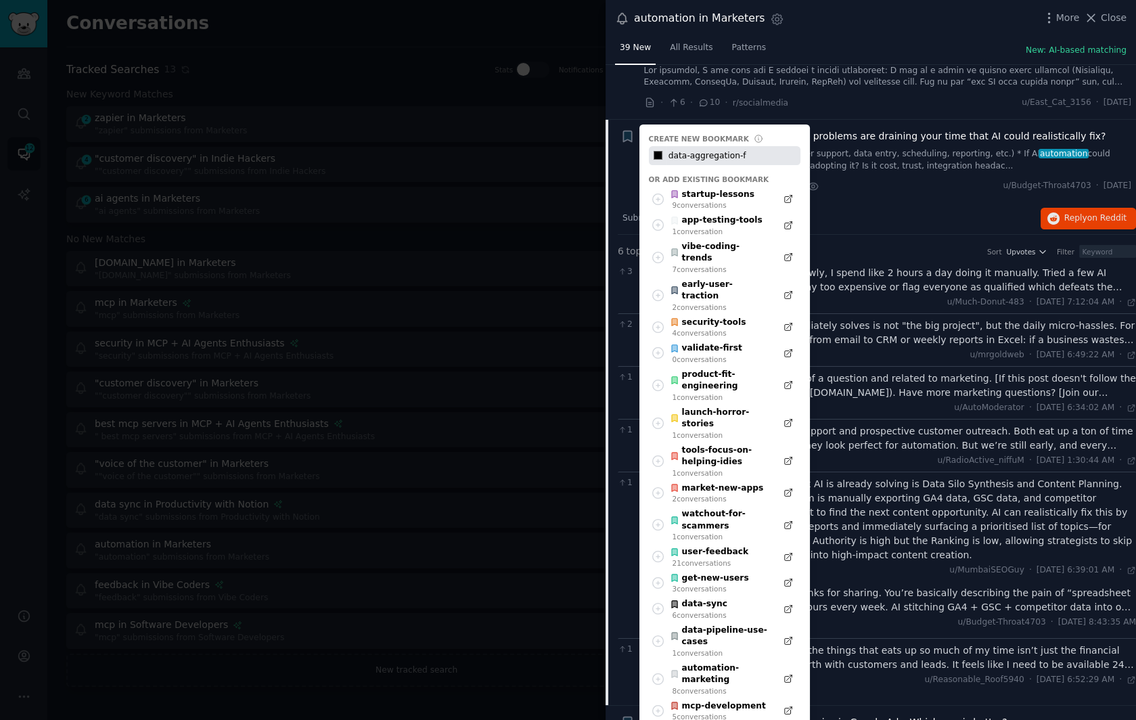
type input "data-aggregation-fr"
type input "#000000"
type input "data-aggregation-fro"
type input "#000000"
type input "data-aggregation-from"
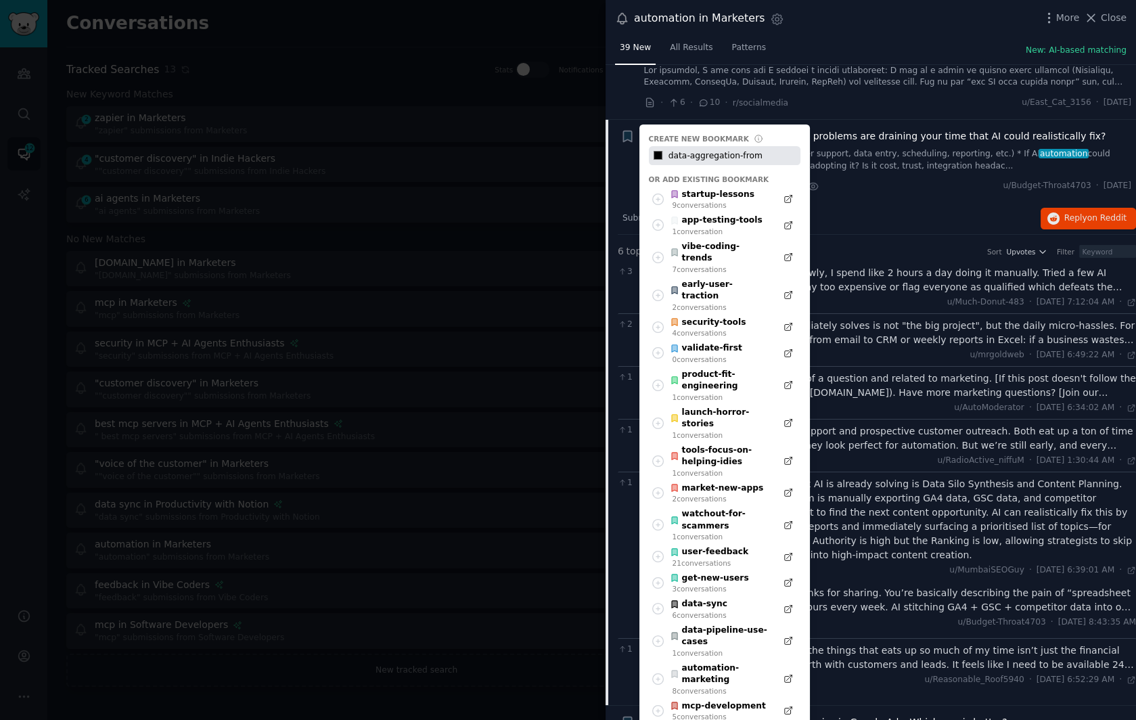
type input "#000000"
type input "data-aggregation-from-"
type input "#000000"
type input "data-aggregation-from-s"
type input "#000000"
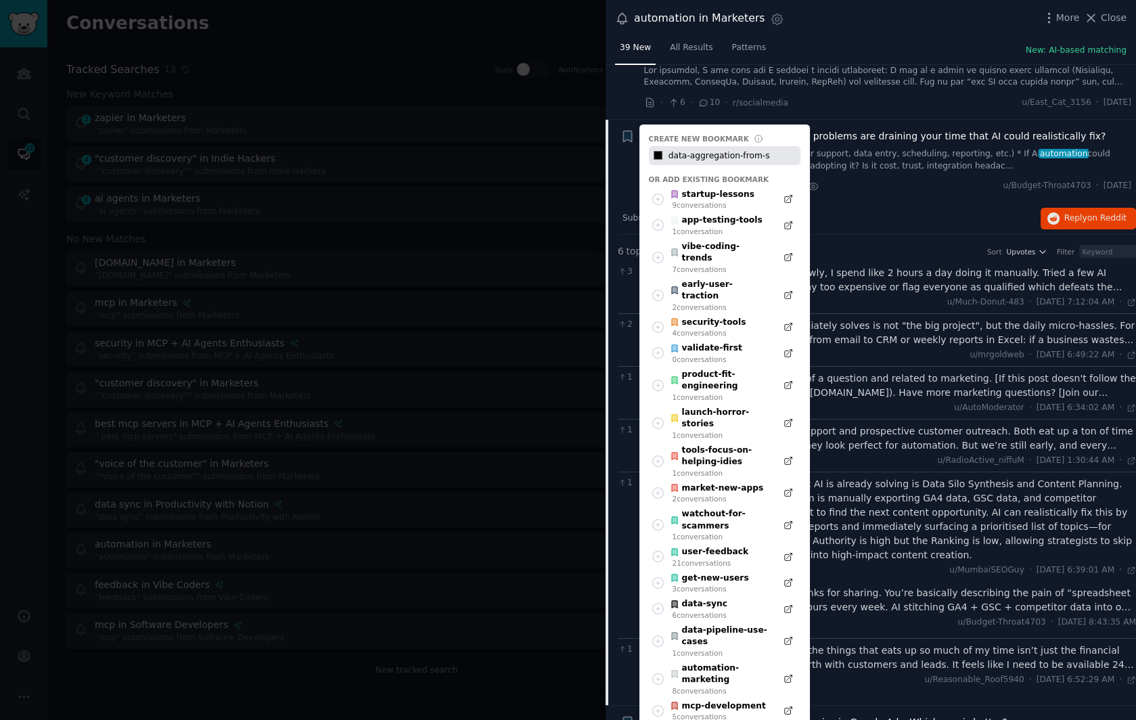
type input "data-aggregation-from-si"
type input "#000000"
type input "data-aggregation-from-sil"
type input "#000000"
type input "data-aggregation-from-silo"
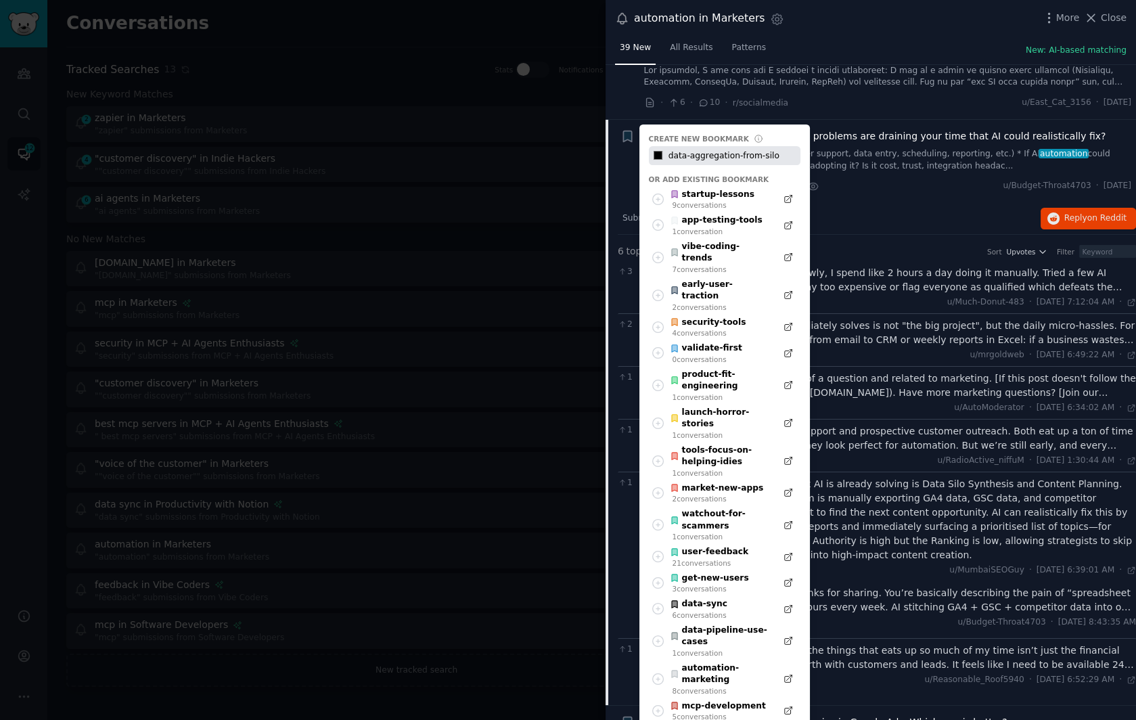
type input "#000000"
type input "data-aggregation-from-silos"
type input "#000000"
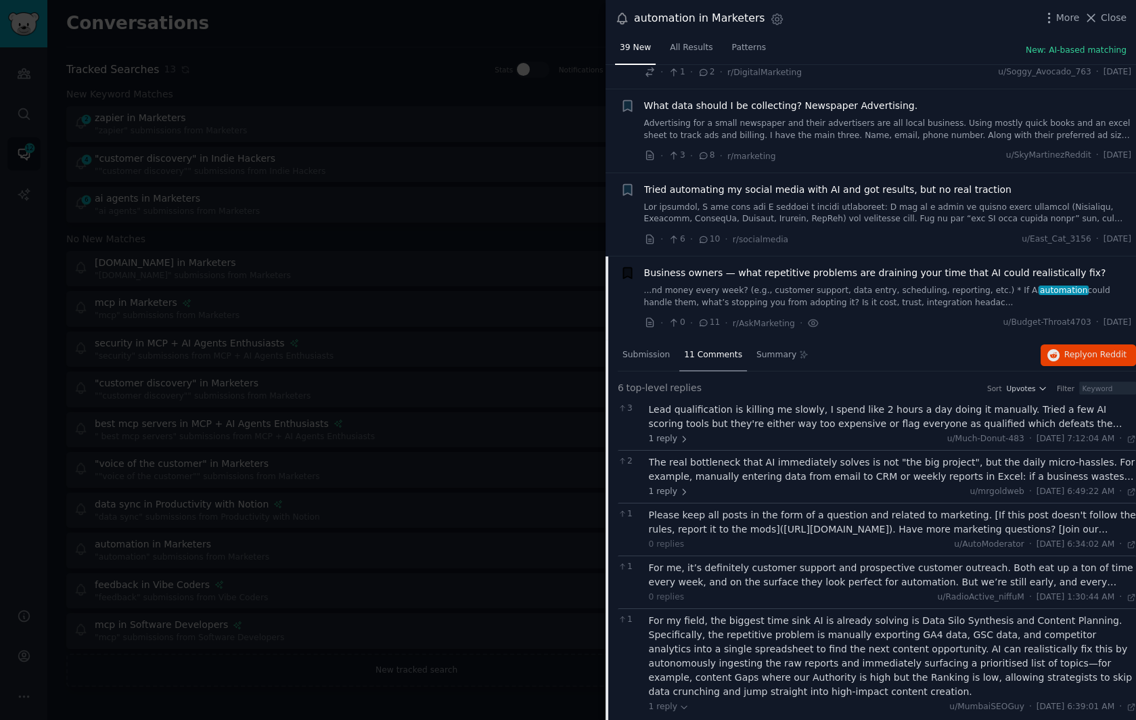
scroll to position [1343, 0]
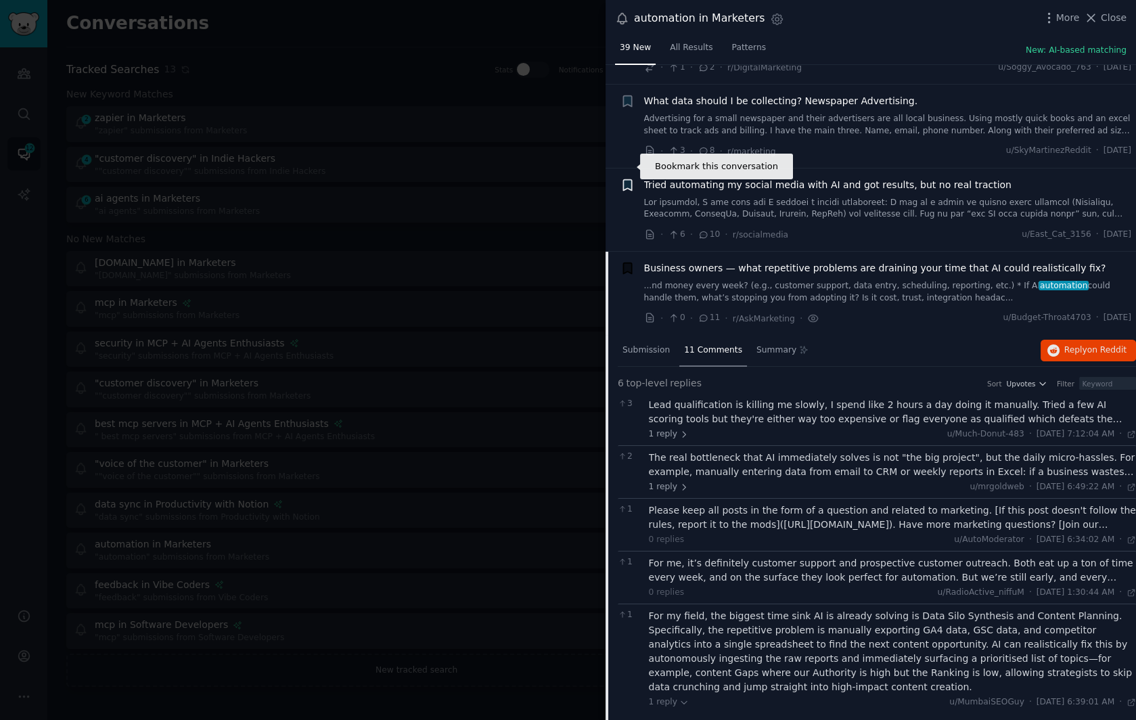
click at [630, 179] on icon "button" at bounding box center [627, 184] width 8 height 11
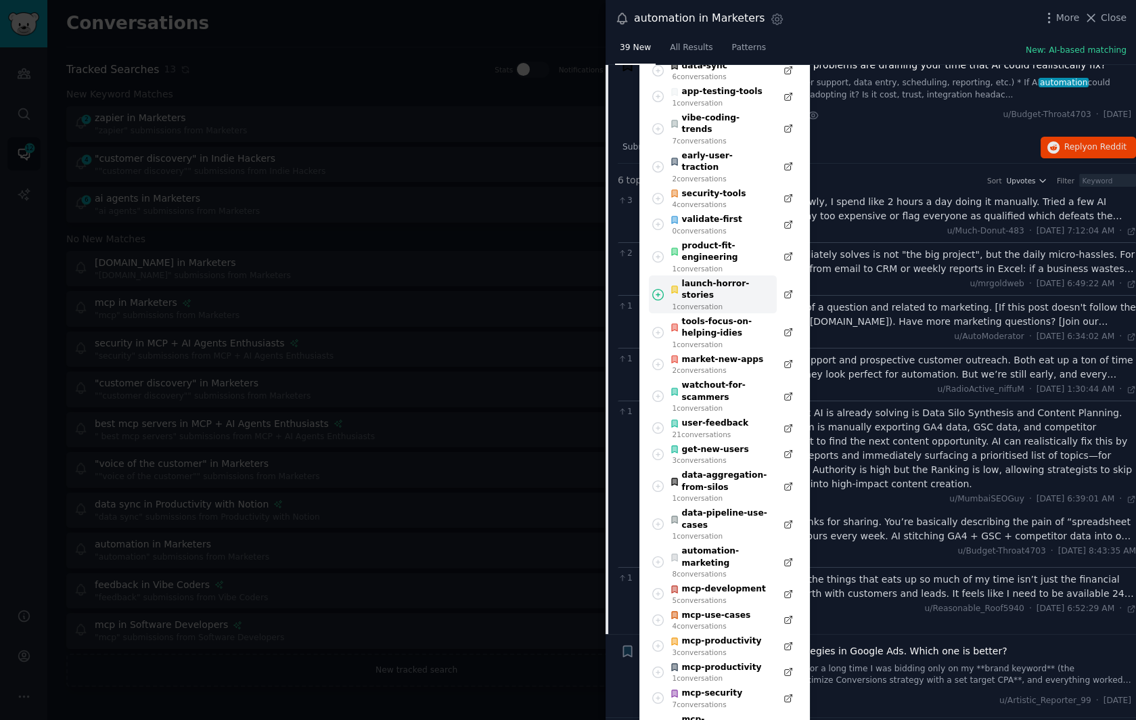
scroll to position [1551, 0]
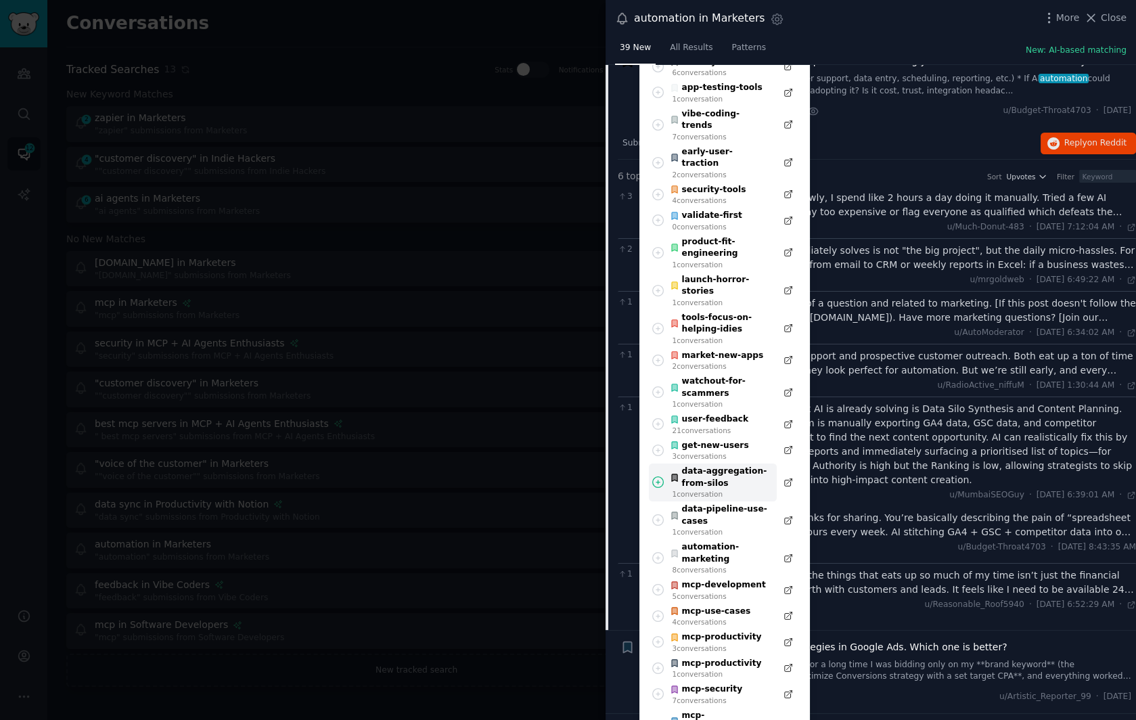
click at [730, 466] on div "data-aggregation-from-silos" at bounding box center [719, 478] width 99 height 24
type input "#000000"
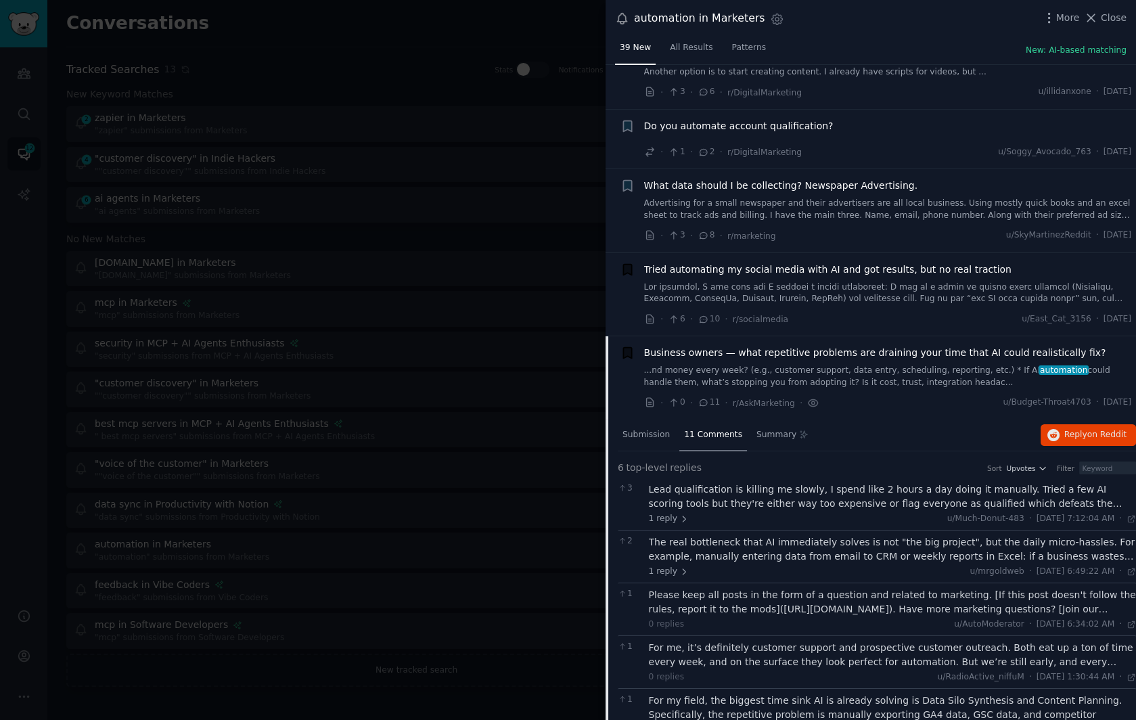
scroll to position [1264, 0]
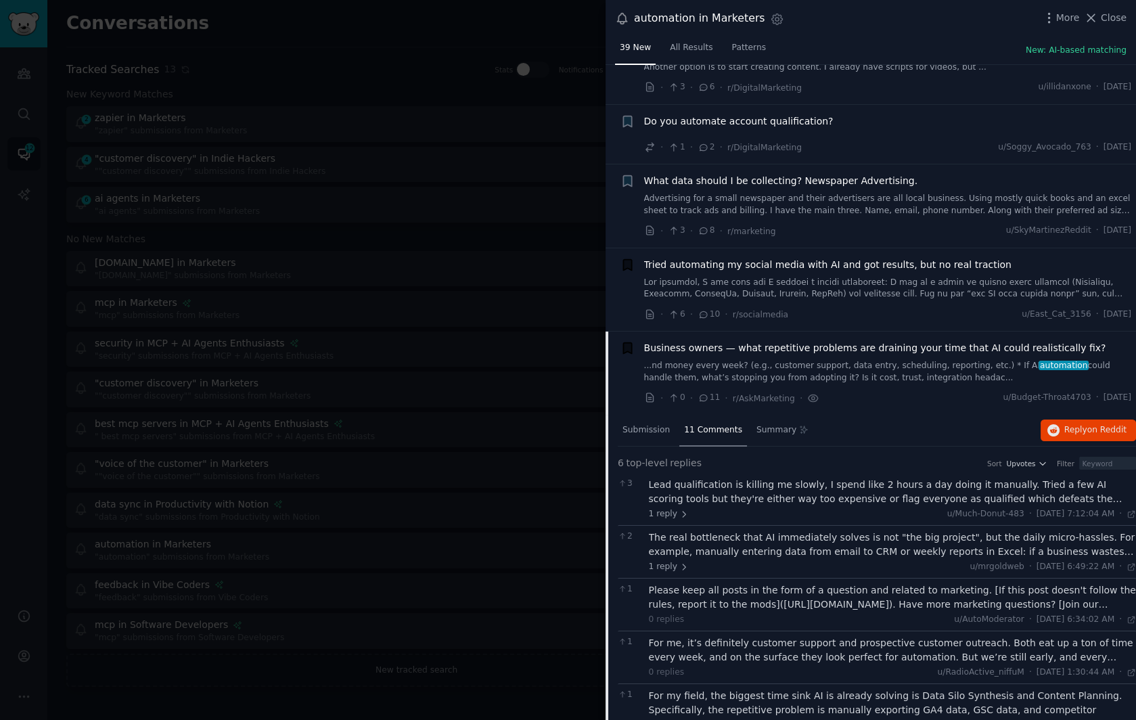
click at [629, 343] on icon "button" at bounding box center [627, 348] width 8 height 11
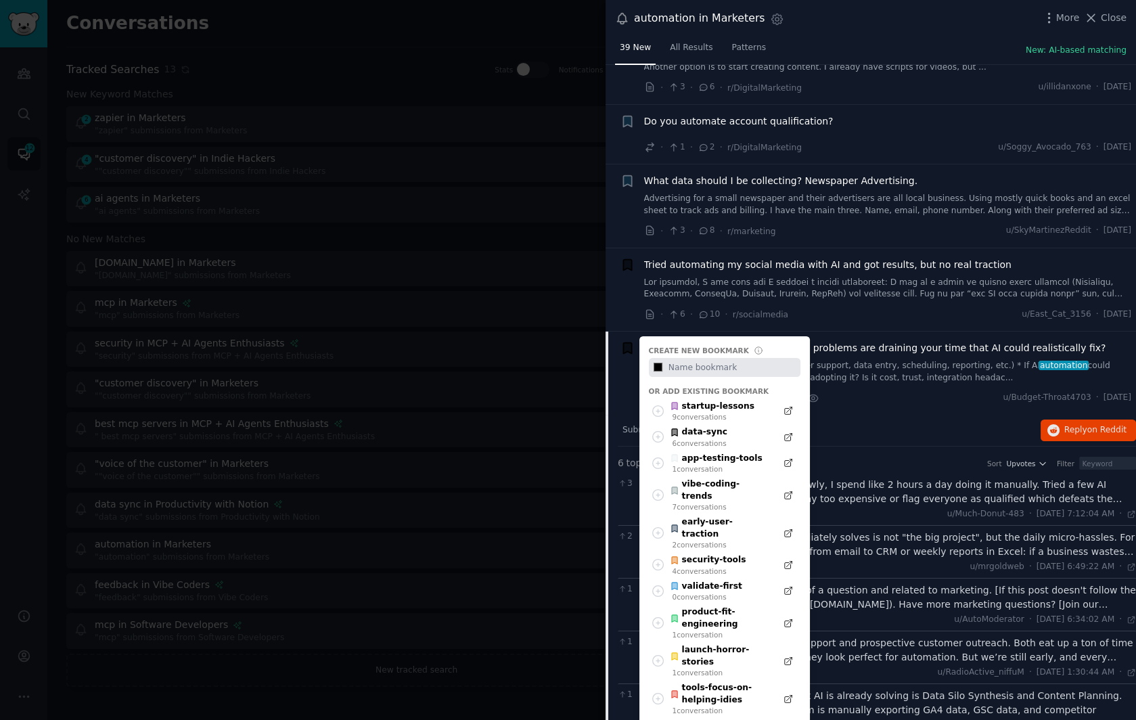
click at [627, 341] on div "Create new bookmark #000000 Or add existing bookmark startup-lessons 9 conversa…" at bounding box center [628, 348] width 14 height 14
type input "#000000"
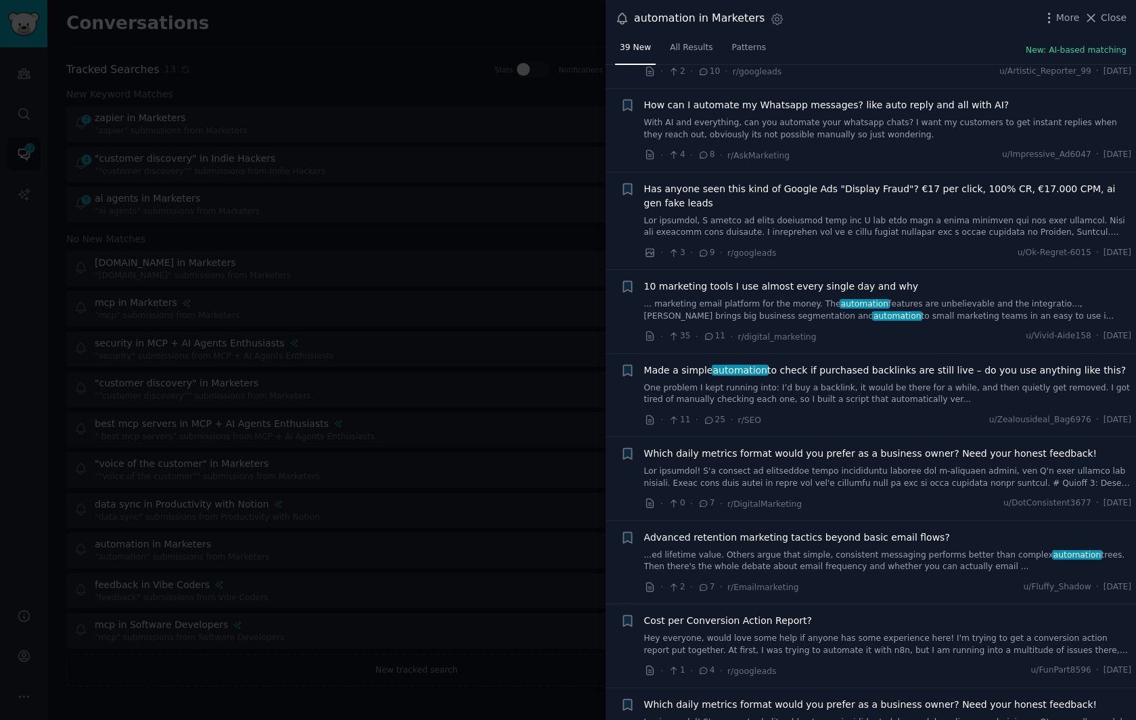
scroll to position [2200, 0]
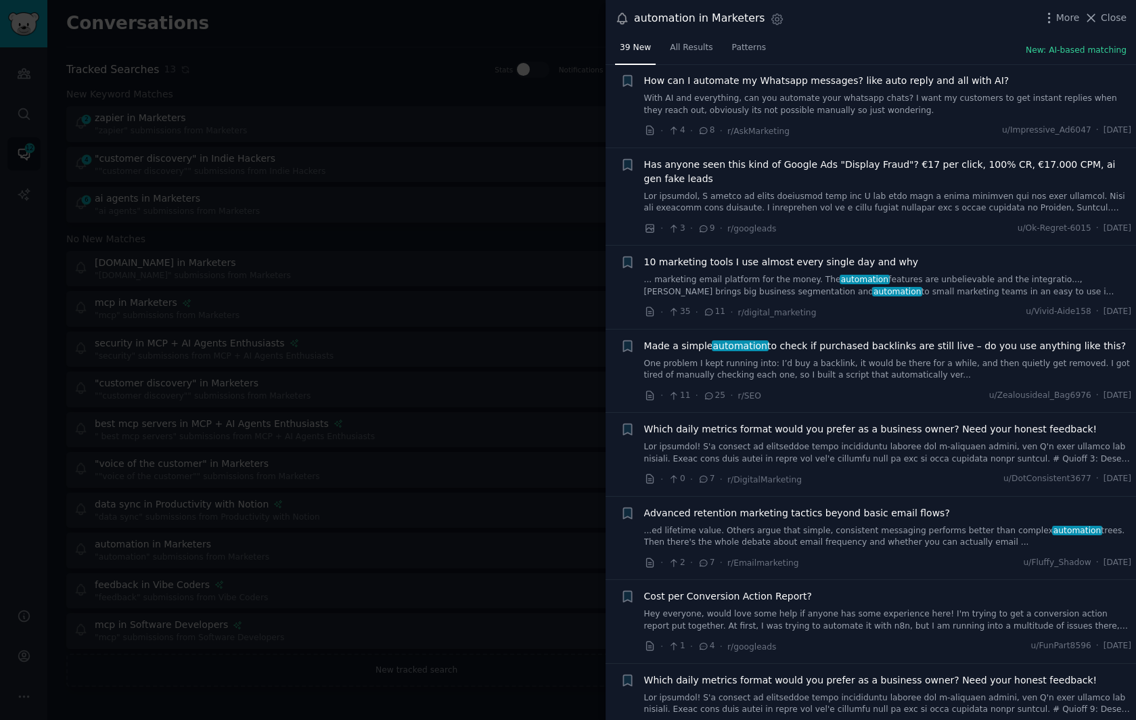
click at [730, 274] on link "... marketing email platform for the money. The automation features are unbelie…" at bounding box center [888, 286] width 488 height 24
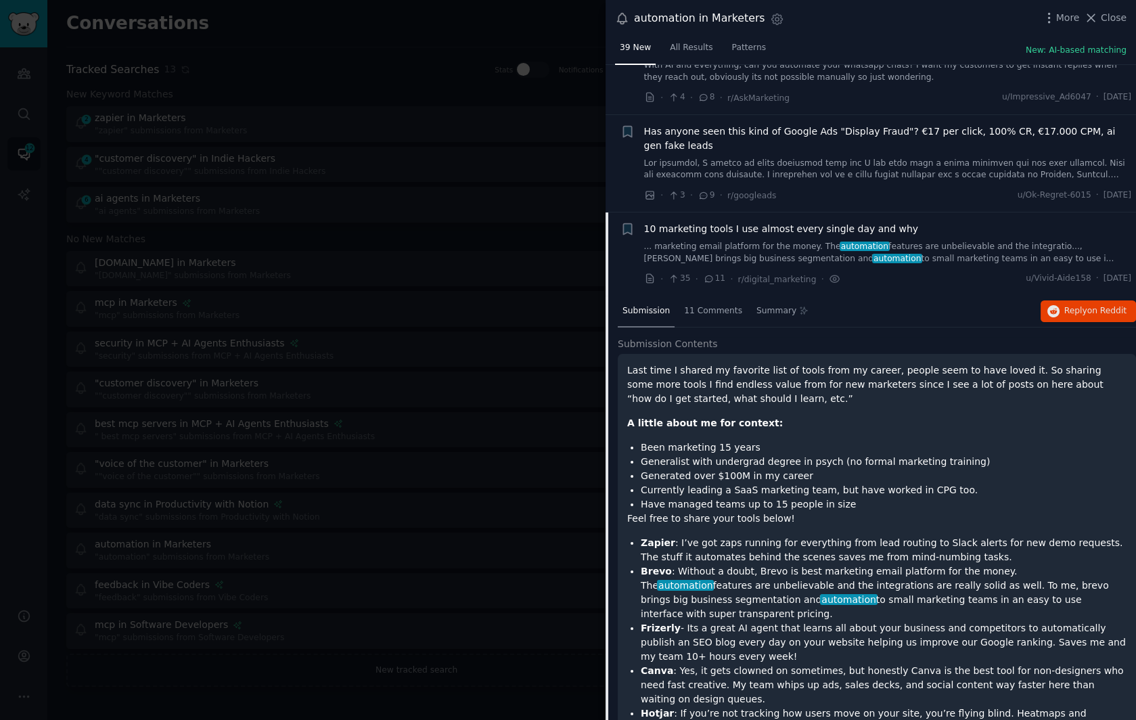
scroll to position [1736, 0]
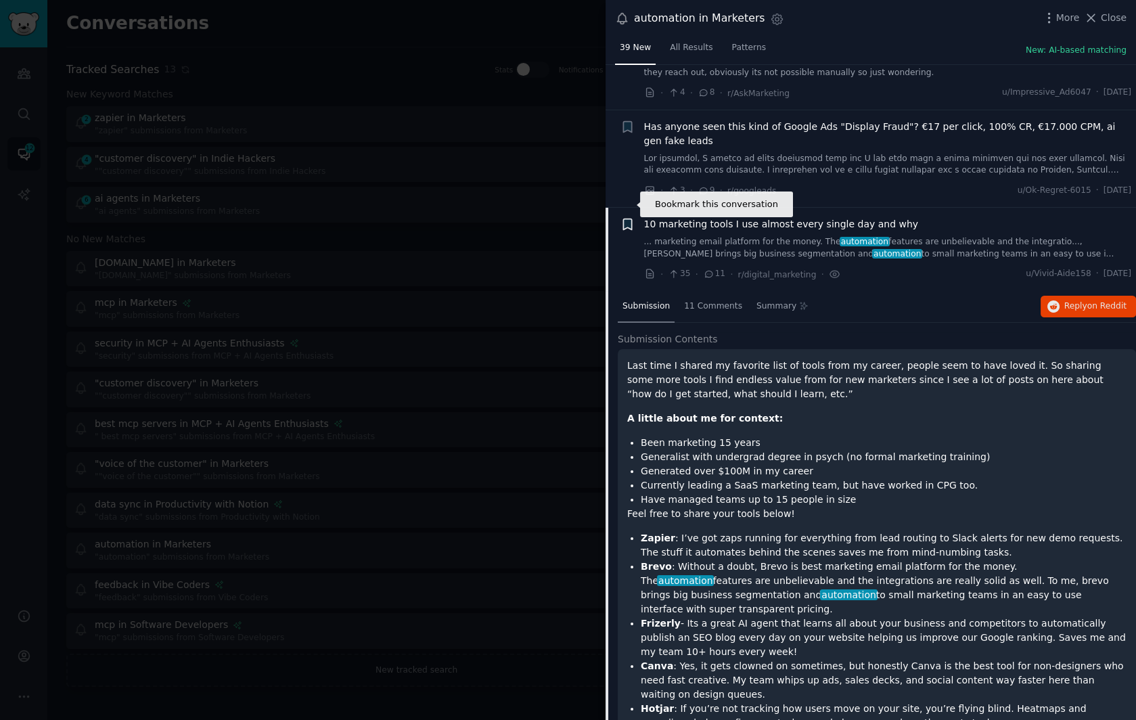
click at [628, 219] on icon "button" at bounding box center [627, 224] width 8 height 11
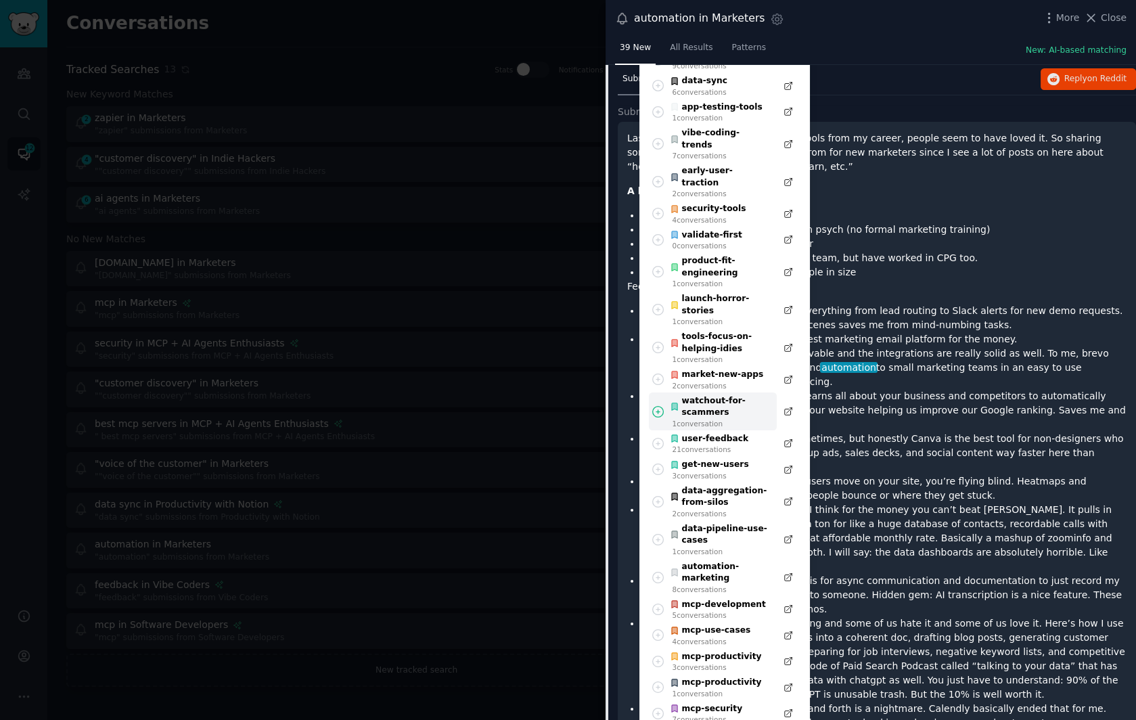
scroll to position [1972, 0]
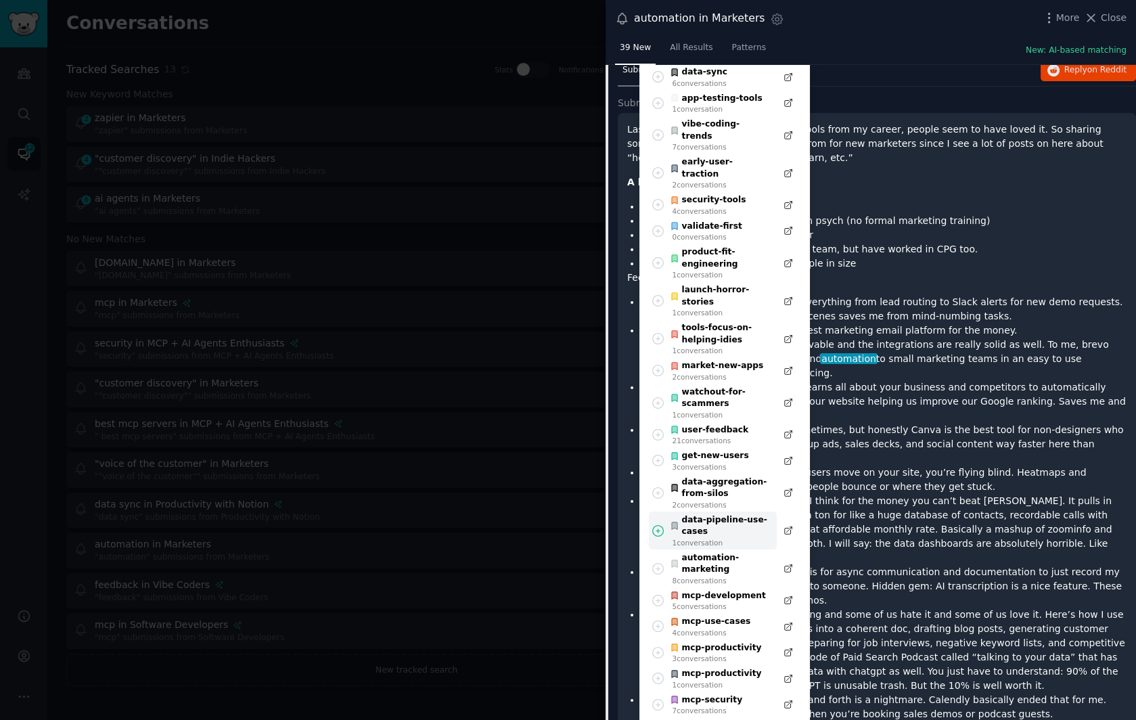
click at [730, 514] on div "data-pipeline-use-cases" at bounding box center [719, 526] width 99 height 24
type input "#000000"
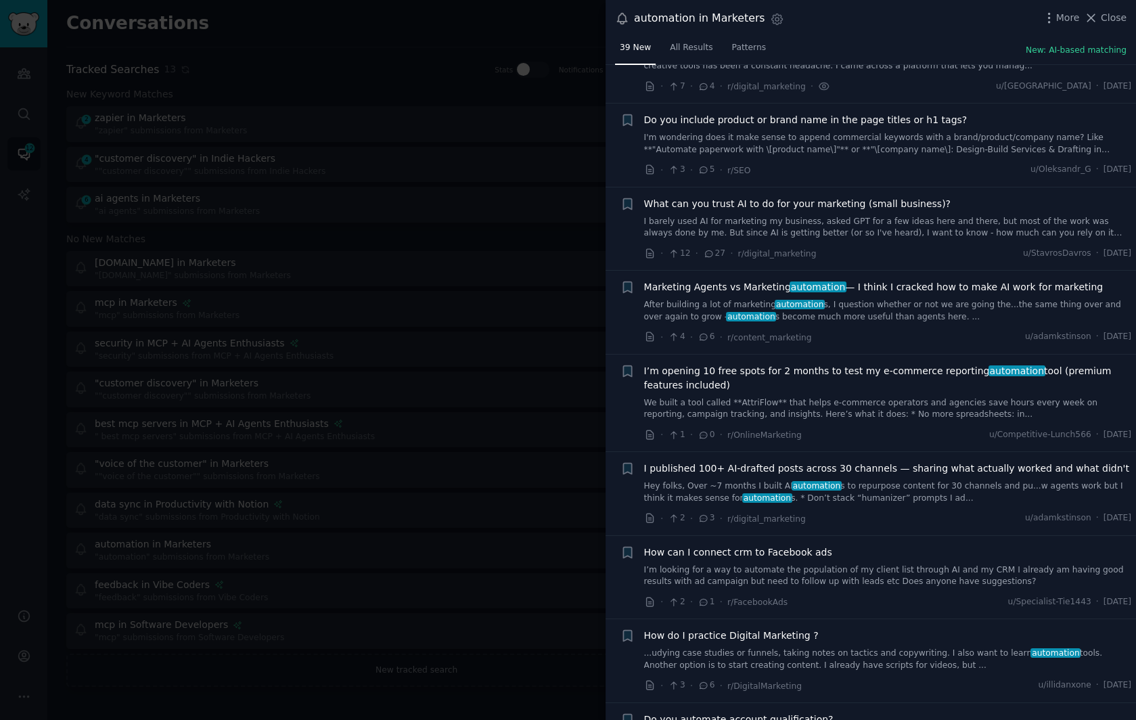
scroll to position [0, 0]
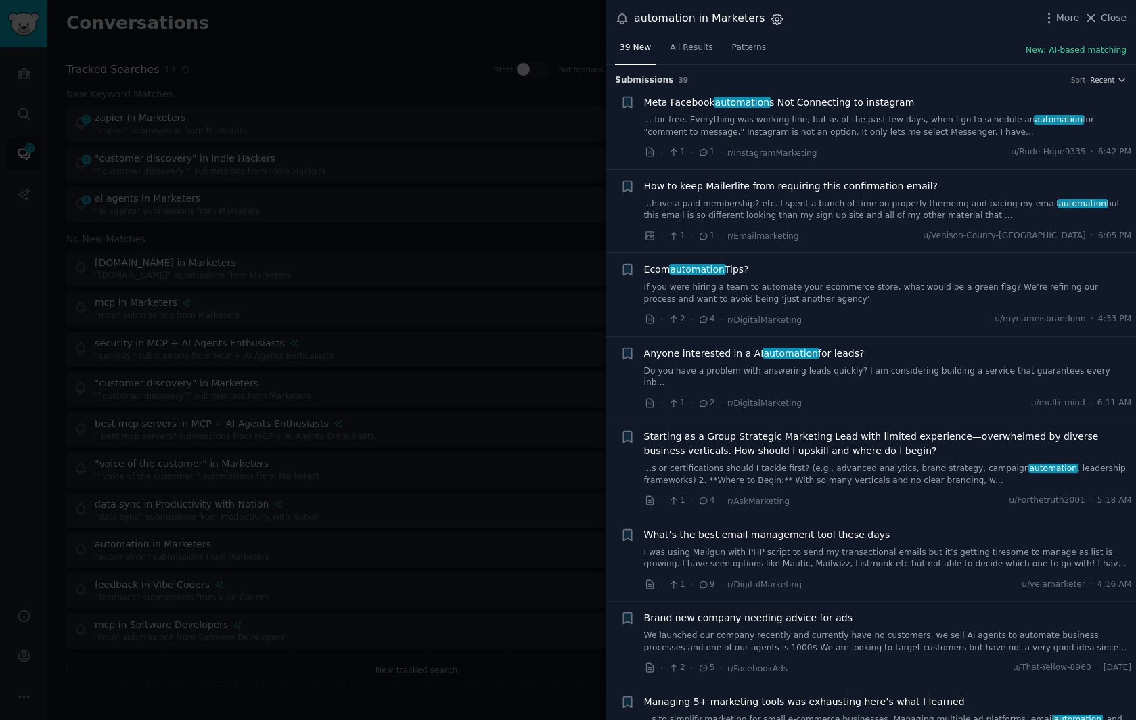
click at [770, 18] on icon "button" at bounding box center [777, 19] width 14 height 14
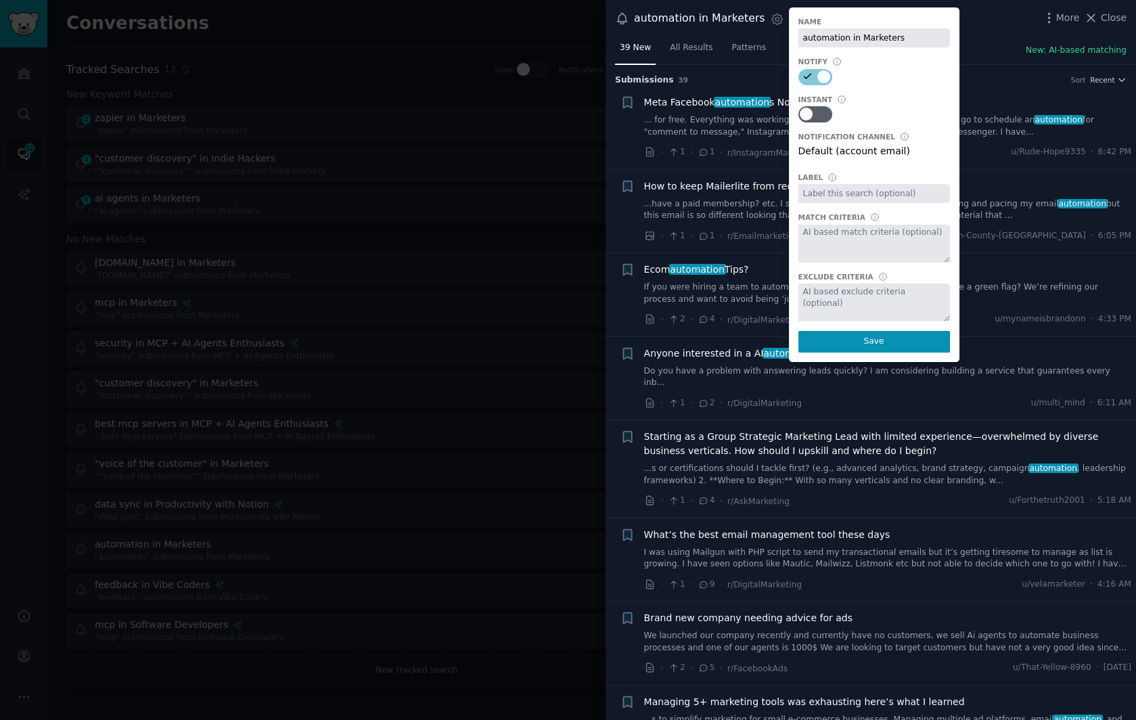
click at [412, 35] on div at bounding box center [568, 360] width 1136 height 720
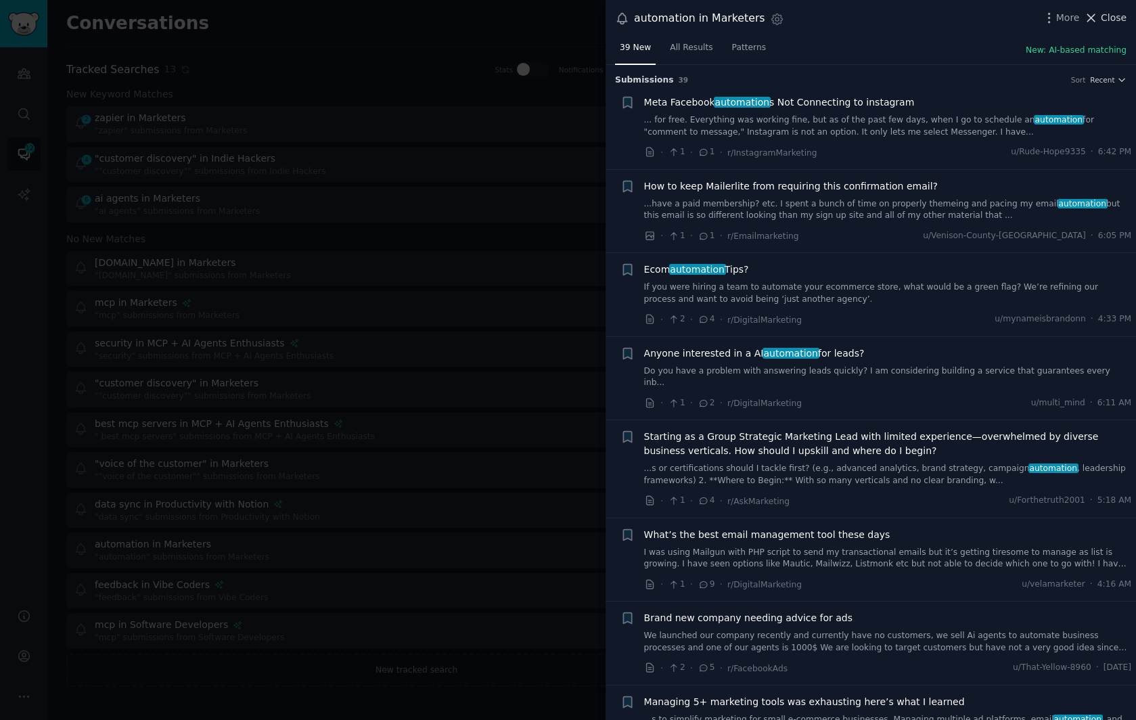
click at [1110, 18] on span "Close" at bounding box center [1114, 18] width 26 height 14
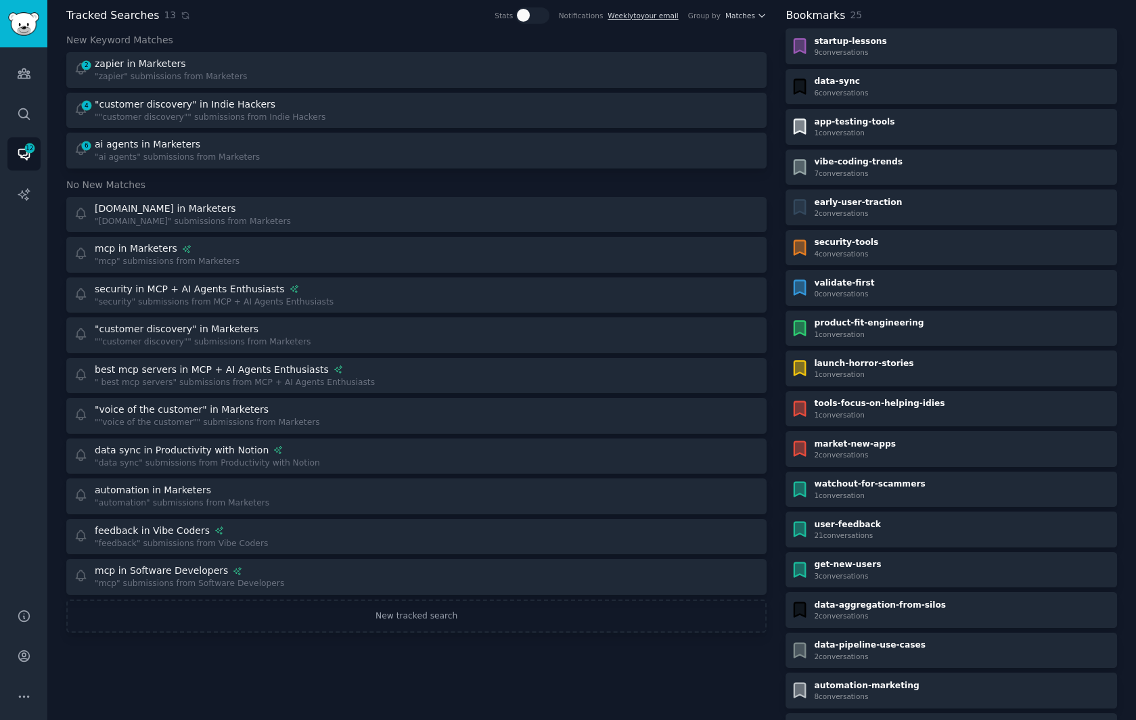
scroll to position [55, 0]
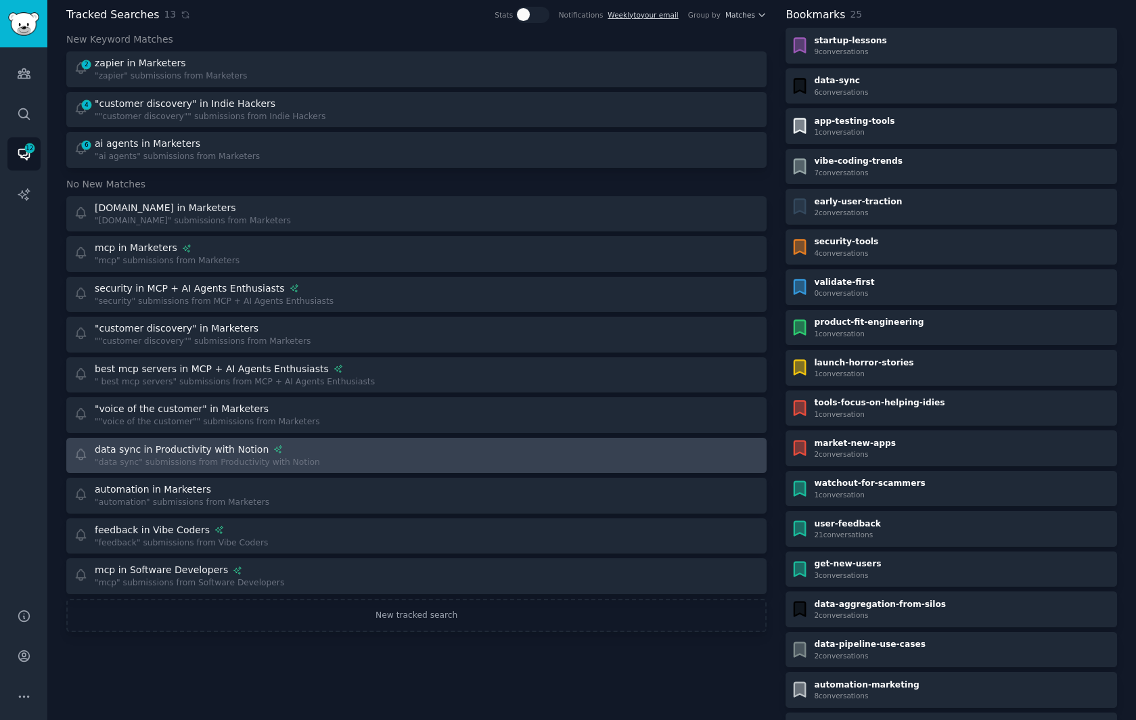
click at [364, 443] on div "data sync in Productivity with Notion "data sync" submissions from Productivity…" at bounding box center [241, 456] width 334 height 26
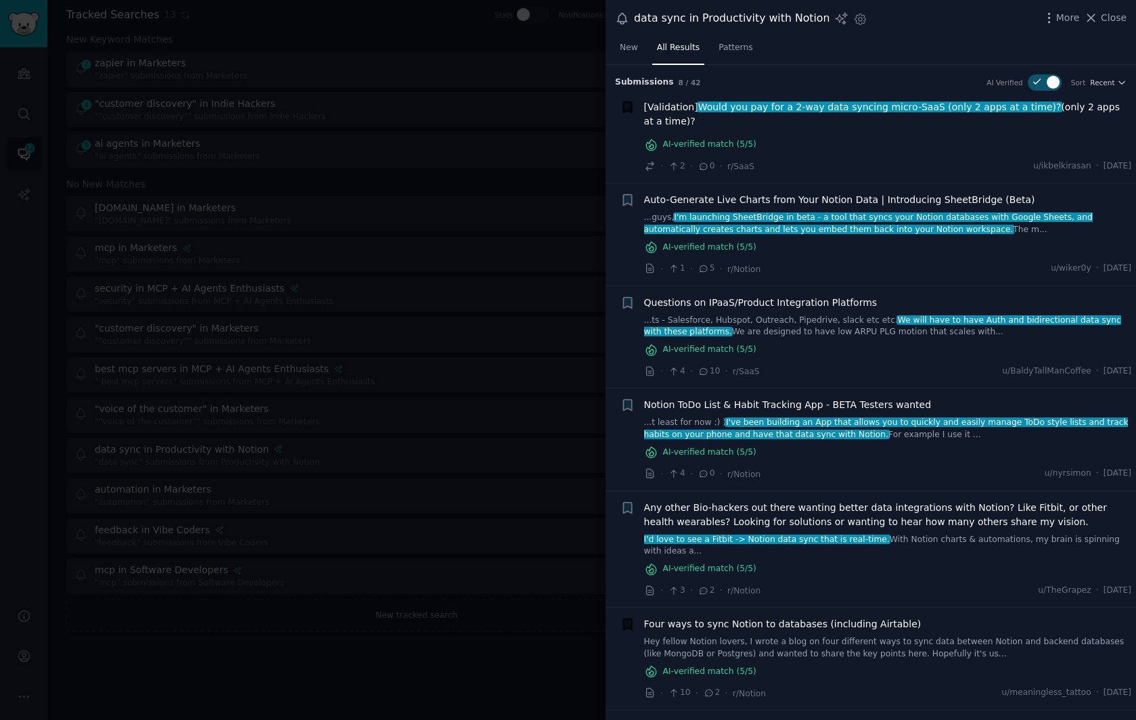
click at [793, 324] on link "...ts - Salesforce, Hubspot, Outreach, Pipedrive, slack etc etc. We will have t…" at bounding box center [888, 327] width 488 height 24
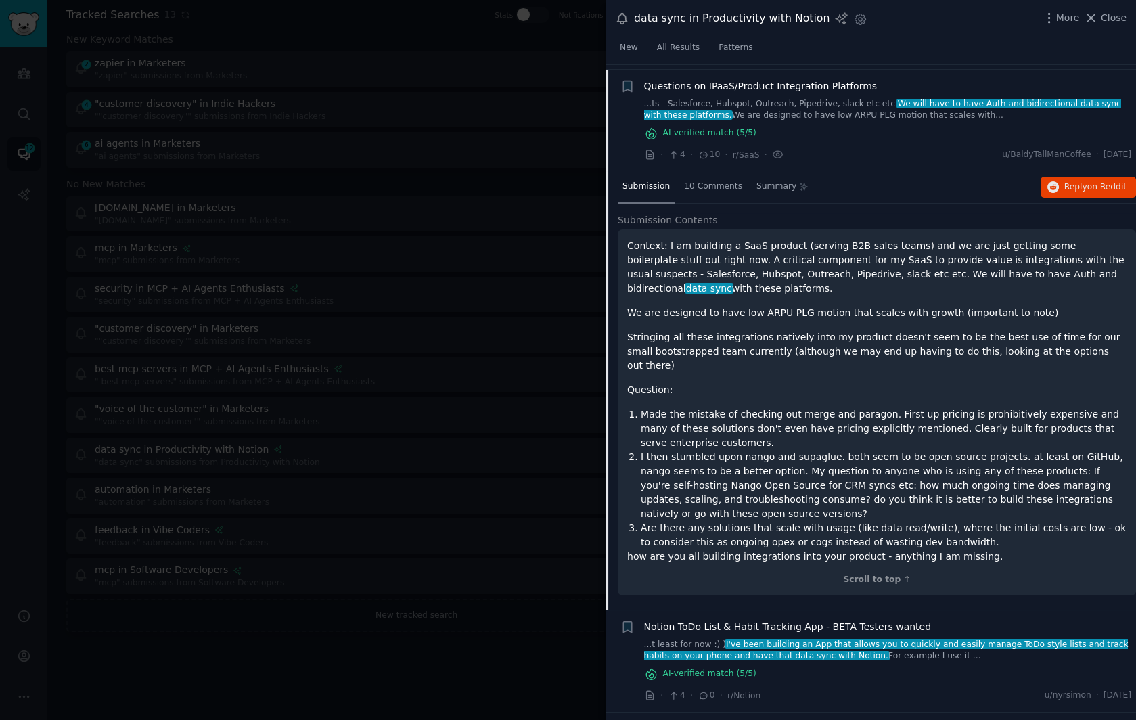
scroll to position [221, 0]
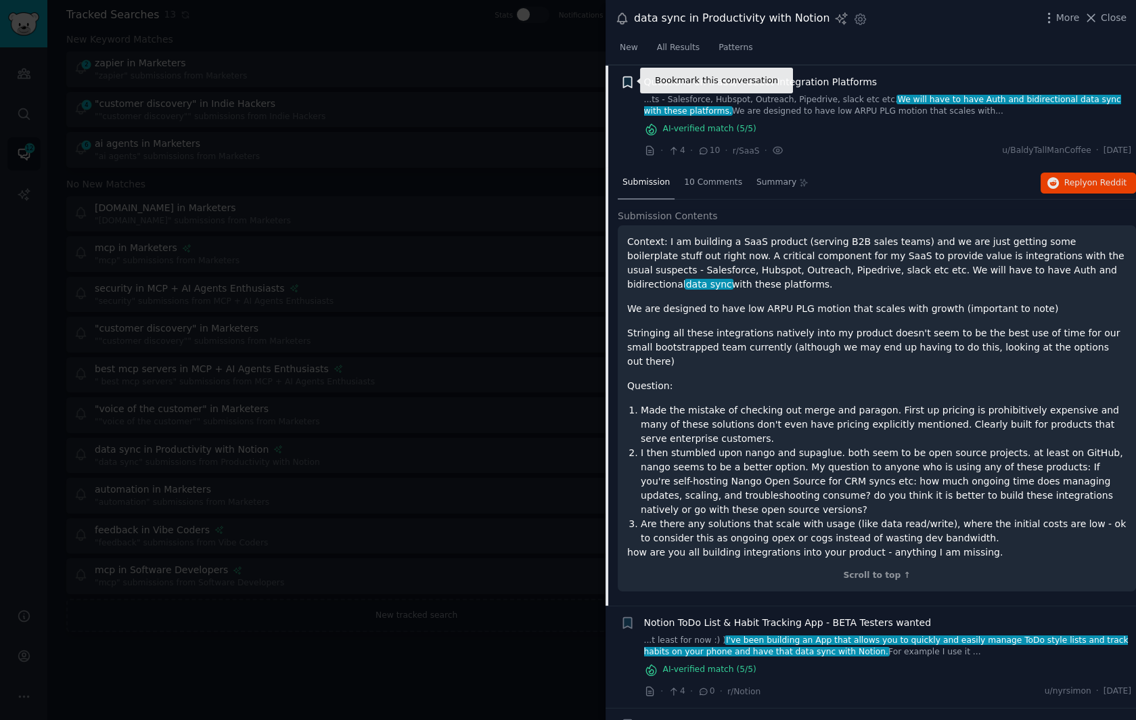
click at [628, 79] on icon "button" at bounding box center [627, 81] width 8 height 11
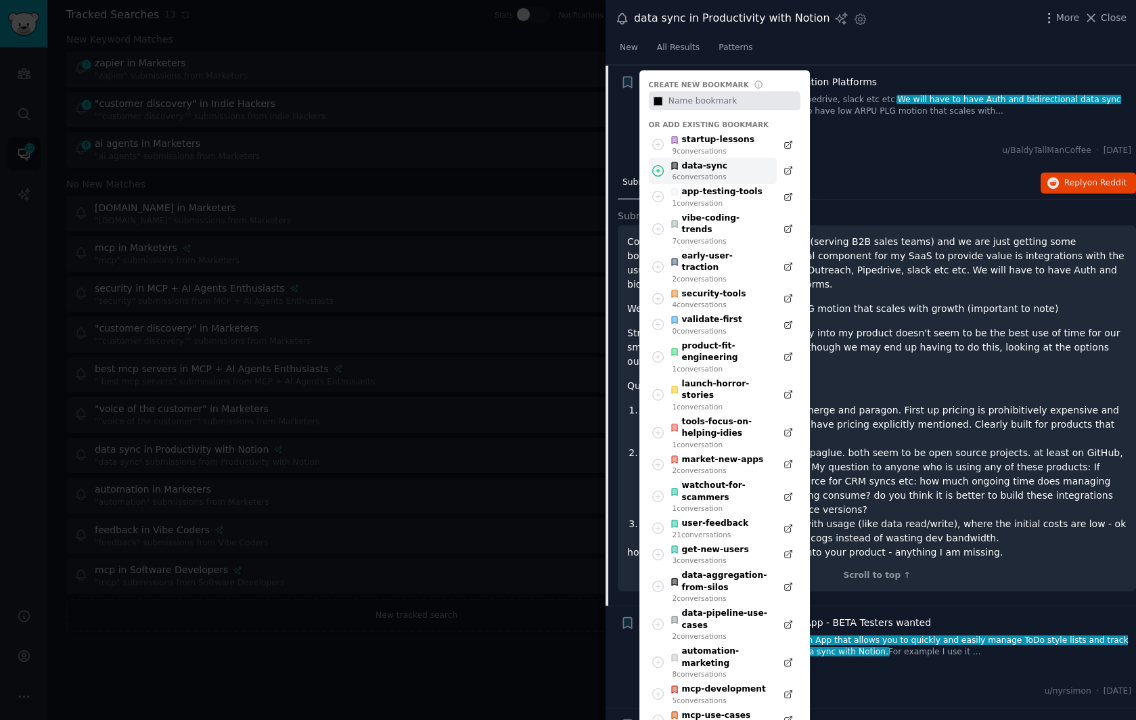
click at [744, 162] on div "data-sync 6 conversation s" at bounding box center [713, 171] width 128 height 26
type input "#000000"
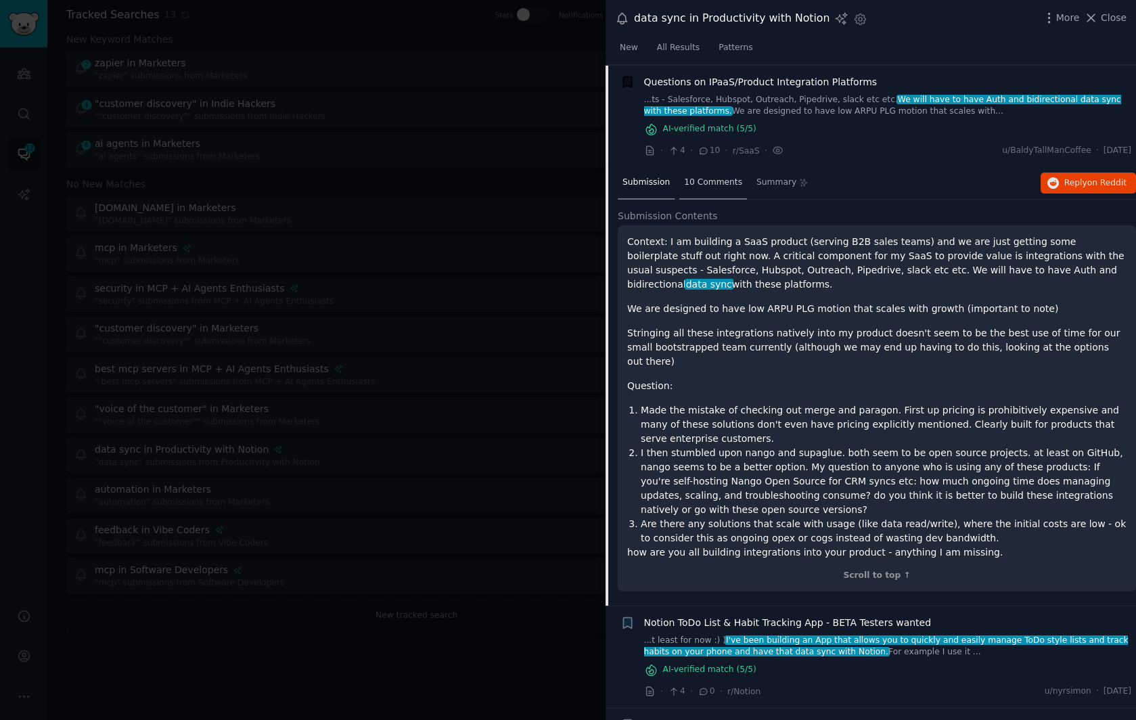
click at [697, 178] on span "10 Comments" at bounding box center [713, 183] width 58 height 12
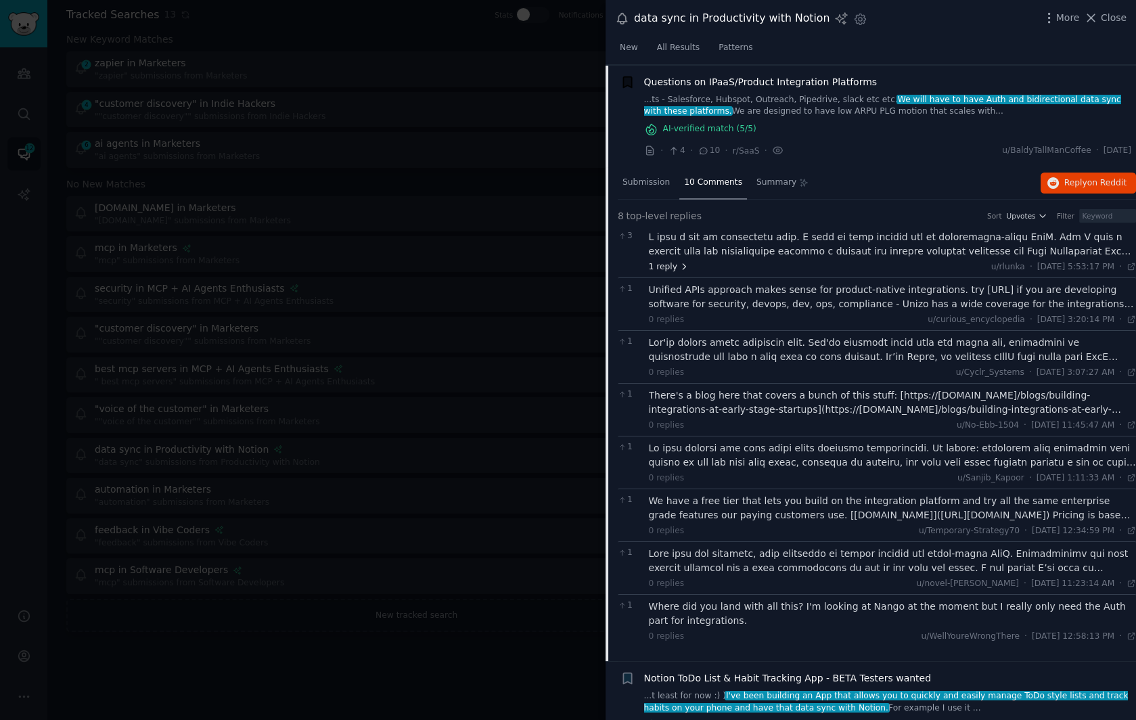
click at [668, 262] on span "1 reply" at bounding box center [669, 267] width 41 height 12
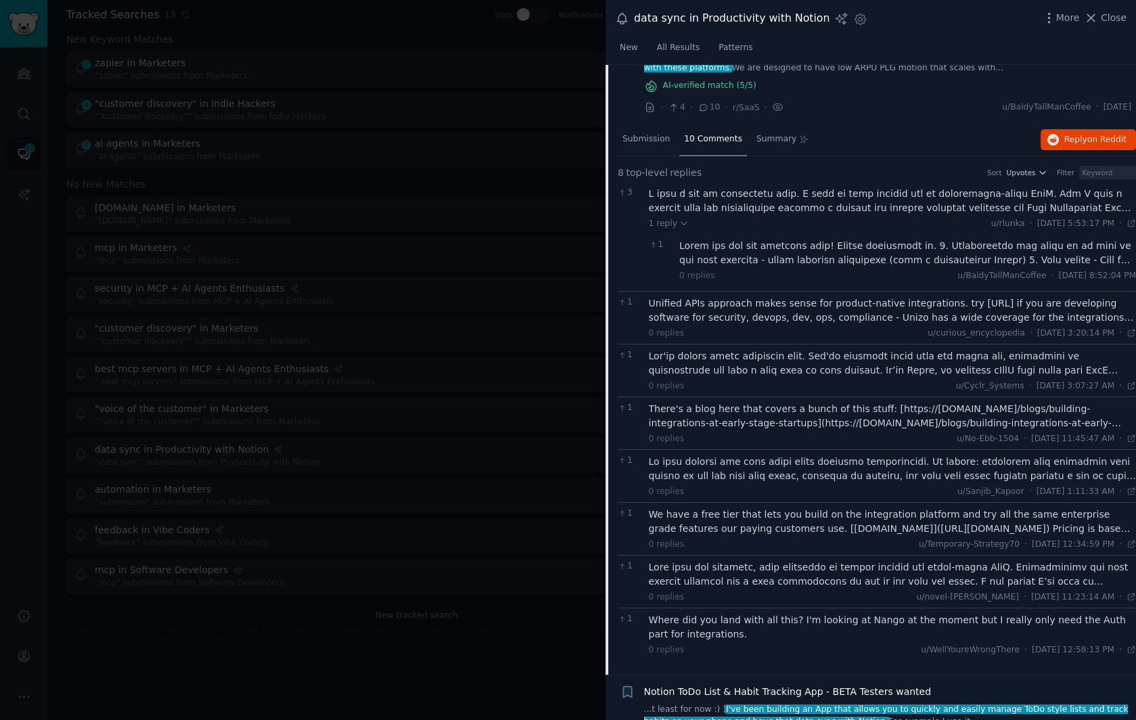
scroll to position [265, 0]
click at [867, 365] on div at bounding box center [893, 363] width 488 height 28
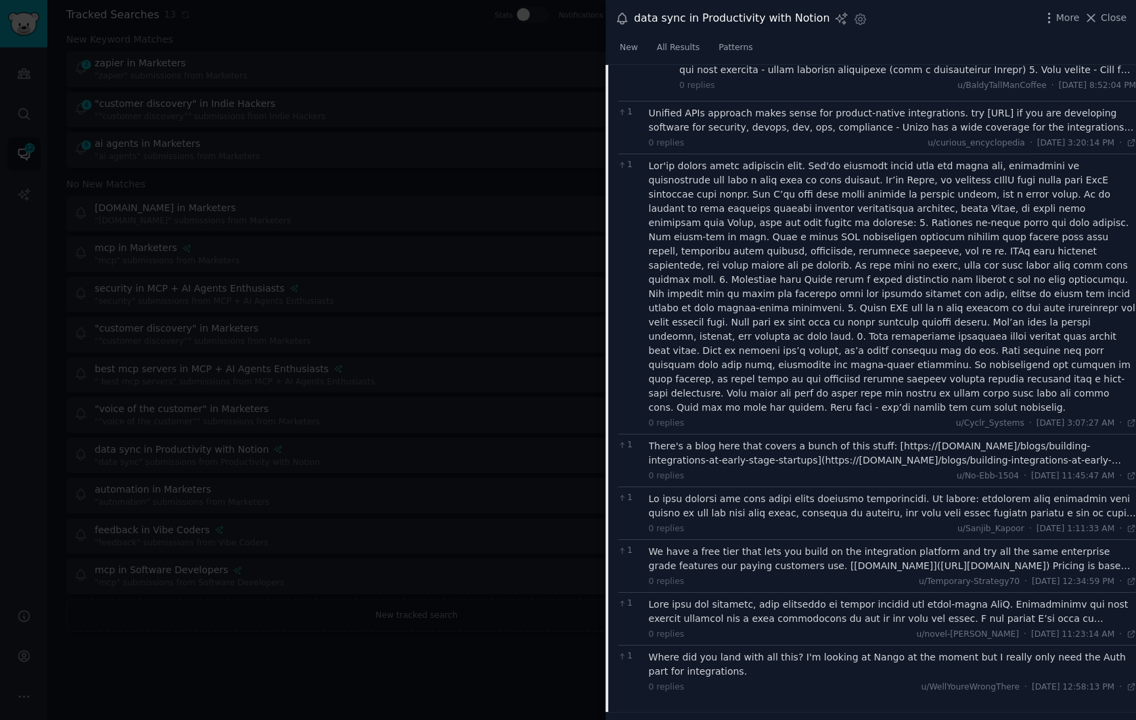
scroll to position [458, 0]
click at [887, 489] on div at bounding box center [893, 503] width 488 height 28
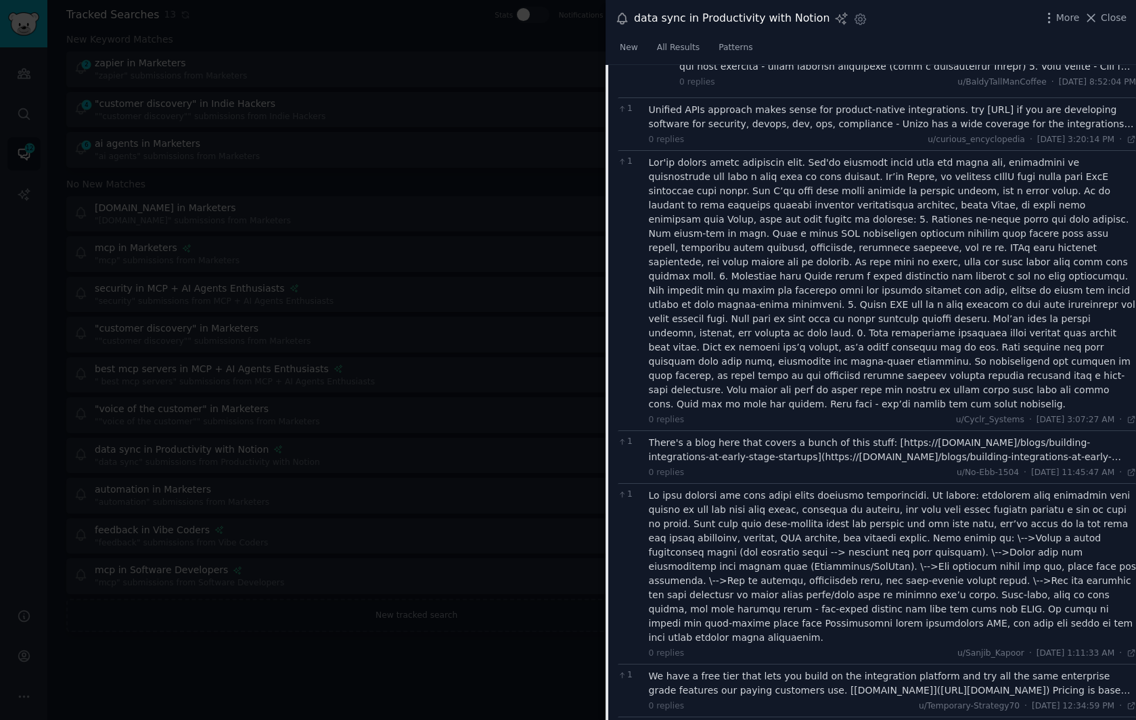
scroll to position [459, 0]
click at [889, 577] on div at bounding box center [893, 565] width 488 height 156
copy div "Appseconnect"
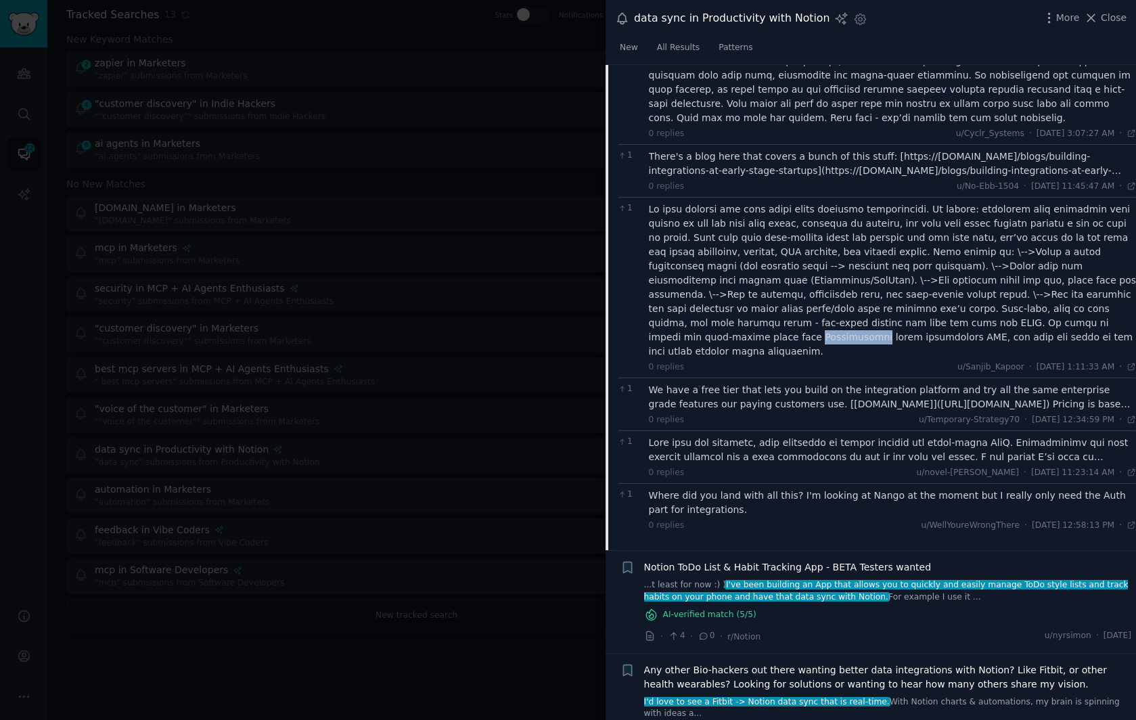
scroll to position [751, 0]
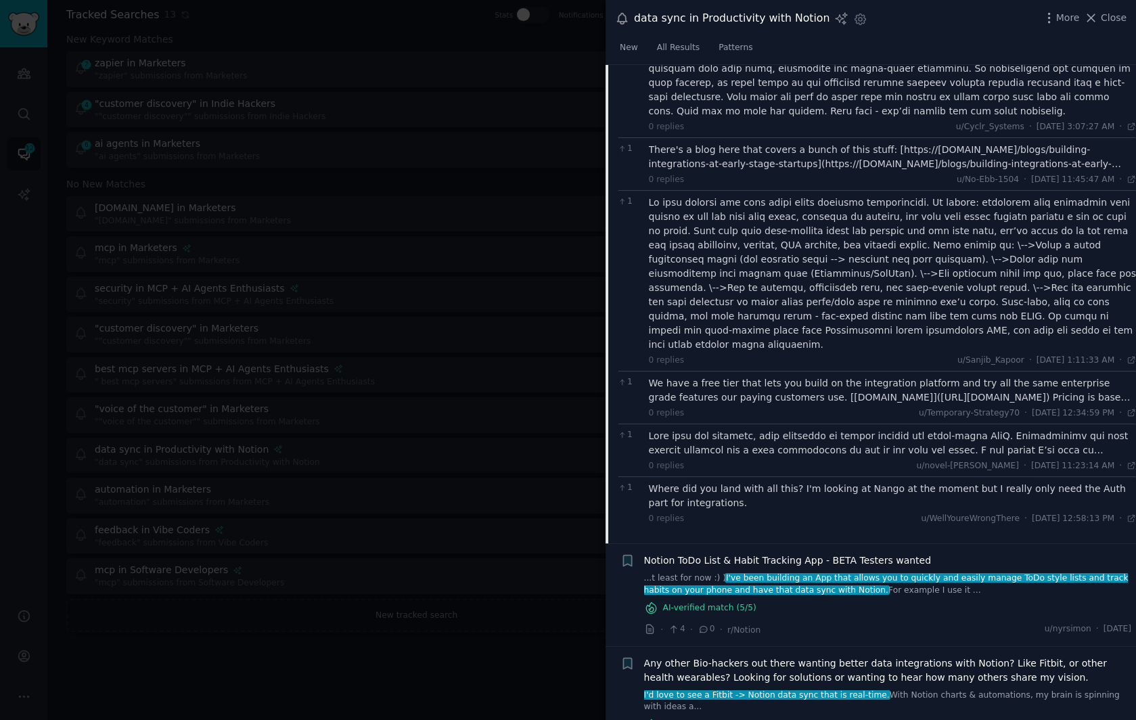
click at [914, 429] on div at bounding box center [893, 443] width 488 height 28
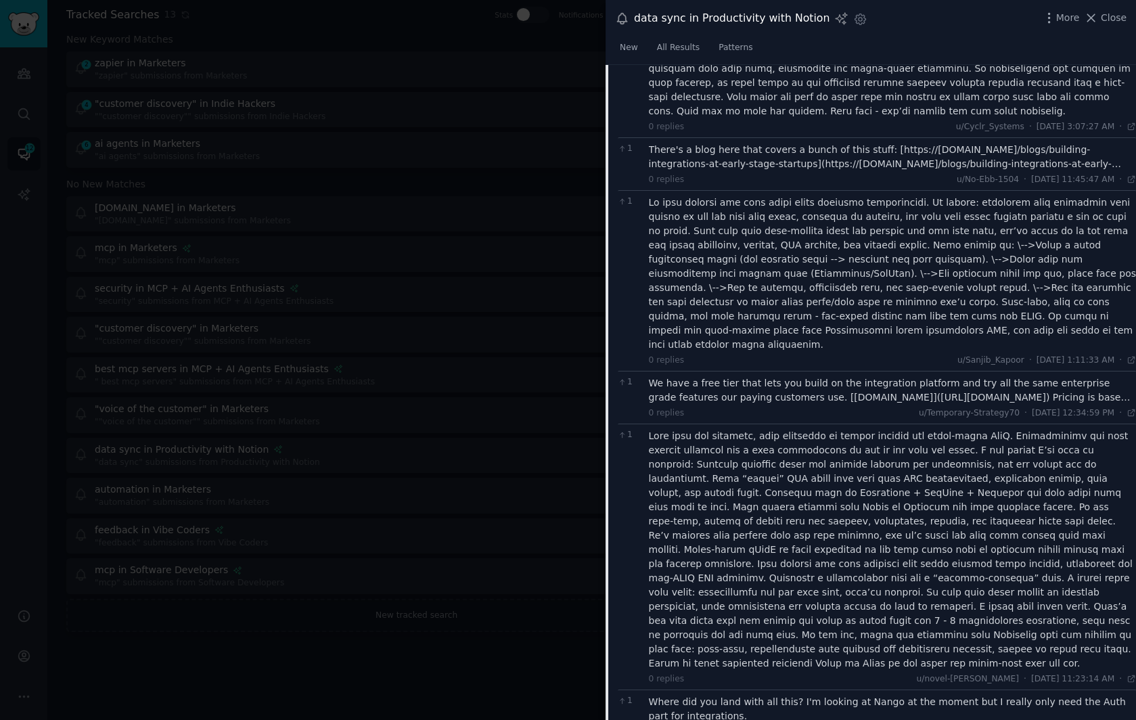
click at [1072, 445] on div at bounding box center [893, 550] width 488 height 242
copy div "Supaglue"
click at [518, 221] on div at bounding box center [568, 360] width 1136 height 720
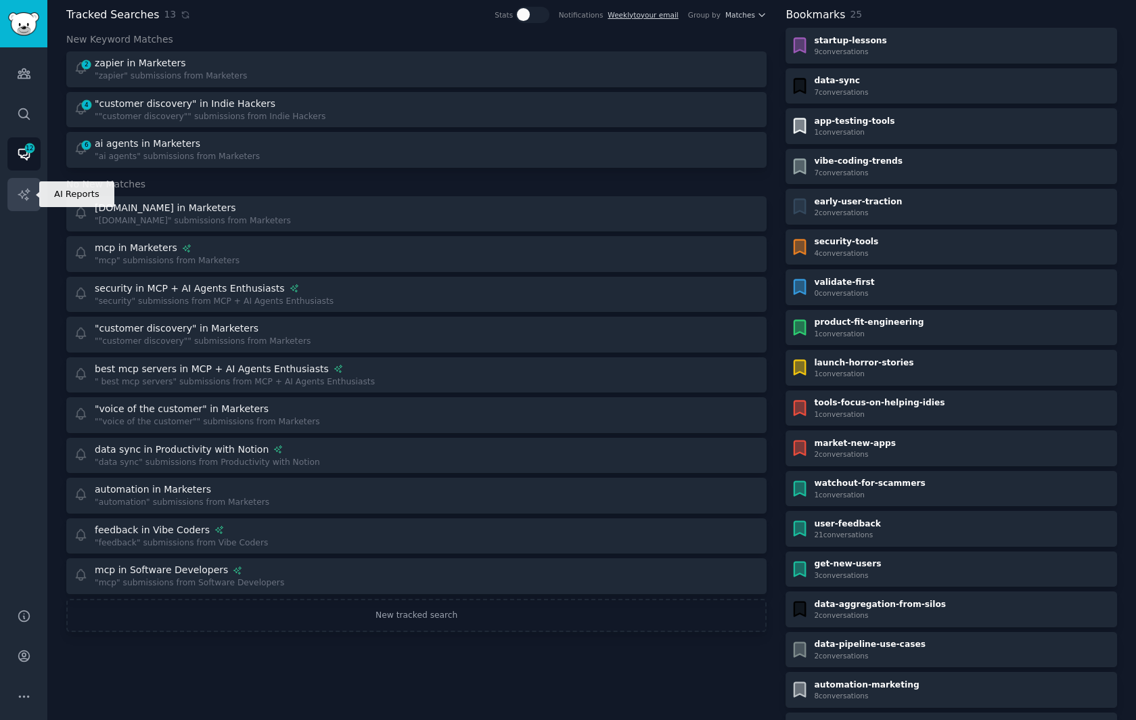
click at [28, 185] on link "AI Reports" at bounding box center [23, 194] width 33 height 33
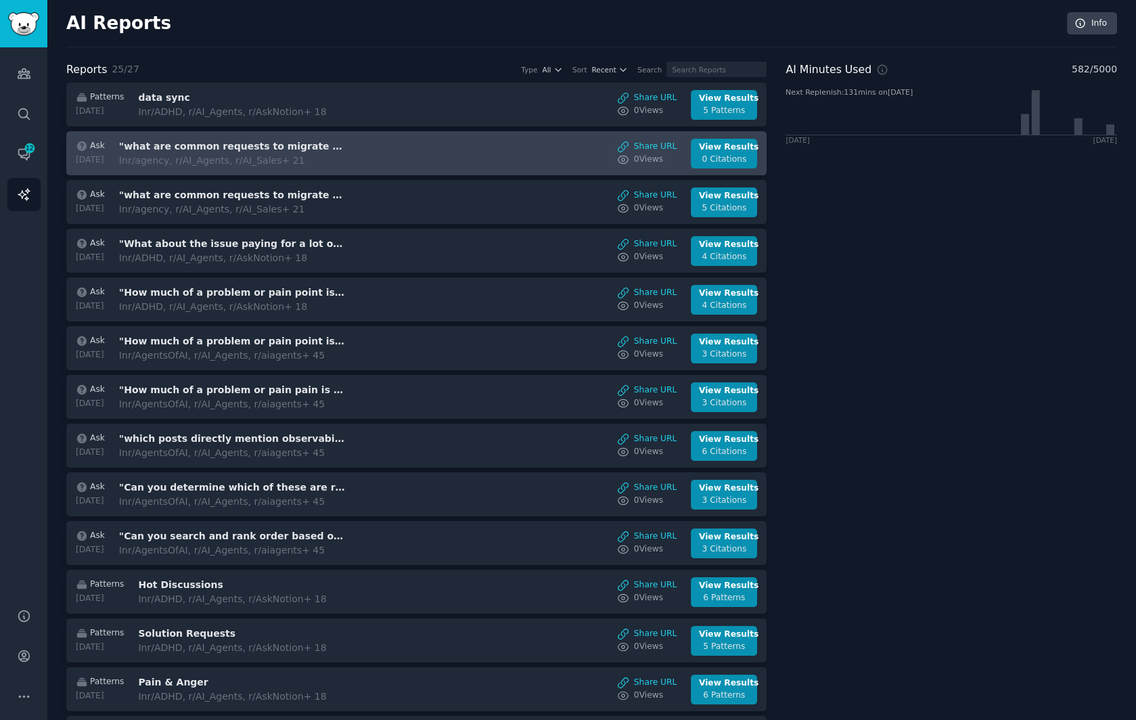
click at [384, 142] on div "Ask [DATE] "what are common requests to migrate data into or out of Hubspot" In…" at bounding box center [417, 154] width 686 height 30
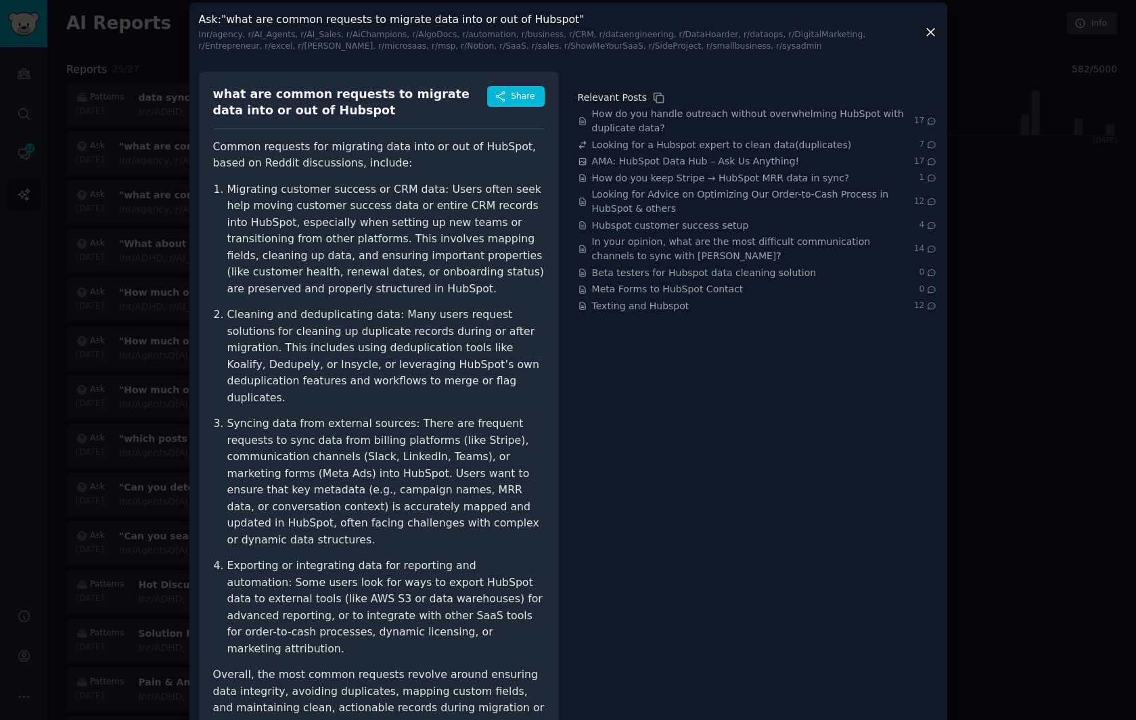
scroll to position [28, 0]
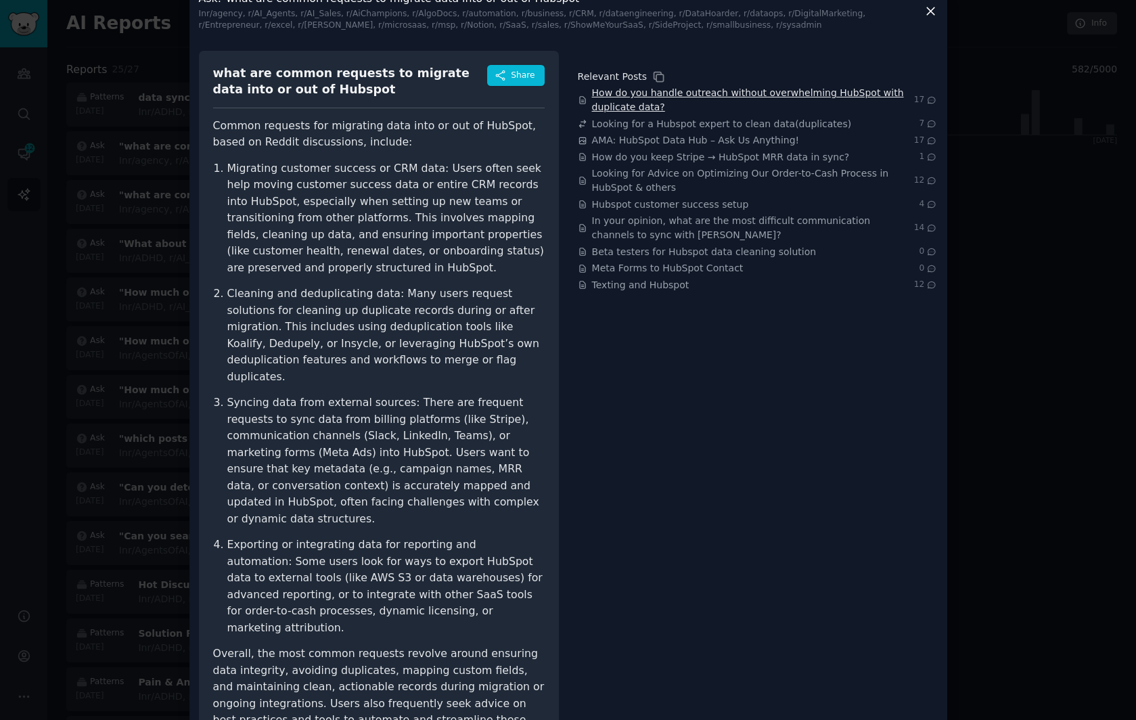
click at [719, 95] on span "How do you handle outreach without overwhelming HubSpot with duplicate data?" at bounding box center [753, 100] width 322 height 28
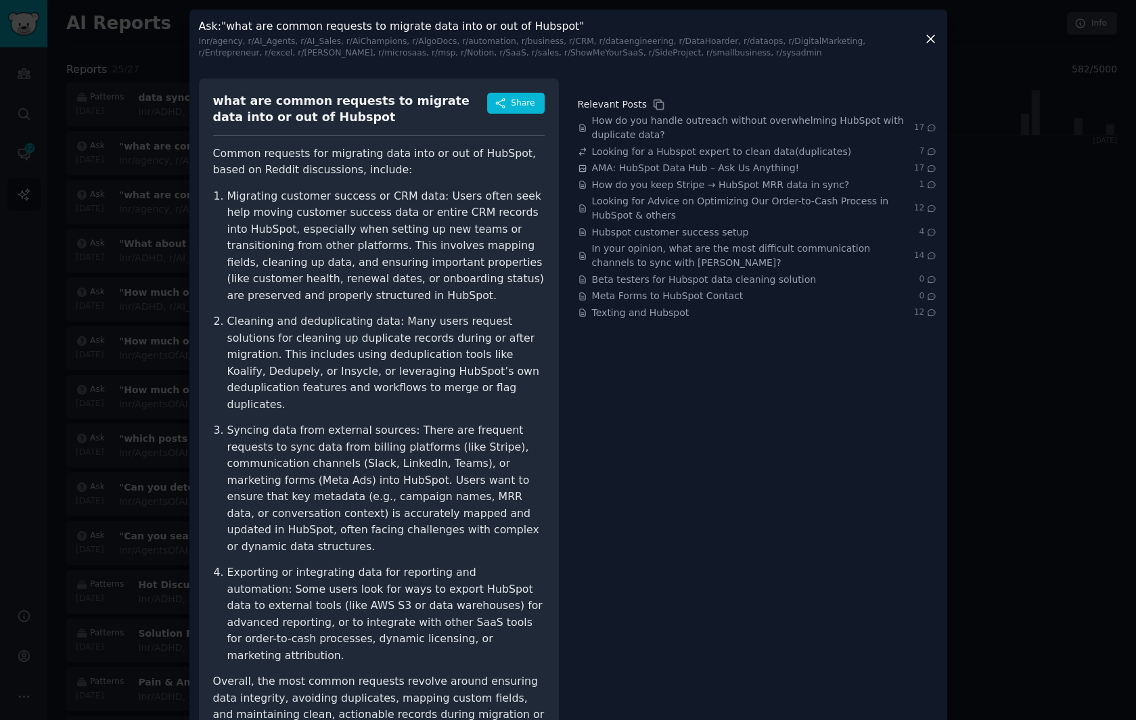
click at [929, 38] on icon at bounding box center [930, 39] width 7 height 7
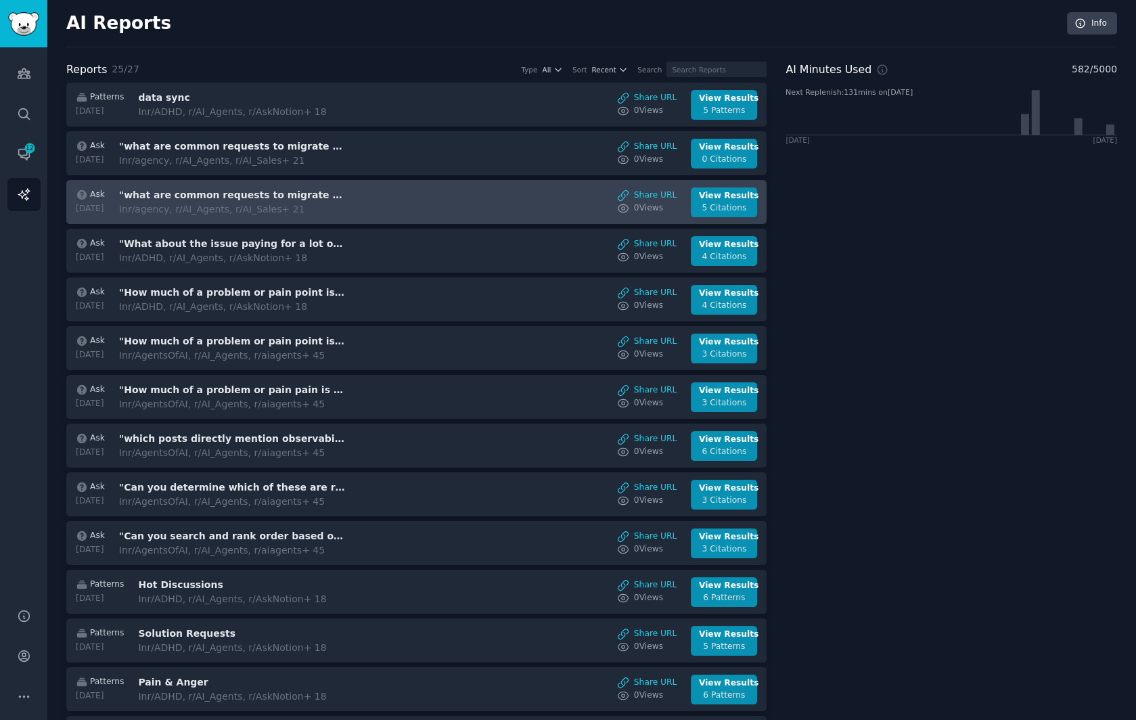
click at [347, 202] on div "In r/agency, r/AI_Agents, r/AI_Sales + 21" at bounding box center [232, 209] width 227 height 14
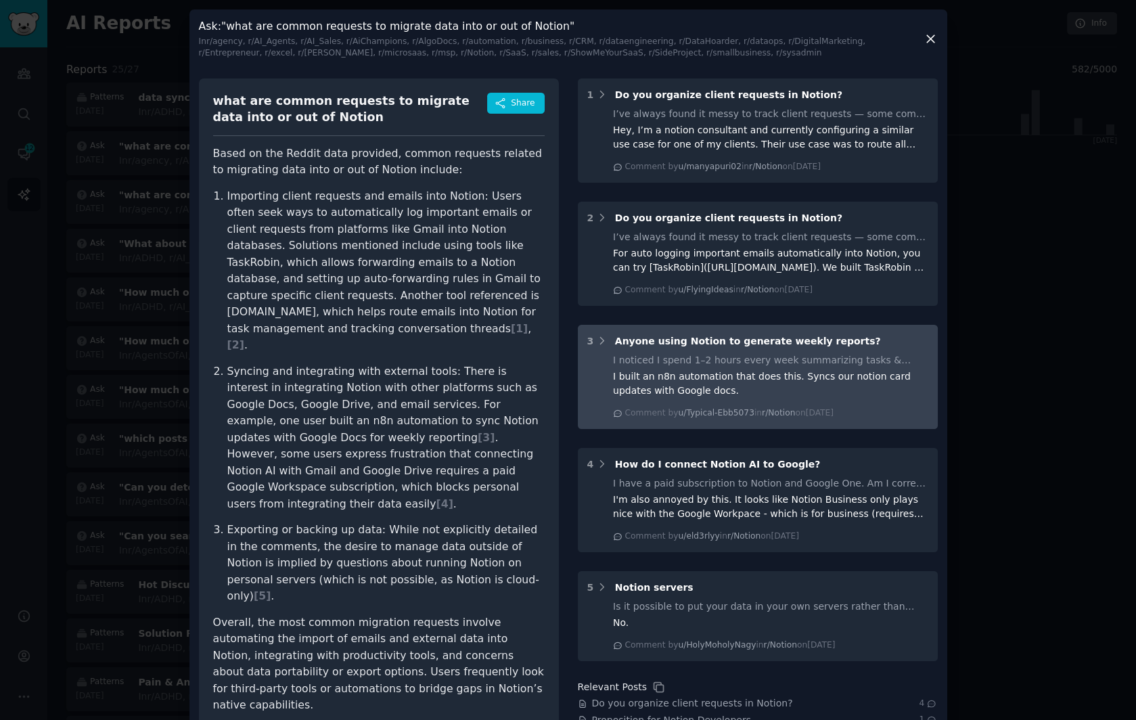
click at [732, 363] on div "I noticed I spend 1–2 hours every week summarizing tasks & notes. I tried autom…" at bounding box center [770, 360] width 315 height 14
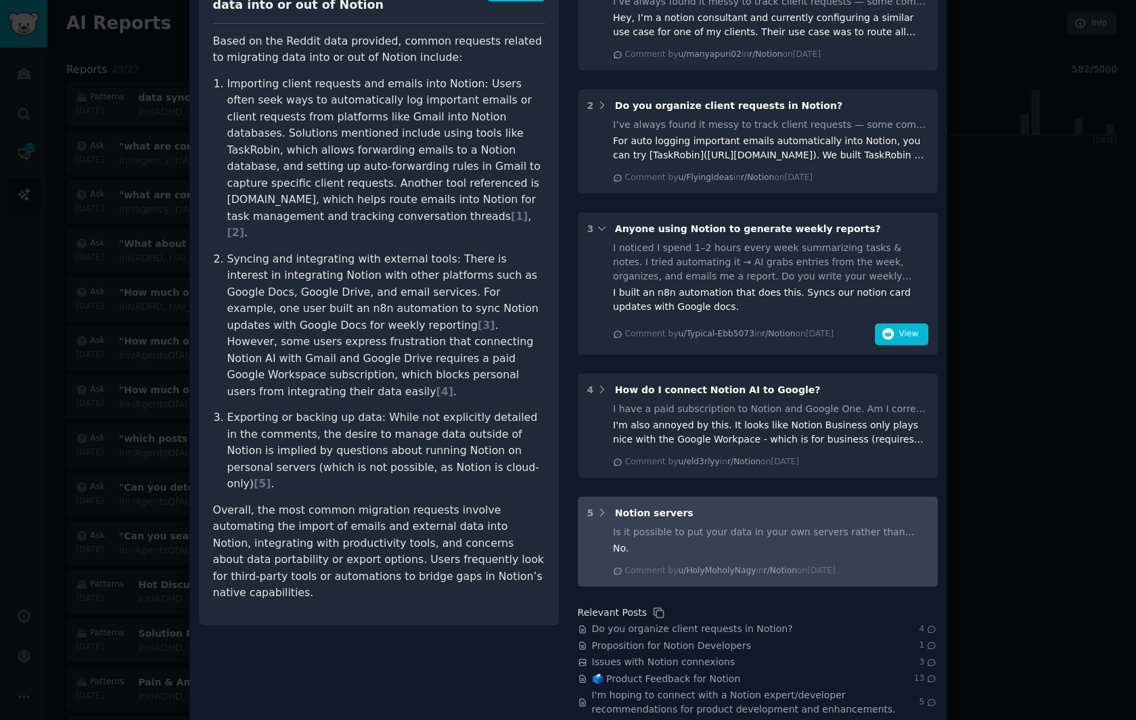
scroll to position [210, 0]
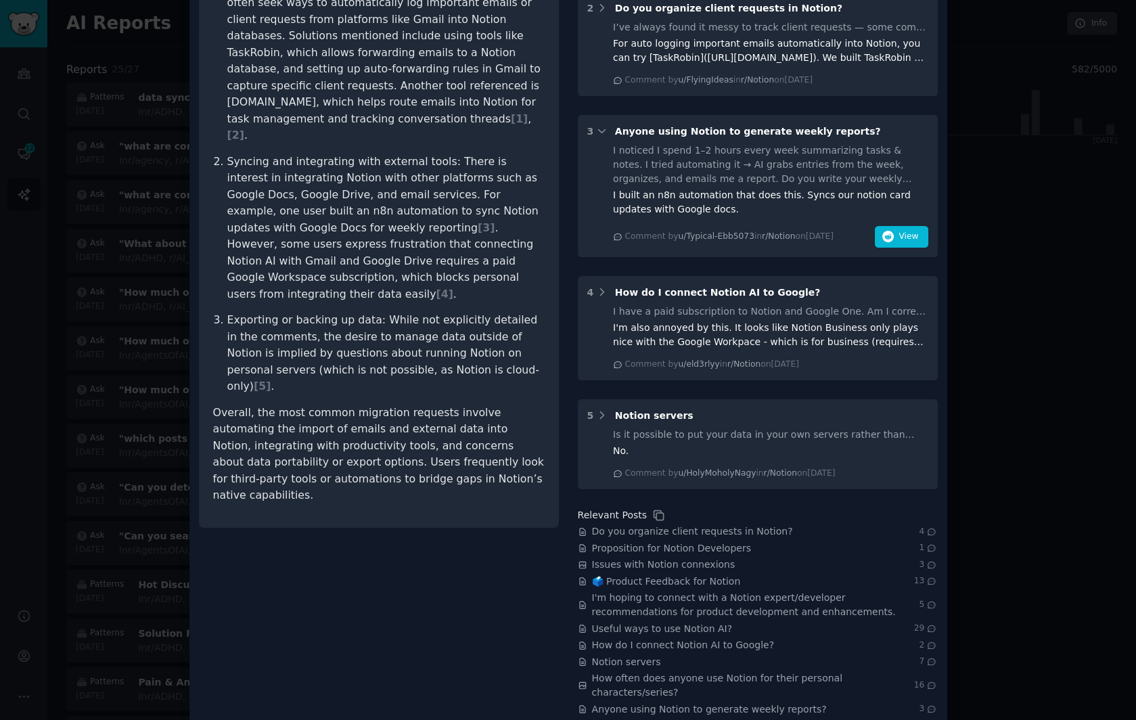
click at [361, 530] on div "what are common requests to migrate data into or out of Notion Share Based on t…" at bounding box center [379, 287] width 360 height 857
click at [1049, 140] on div at bounding box center [568, 360] width 1136 height 720
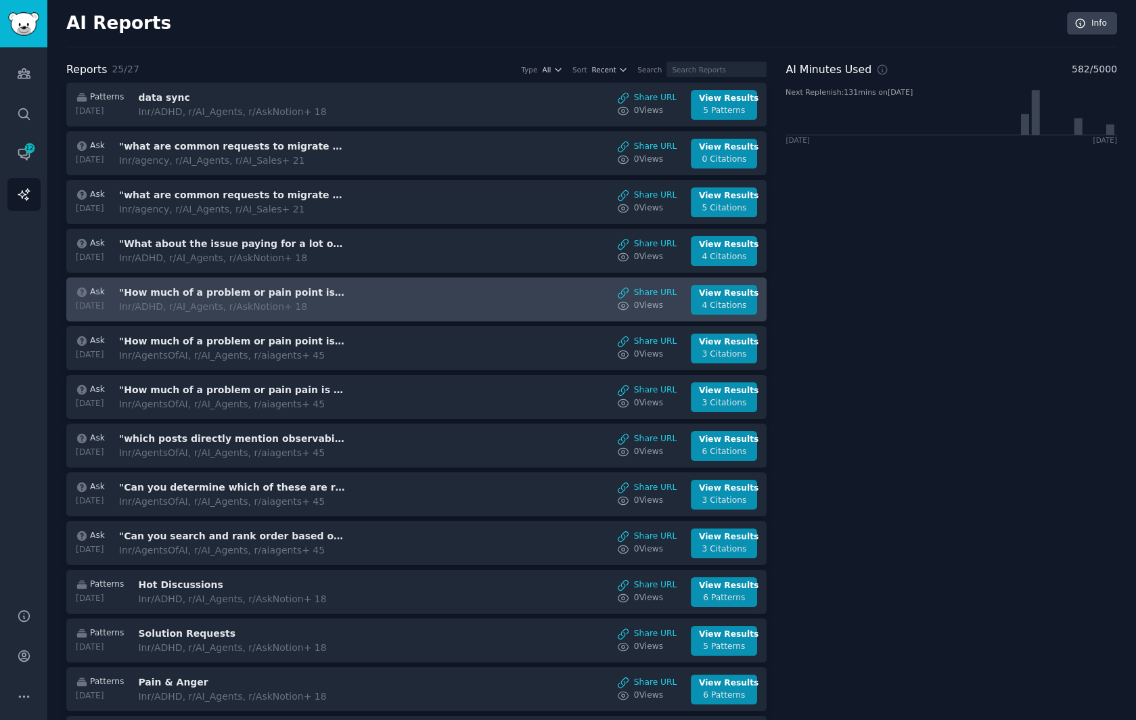
click at [376, 288] on div "Ask [DATE] "How much of a problem or pain point is SaaS tool overlap or fatique…" at bounding box center [417, 300] width 686 height 30
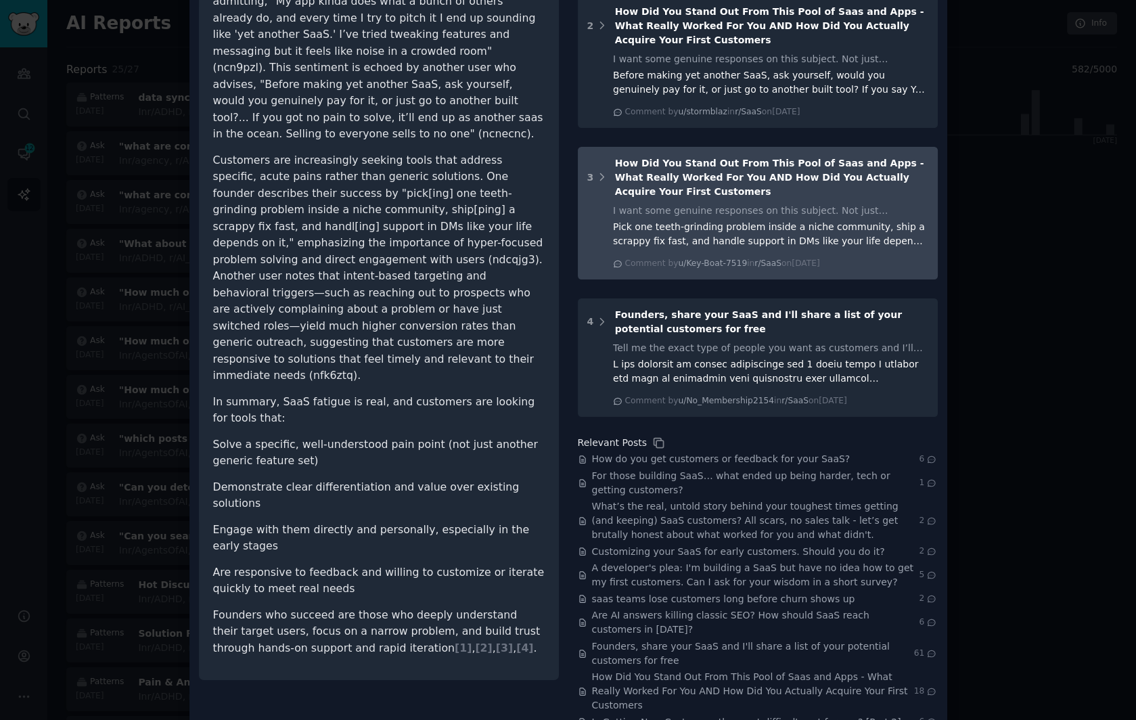
scroll to position [248, 0]
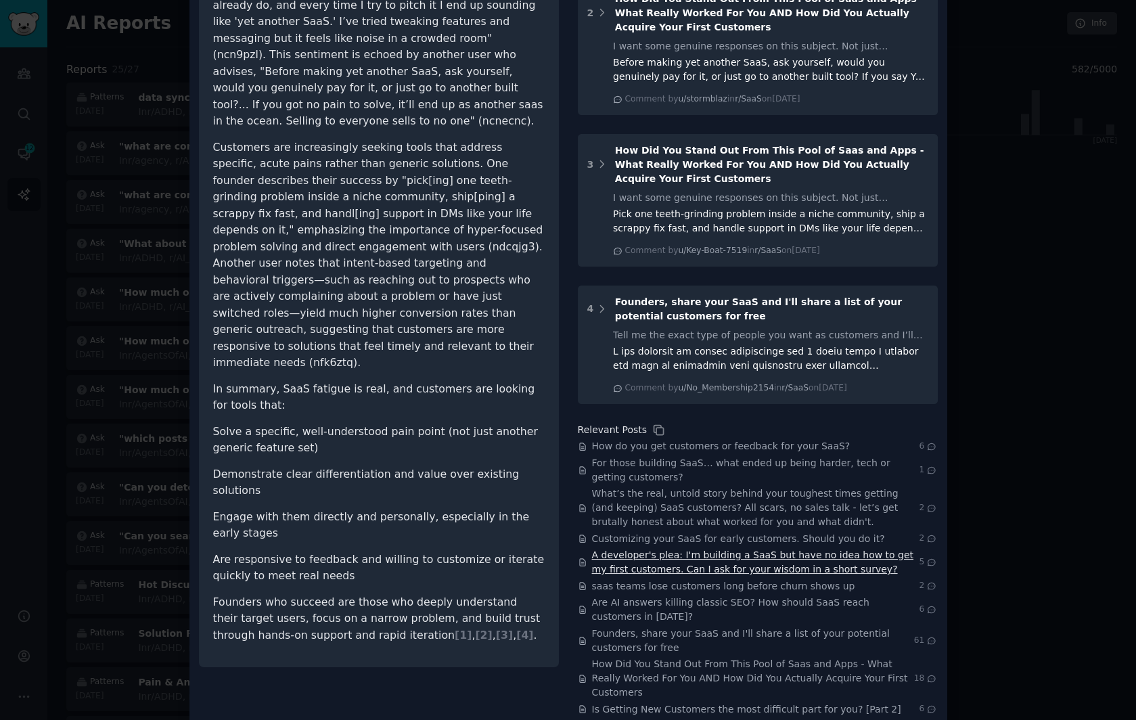
click at [730, 557] on span "A developer's plea: I'm building a SaaS but have no idea how to get my first cu…" at bounding box center [756, 562] width 328 height 28
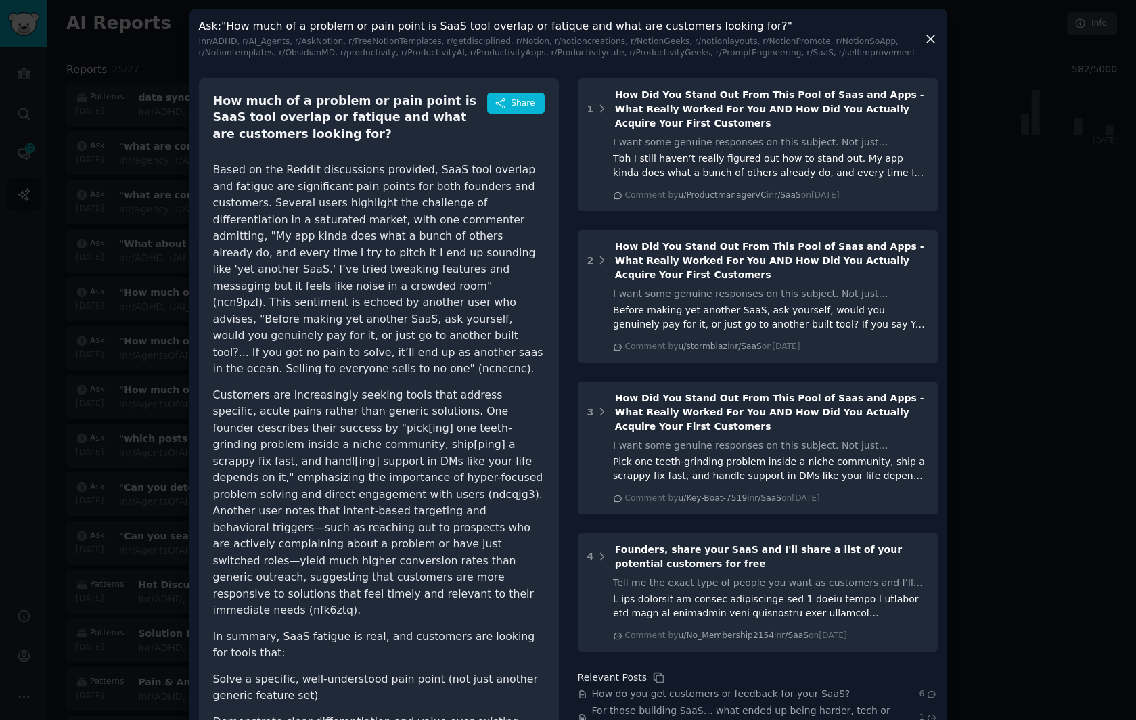
click at [927, 41] on icon at bounding box center [931, 39] width 14 height 14
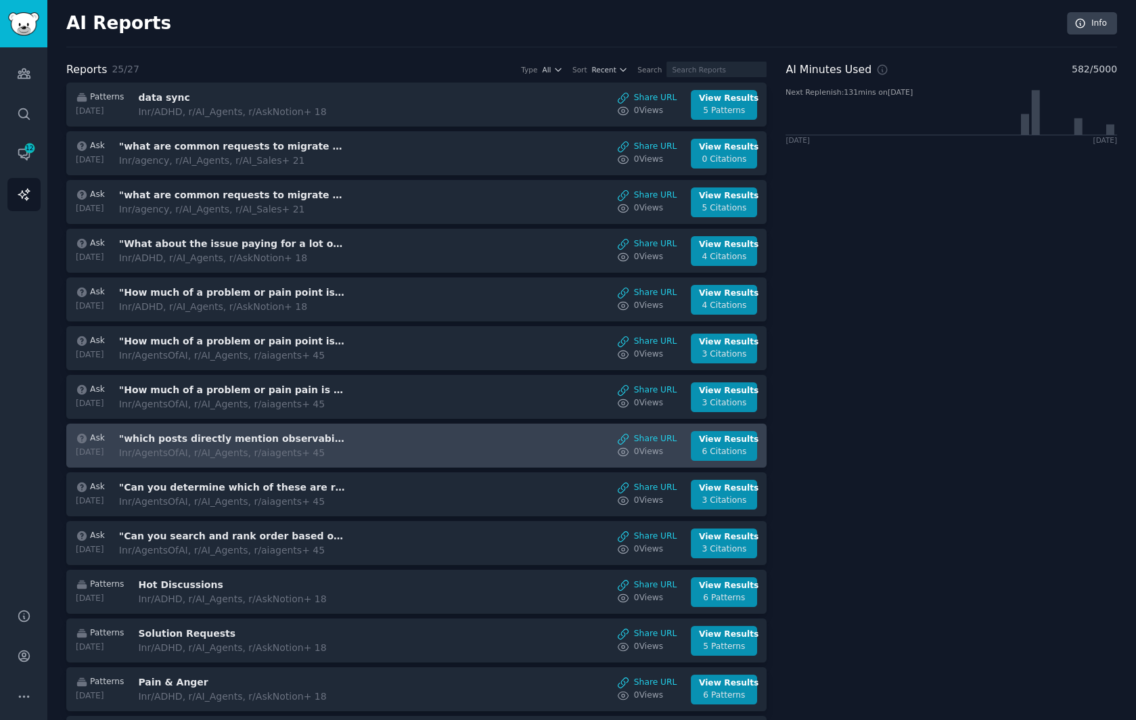
click at [386, 431] on div "Ask [DATE] "which posts directly mention observability as a need or want for MC…" at bounding box center [417, 446] width 686 height 30
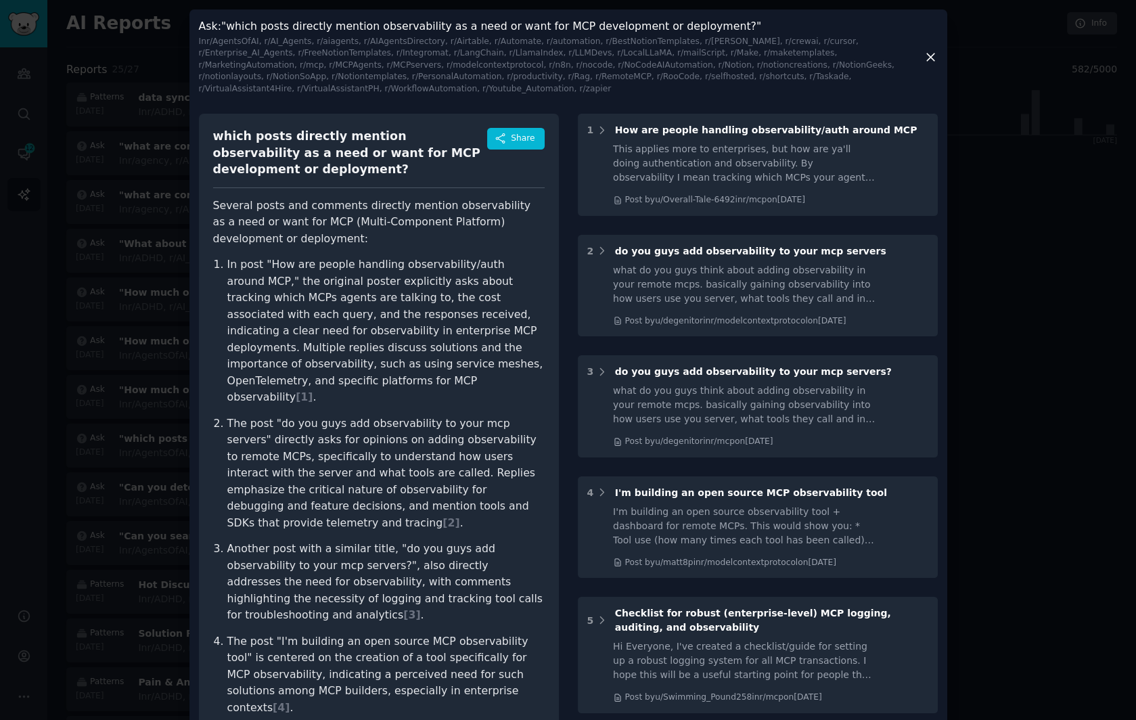
click at [935, 50] on icon at bounding box center [931, 57] width 14 height 14
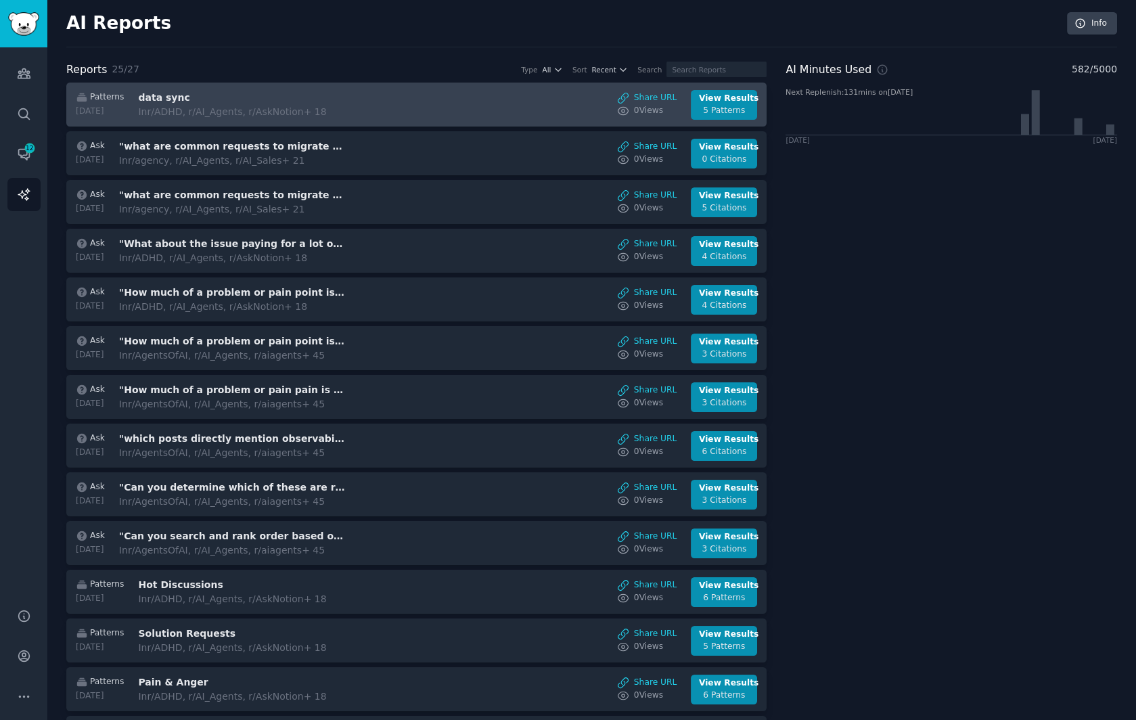
click at [357, 102] on h3 "data sync" at bounding box center [251, 98] width 227 height 14
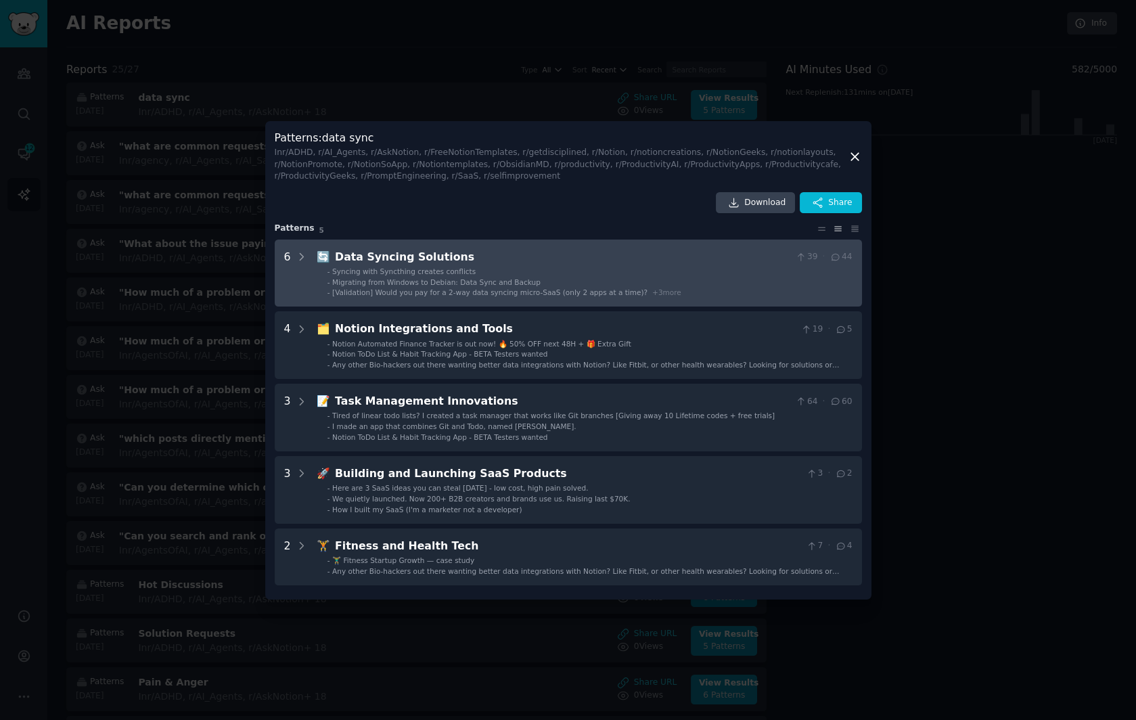
click at [538, 281] on li "- Migrating from Windows to Debian: Data Sync and Backup" at bounding box center [590, 281] width 525 height 9
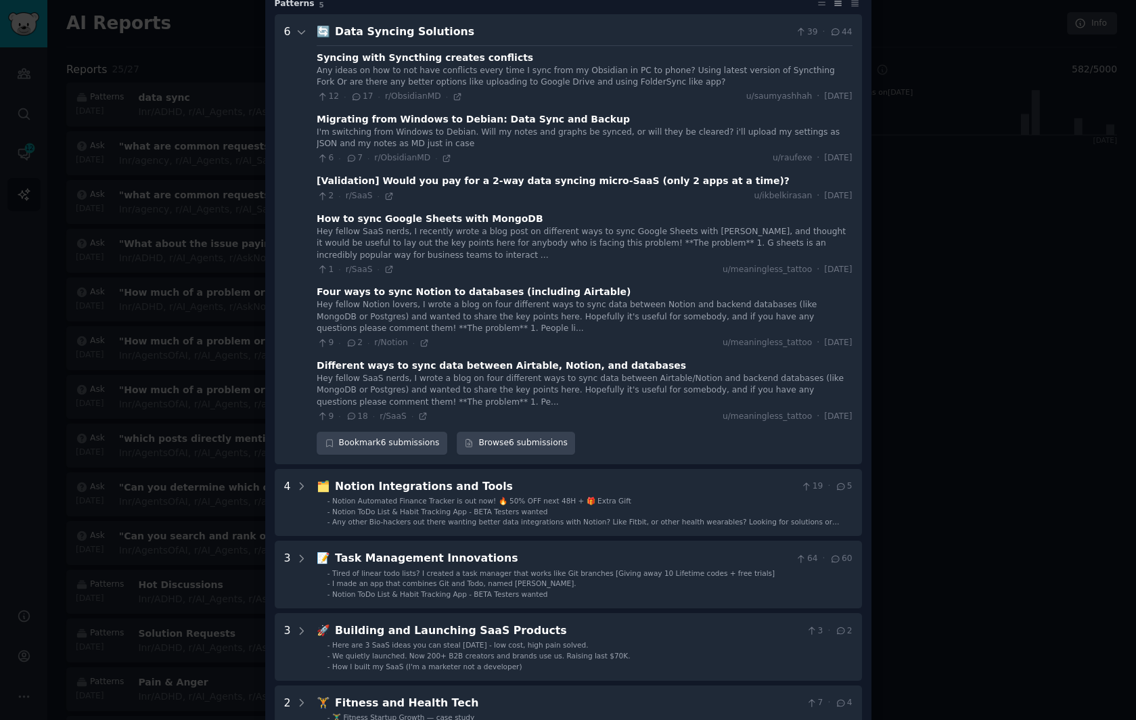
scroll to position [127, 0]
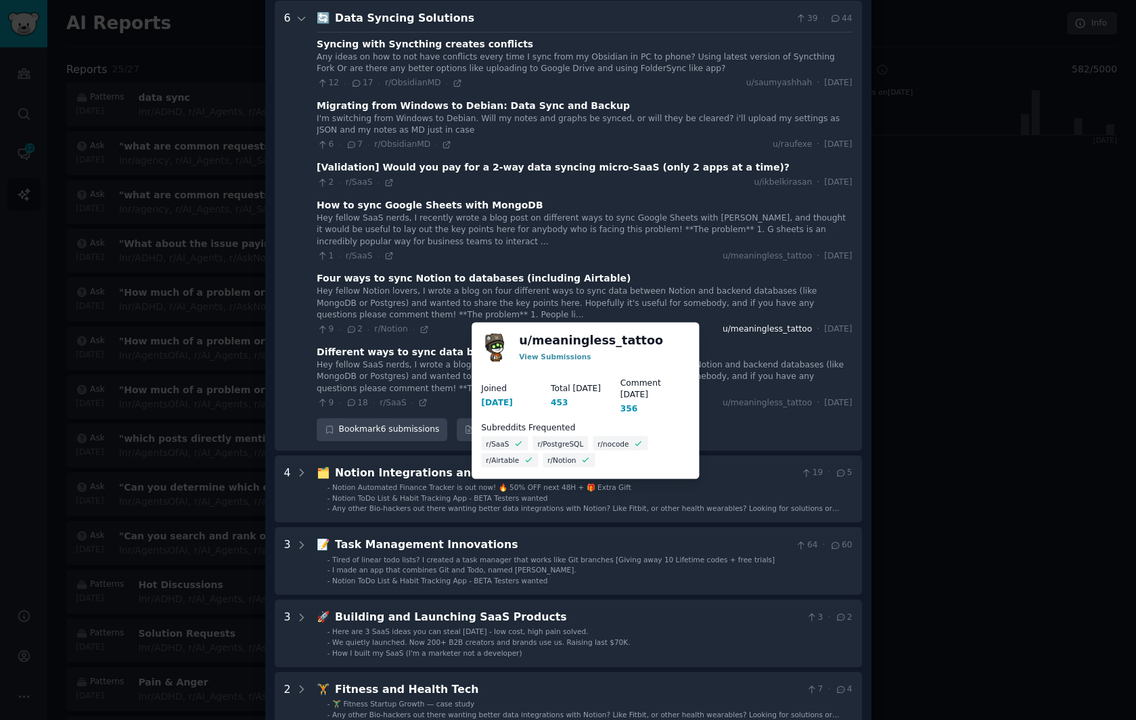
click at [723, 334] on span "u/meaningless_tattoo" at bounding box center [767, 330] width 89 height 12
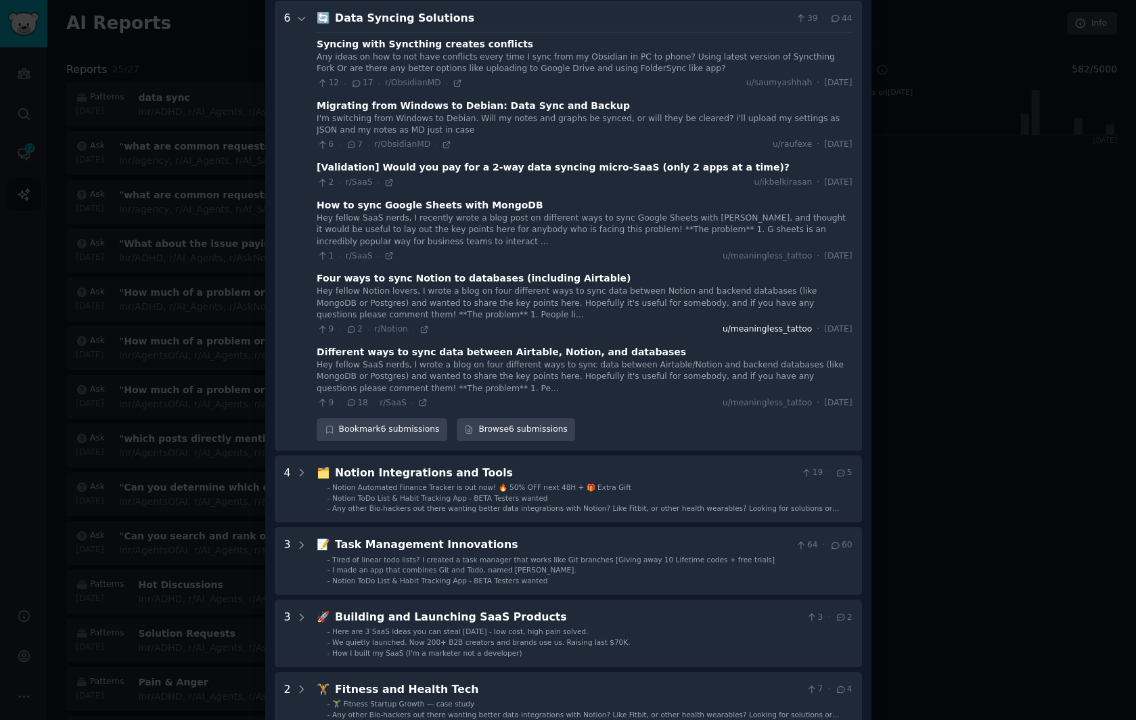
click at [733, 331] on span "u/meaningless_tattoo" at bounding box center [767, 330] width 89 height 12
click at [644, 297] on div "Hey fellow Notion lovers, I wrote a blog on four different ways to sync data be…" at bounding box center [584, 304] width 535 height 36
click at [477, 286] on div "Hey fellow Notion lovers, I wrote a blog on four different ways to sync data be…" at bounding box center [584, 304] width 535 height 36
click at [421, 328] on icon at bounding box center [424, 329] width 6 height 6
